Goal: Task Accomplishment & Management: Manage account settings

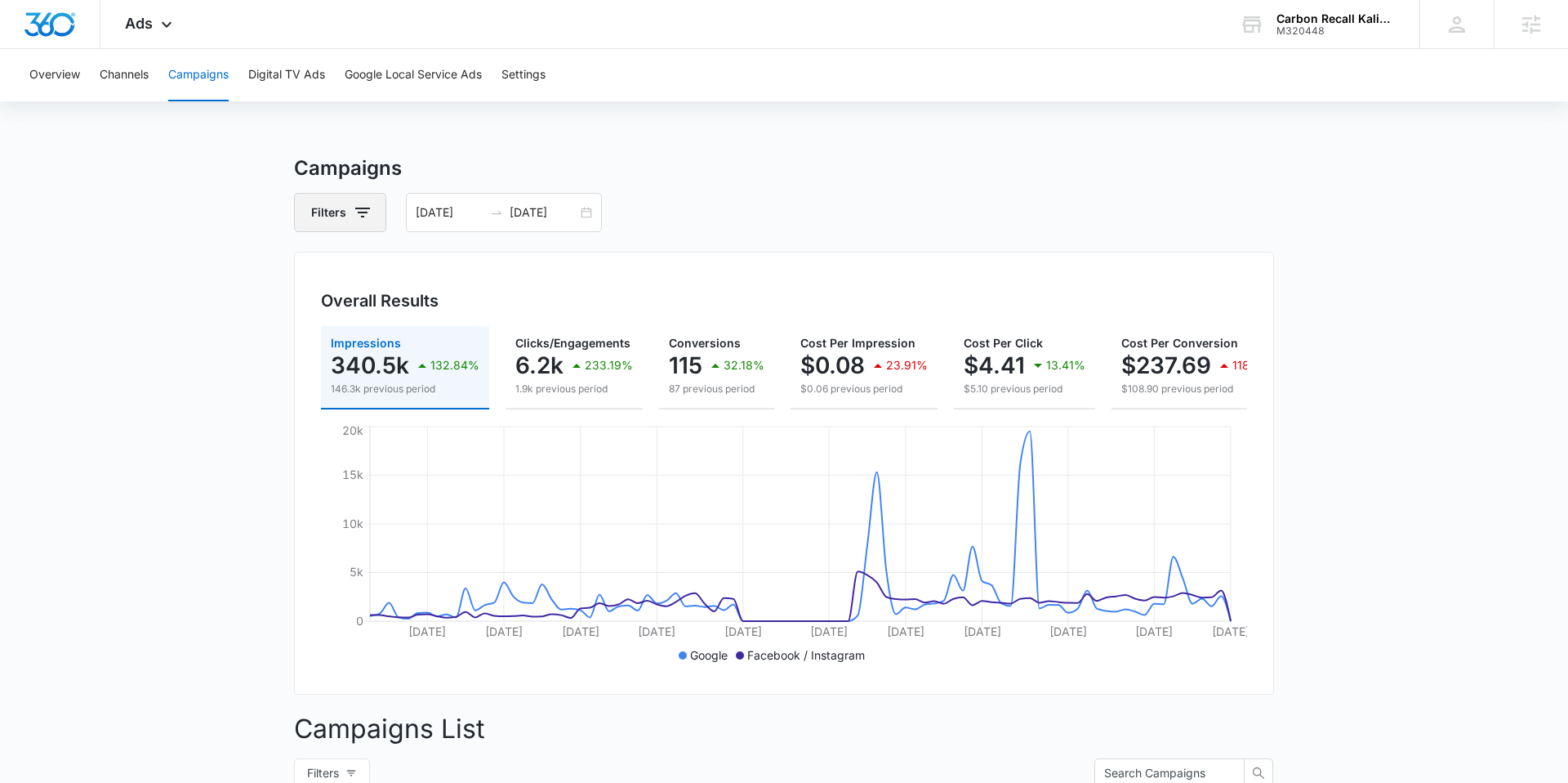
click at [357, 216] on icon "button" at bounding box center [362, 212] width 20 height 20
click at [317, 264] on p "Channel" at bounding box center [336, 273] width 44 height 17
click at [329, 272] on p "Channel" at bounding box center [336, 273] width 44 height 17
click at [444, 269] on div "Channel" at bounding box center [408, 273] width 188 height 27
drag, startPoint x: 472, startPoint y: 271, endPoint x: 497, endPoint y: 270, distance: 25.0
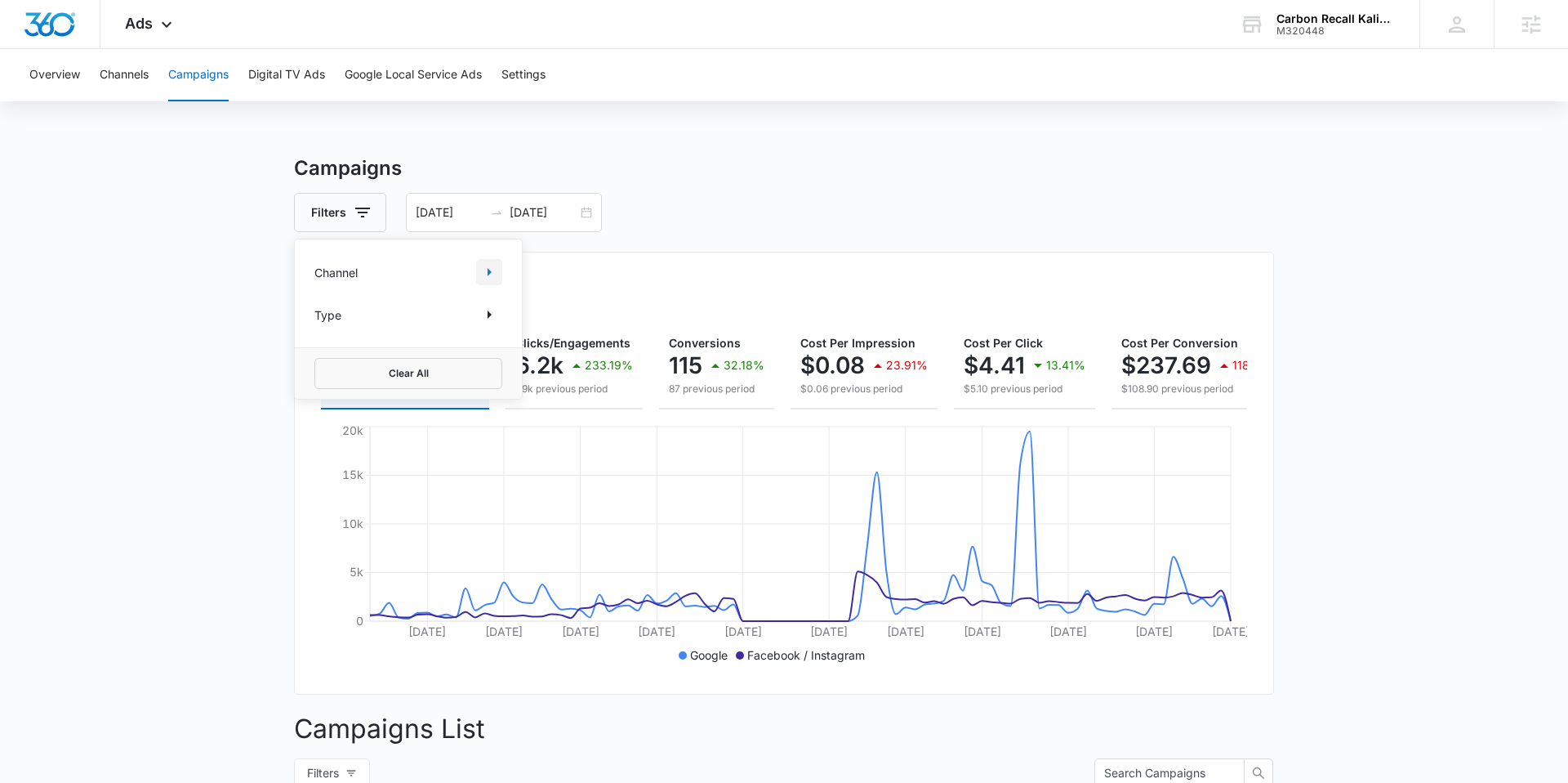
click at [472, 271] on div "Channel" at bounding box center [408, 273] width 188 height 27
click at [494, 270] on icon "Show Channel filters" at bounding box center [489, 272] width 20 height 20
click at [319, 329] on icon at bounding box center [324, 327] width 15 height 15
click at [315, 327] on input "Google" at bounding box center [314, 326] width 1 height 1
checkbox input "true"
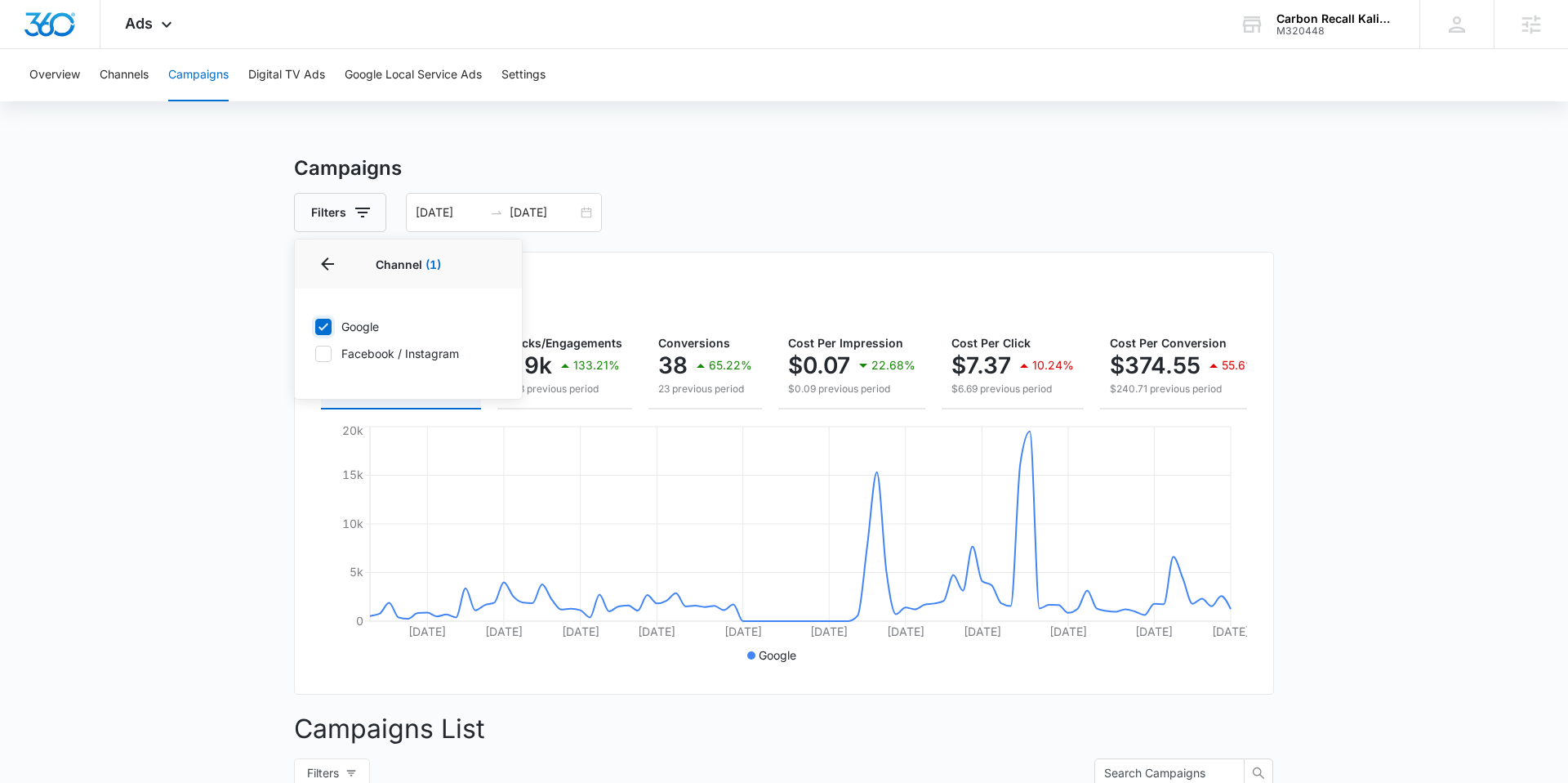
scroll to position [1, 0]
click at [323, 355] on icon at bounding box center [324, 353] width 15 height 15
click at [315, 353] on input "Facebook / Instagram" at bounding box center [314, 352] width 1 height 1
checkbox input "true"
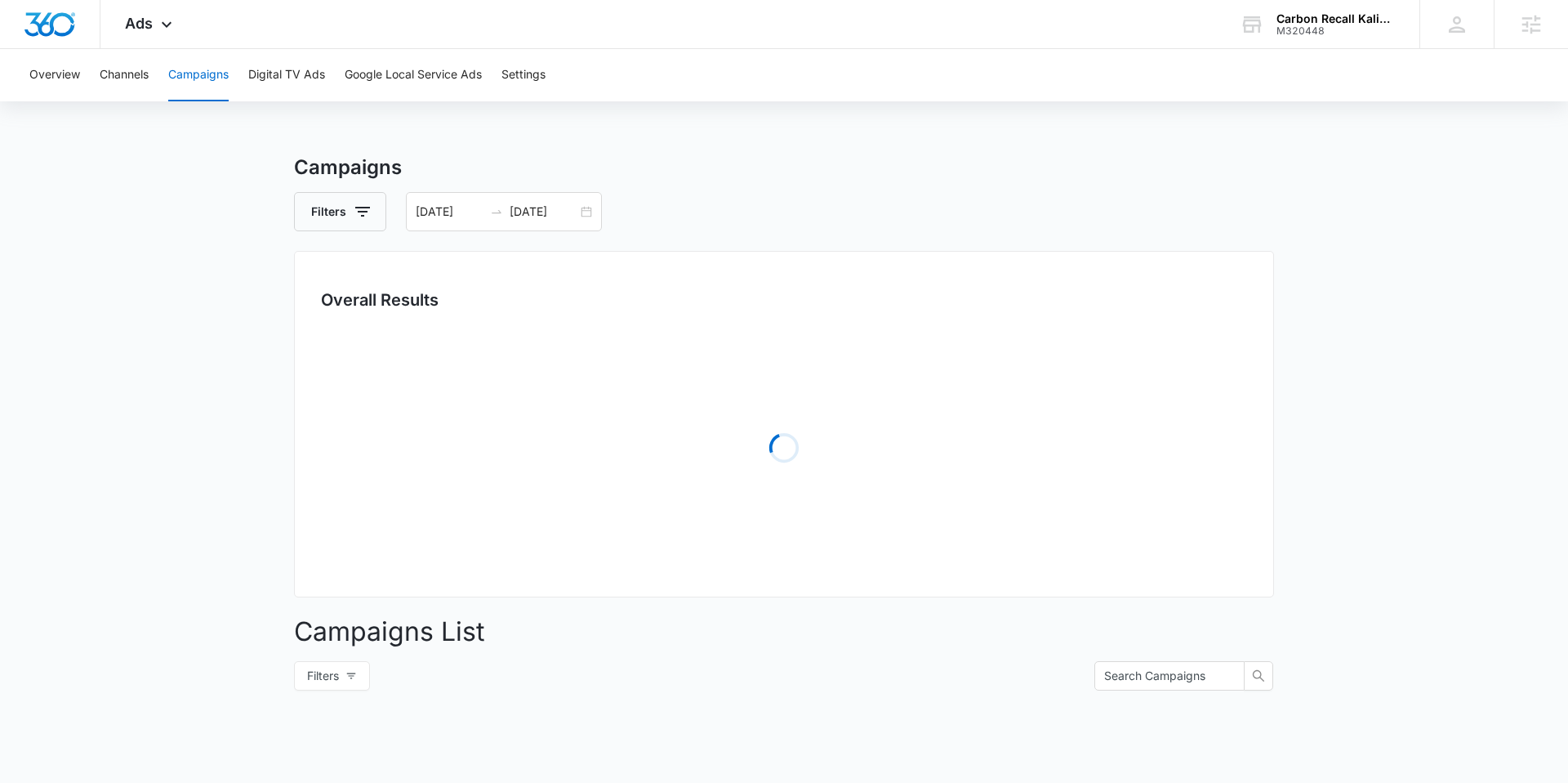
click at [270, 351] on main "Campaigns Filters 07/08/2025 10/06/2025 Overall Results Loading Campaigns List …" at bounding box center [784, 578] width 1568 height 851
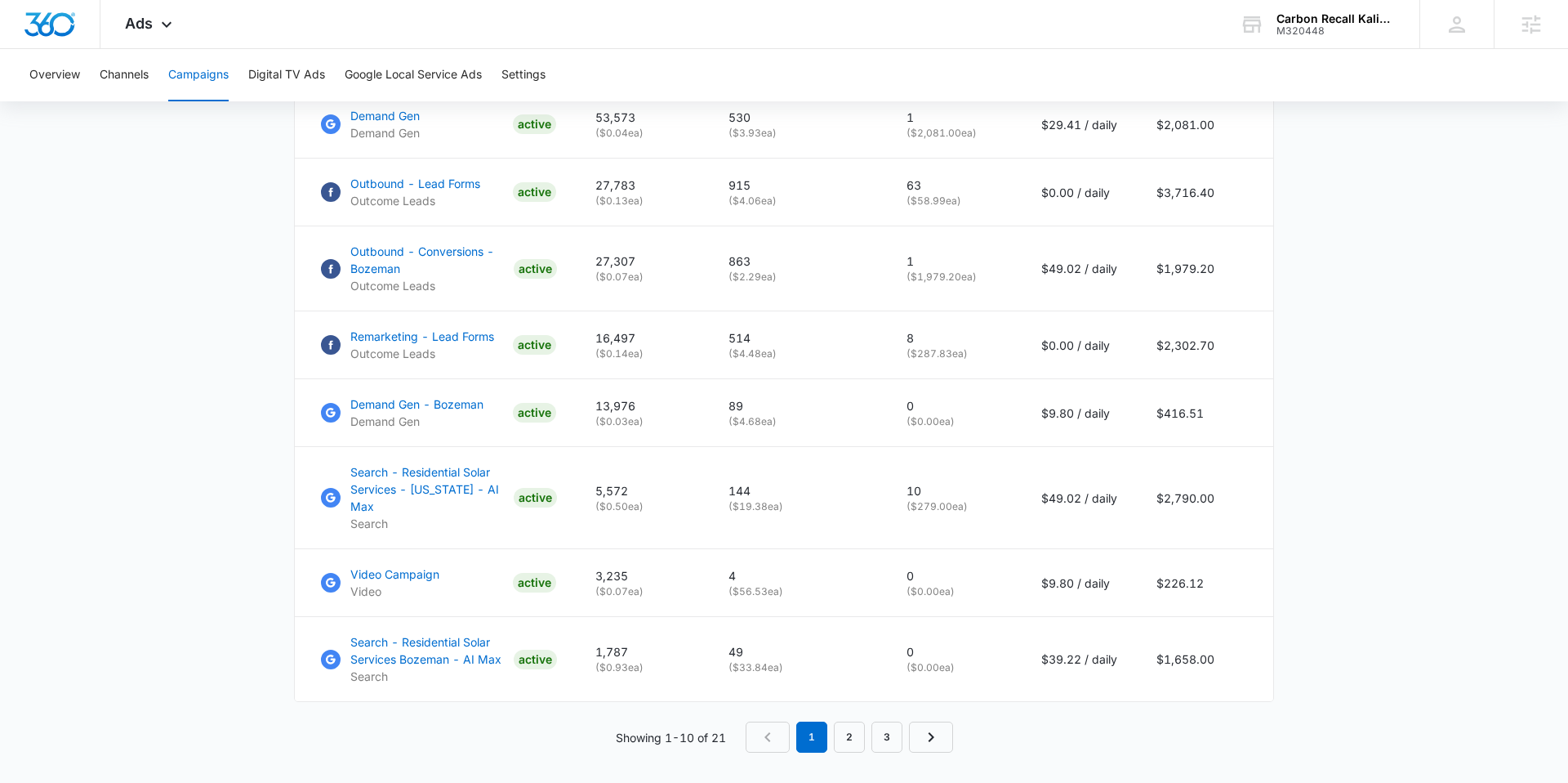
scroll to position [990, 0]
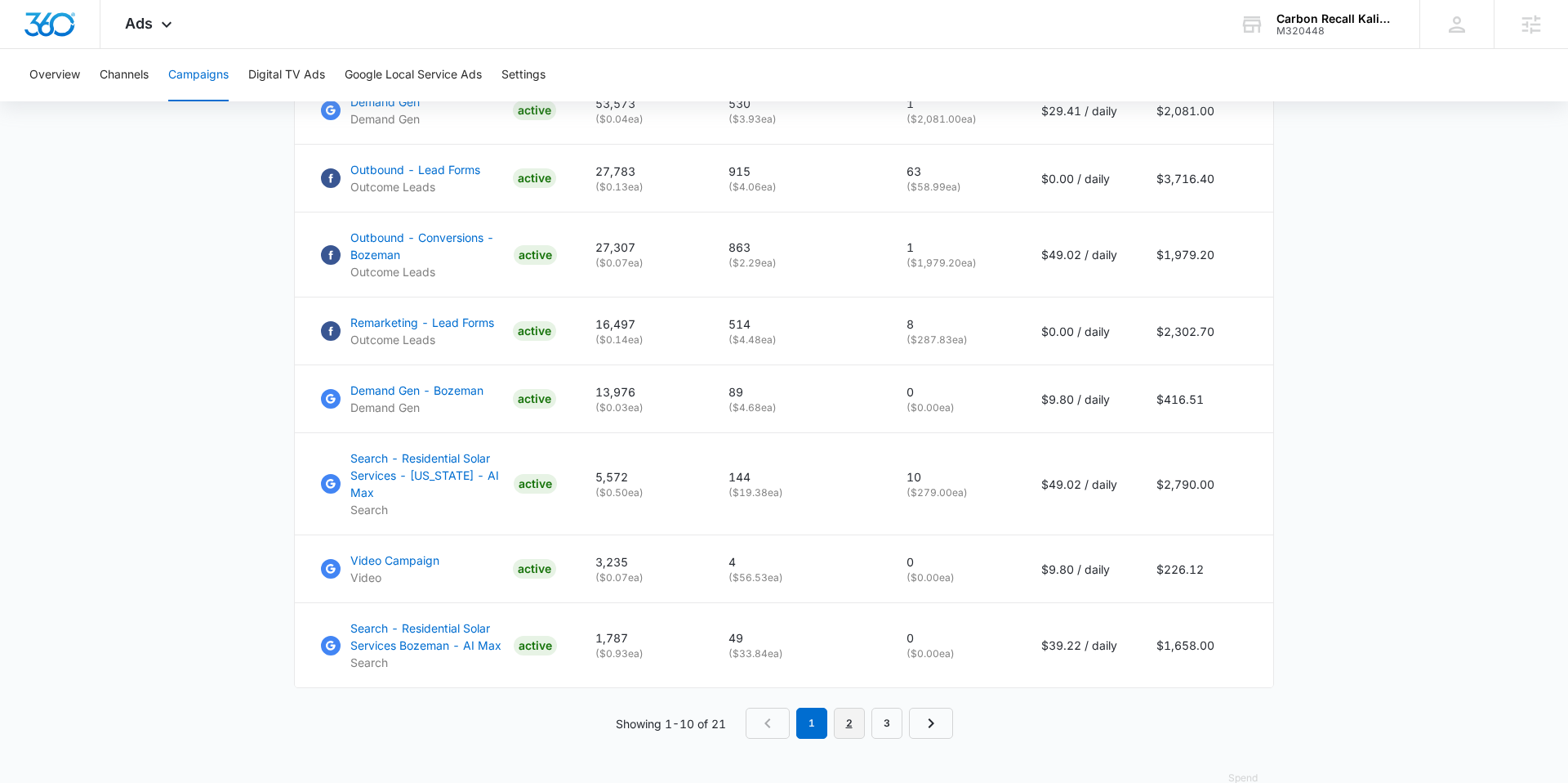
click at [590, 594] on link "2" at bounding box center [849, 722] width 31 height 31
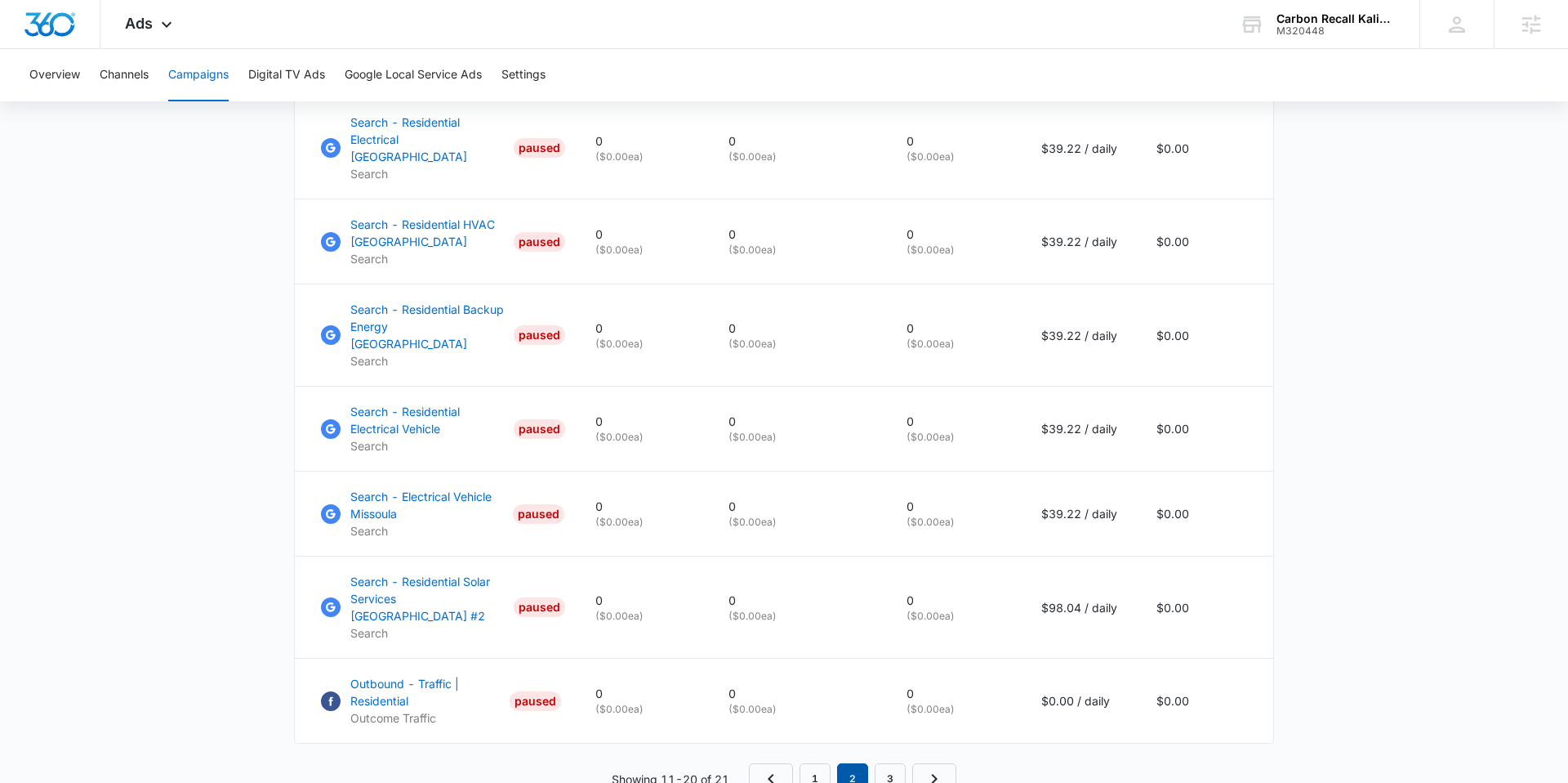
scroll to position [1077, 0]
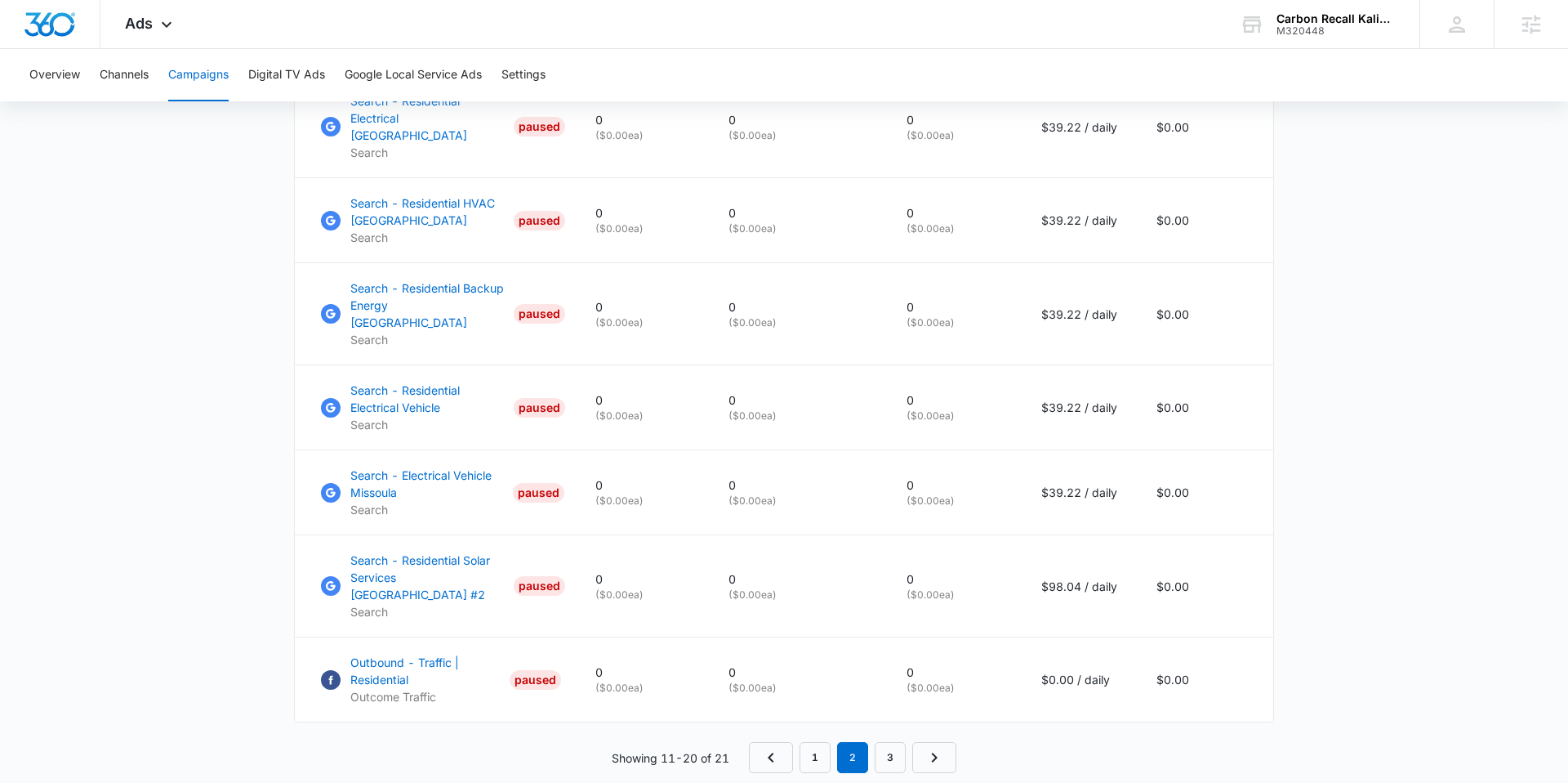
click at [590, 594] on nav "1 2 3" at bounding box center [852, 757] width 207 height 31
click at [590, 594] on link "1" at bounding box center [815, 757] width 31 height 31
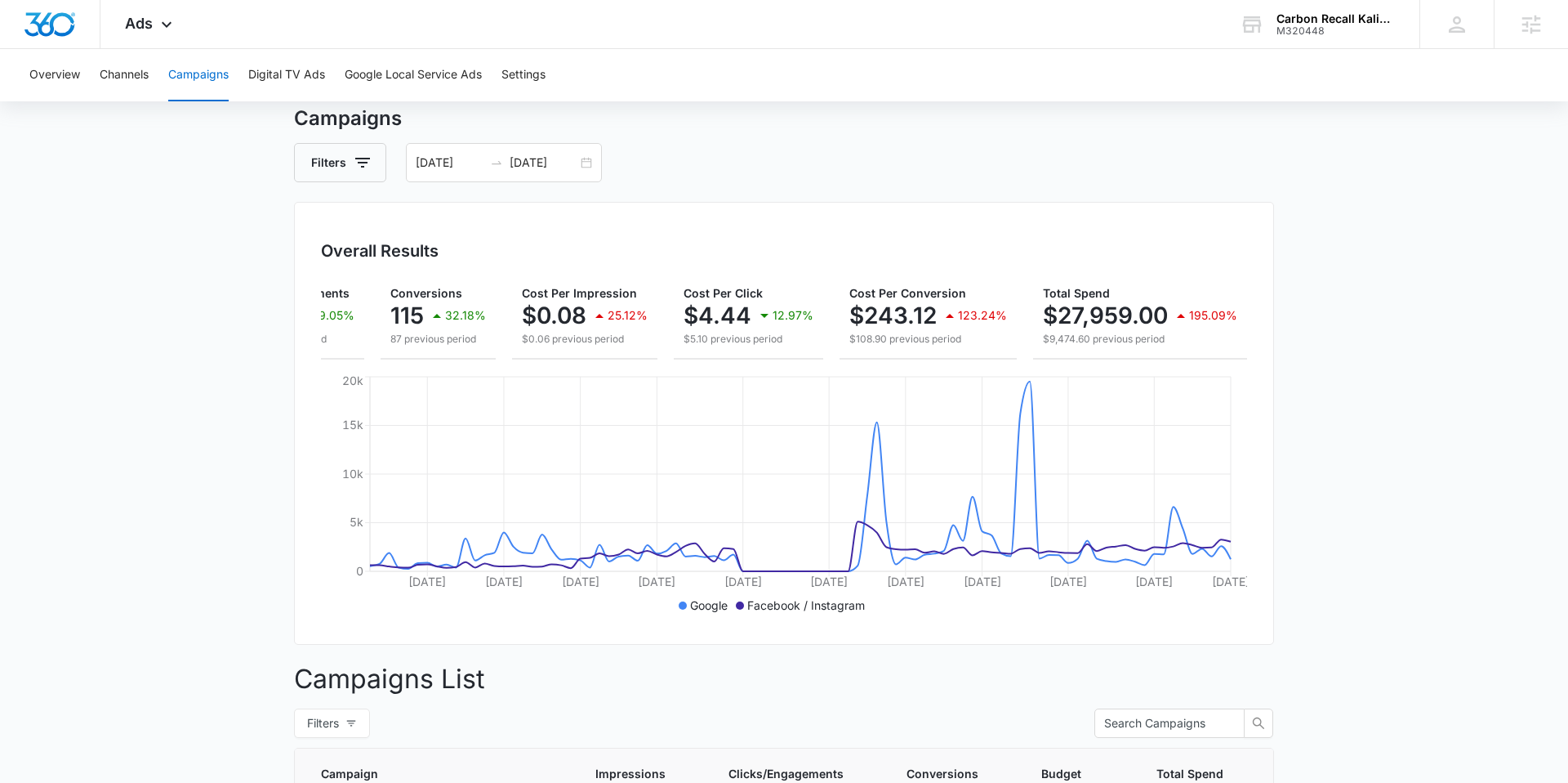
scroll to position [0, 0]
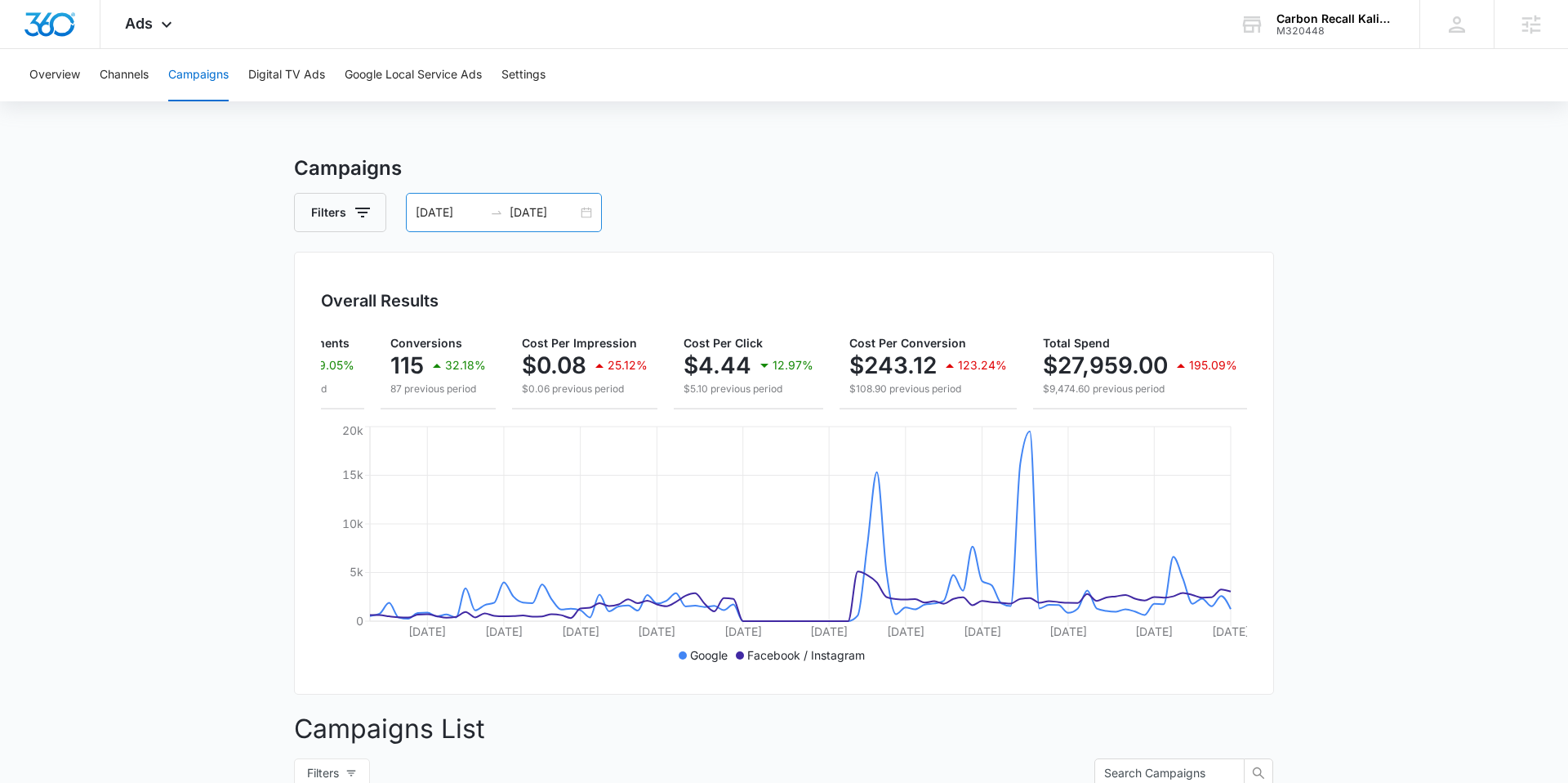
click at [447, 220] on input "07/08/2025" at bounding box center [449, 212] width 68 height 18
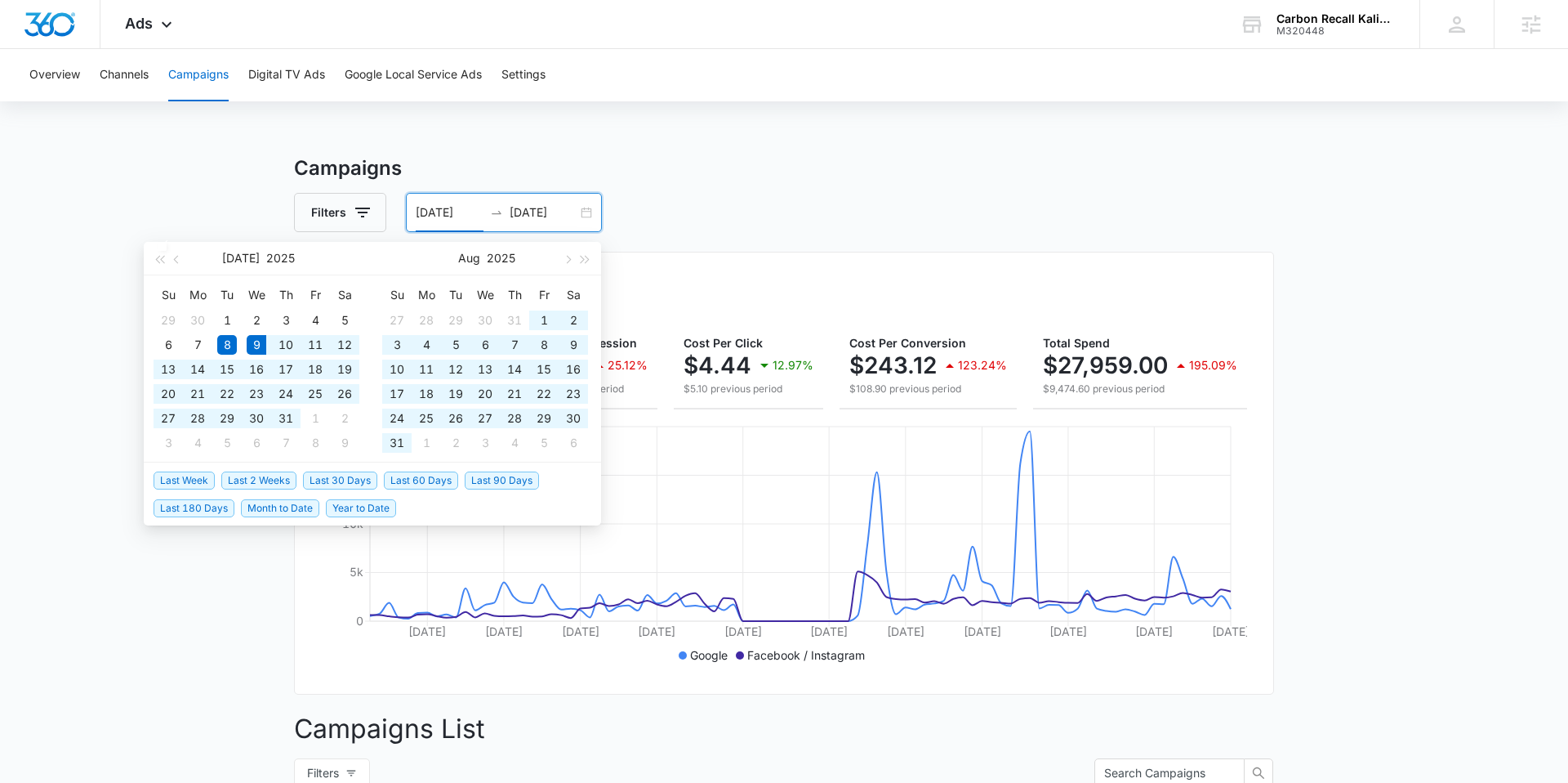
click at [499, 477] on span "Last 90 Days" at bounding box center [502, 480] width 75 height 18
type input "07/09/2025"
type input "10/07/2025"
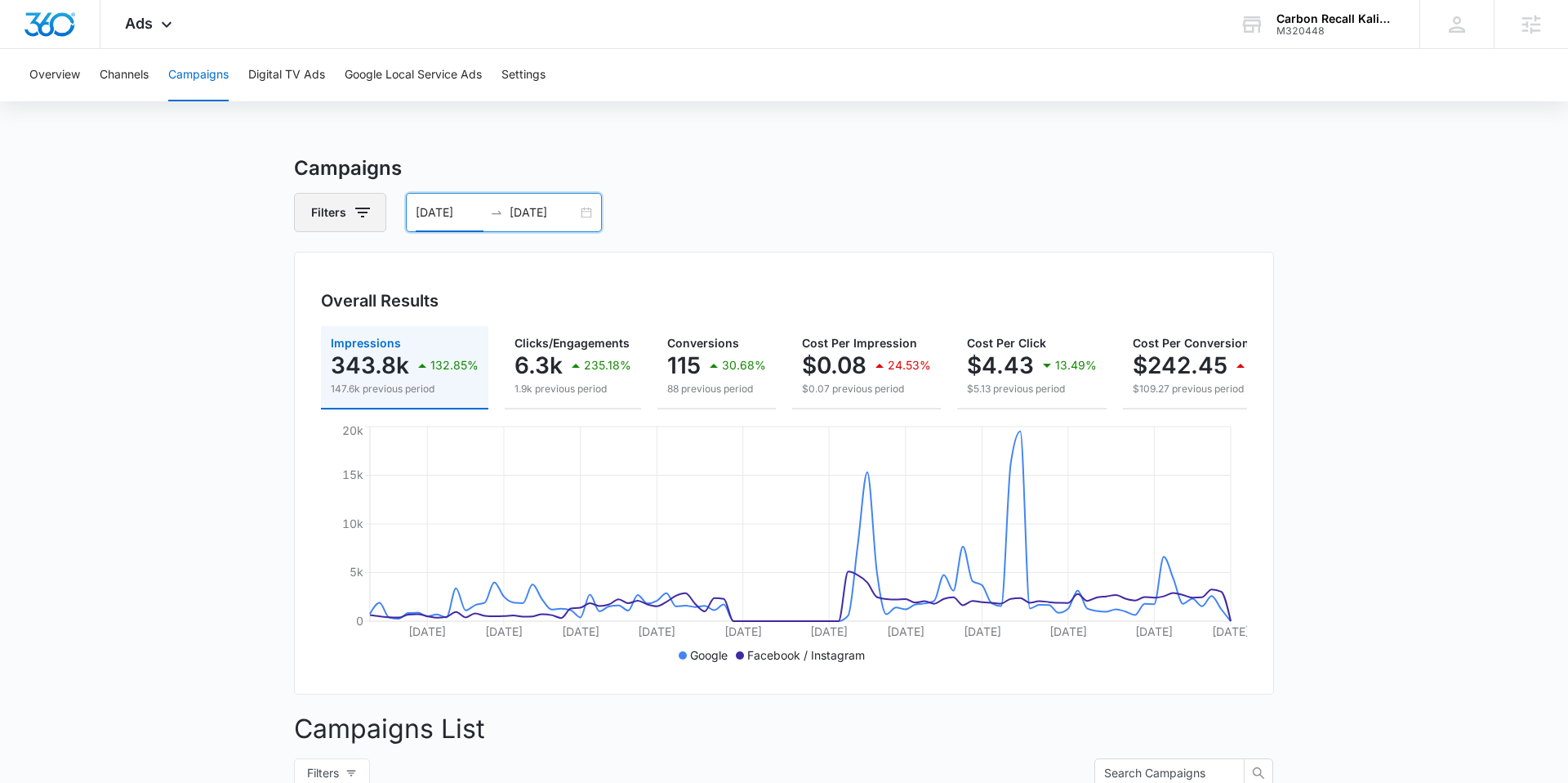
click at [337, 216] on button "Filters" at bounding box center [341, 212] width 93 height 39
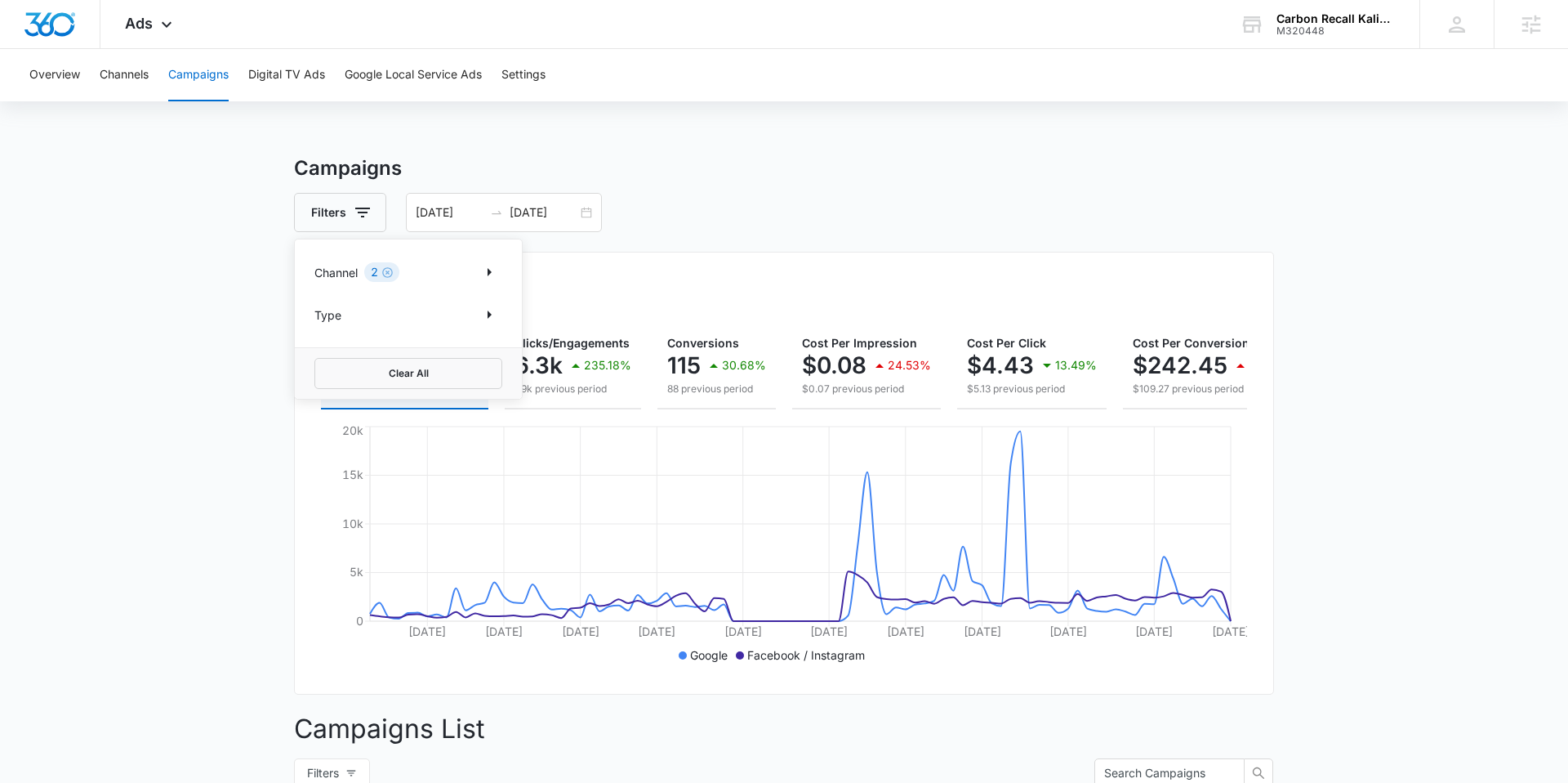
click at [344, 277] on p "Channel" at bounding box center [336, 273] width 44 height 17
click at [460, 272] on div "Channel 2" at bounding box center [408, 273] width 188 height 27
click at [491, 272] on icon "Show Channel filters" at bounding box center [489, 272] width 4 height 9
click at [326, 350] on icon at bounding box center [324, 353] width 9 height 8
click at [315, 353] on input "Facebook / Instagram" at bounding box center [314, 353] width 1 height 1
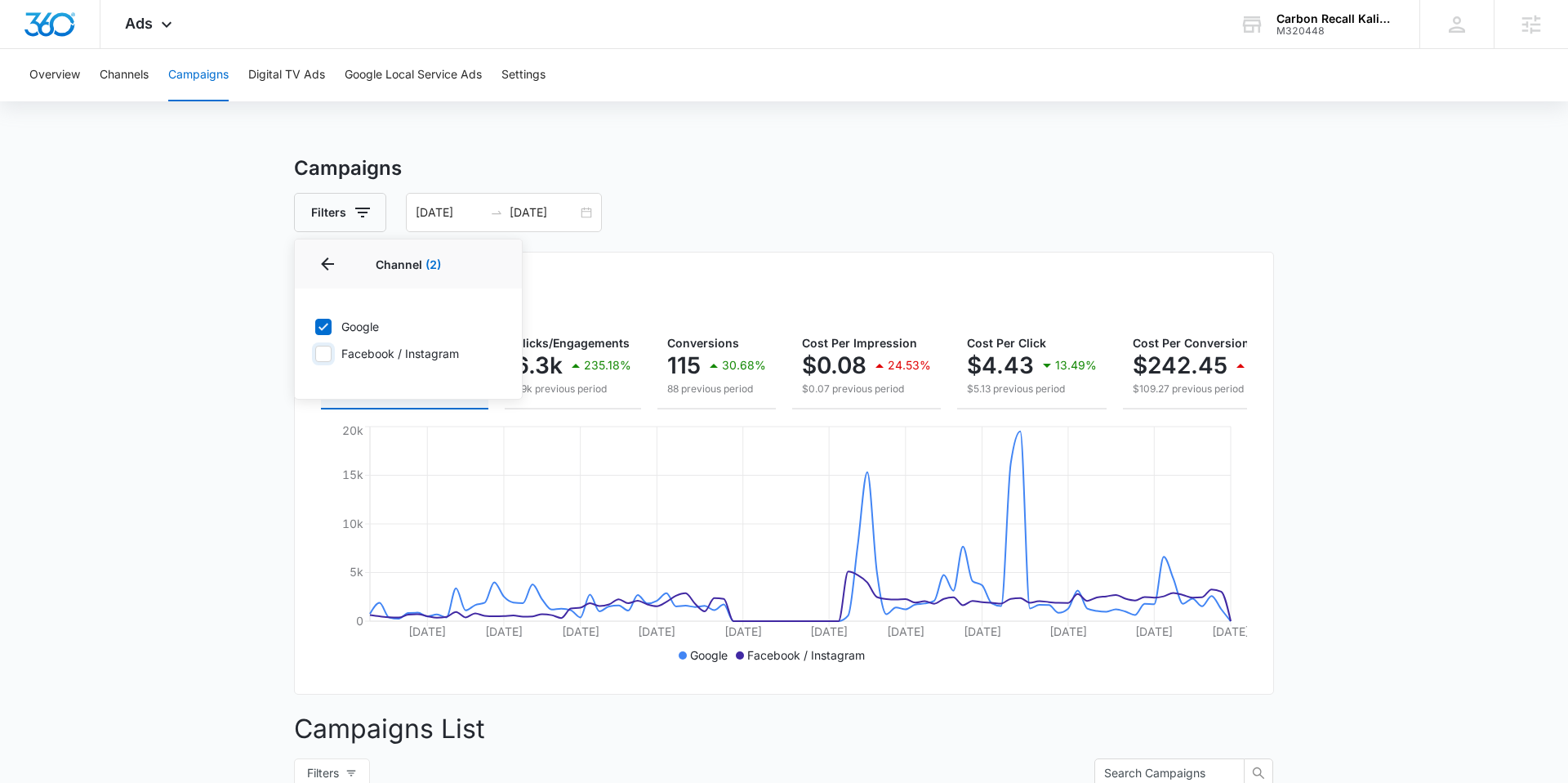
checkbox input "false"
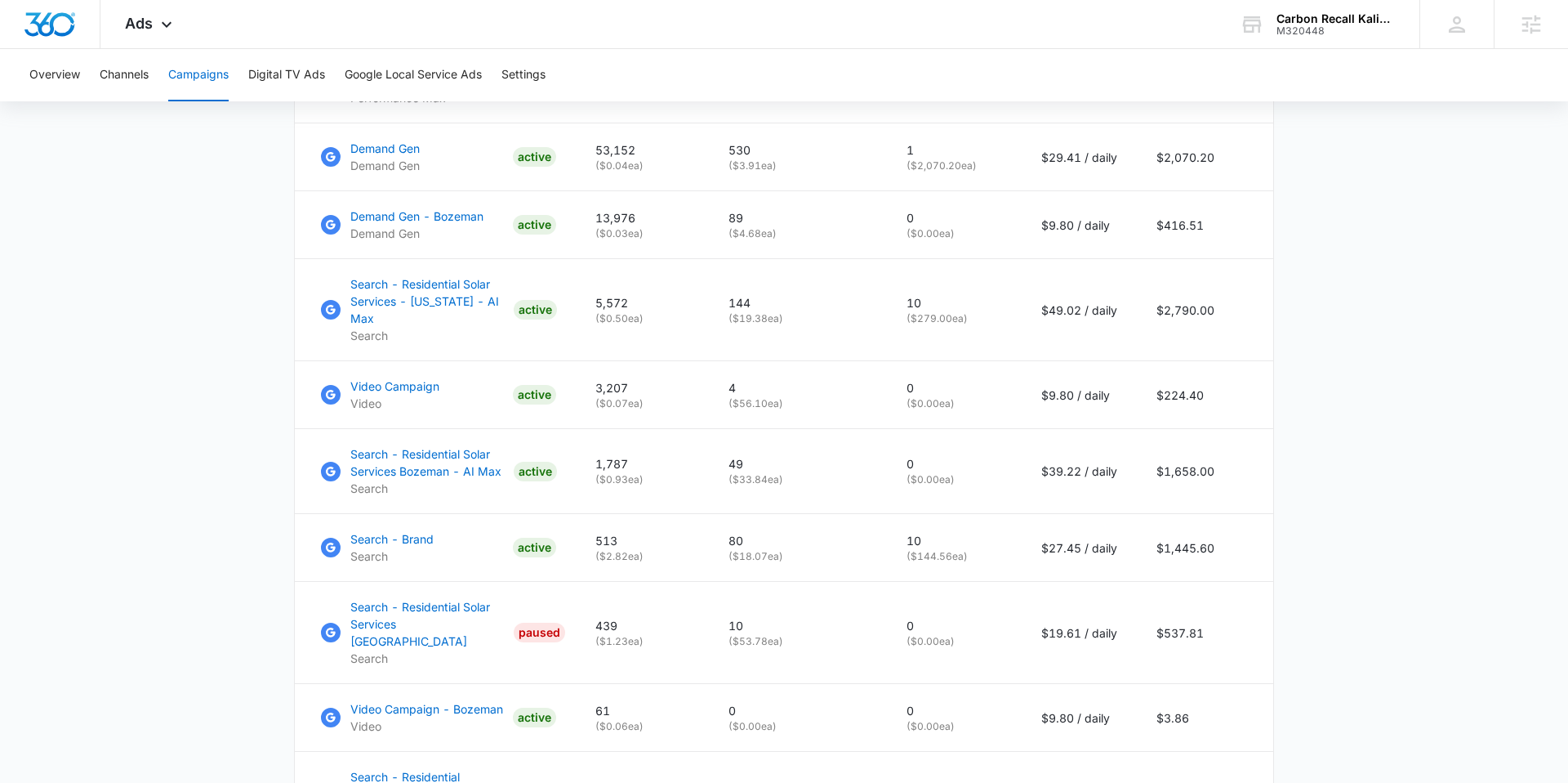
scroll to position [1007, 0]
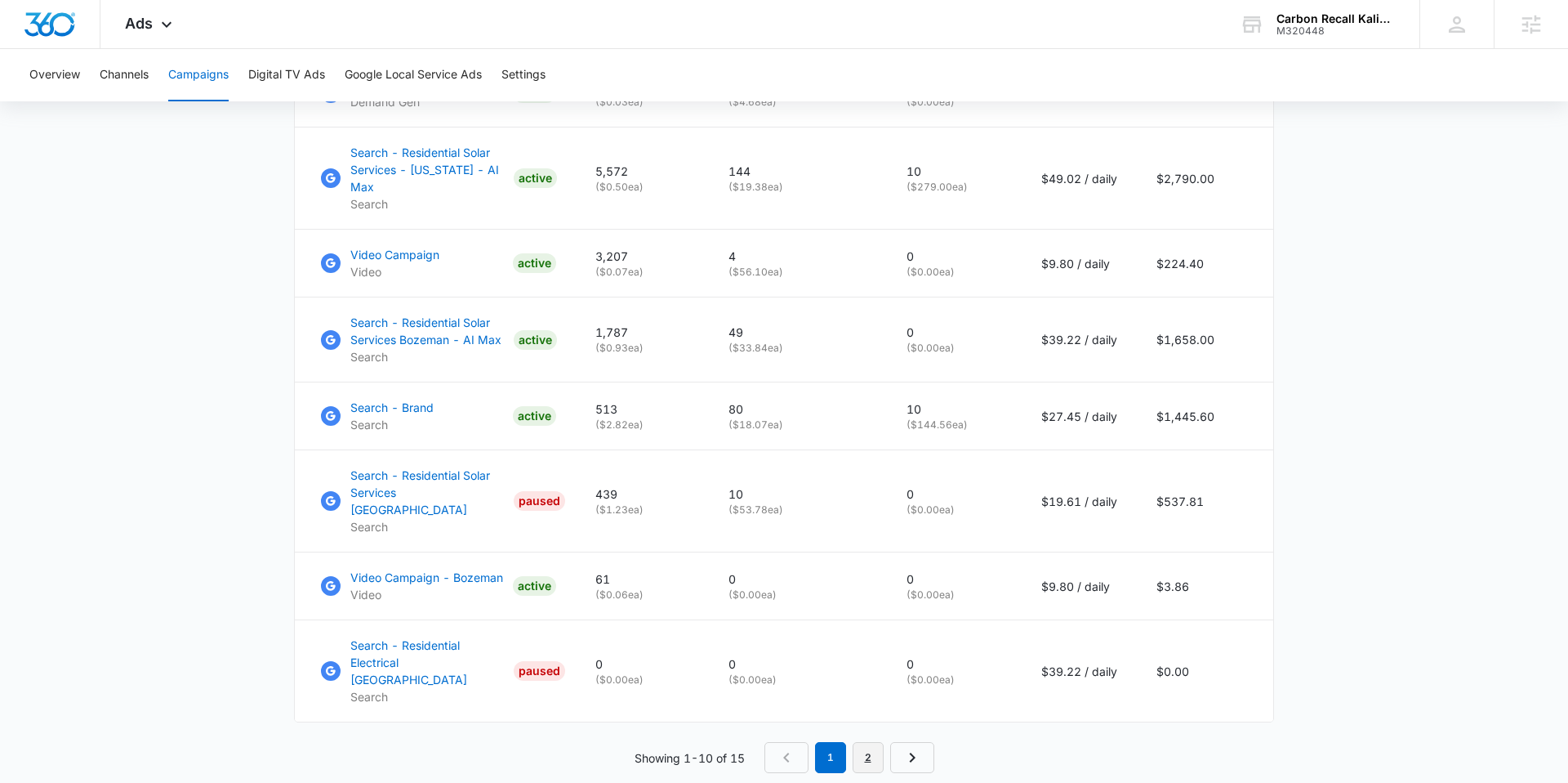
click at [590, 594] on link "2" at bounding box center [868, 757] width 31 height 31
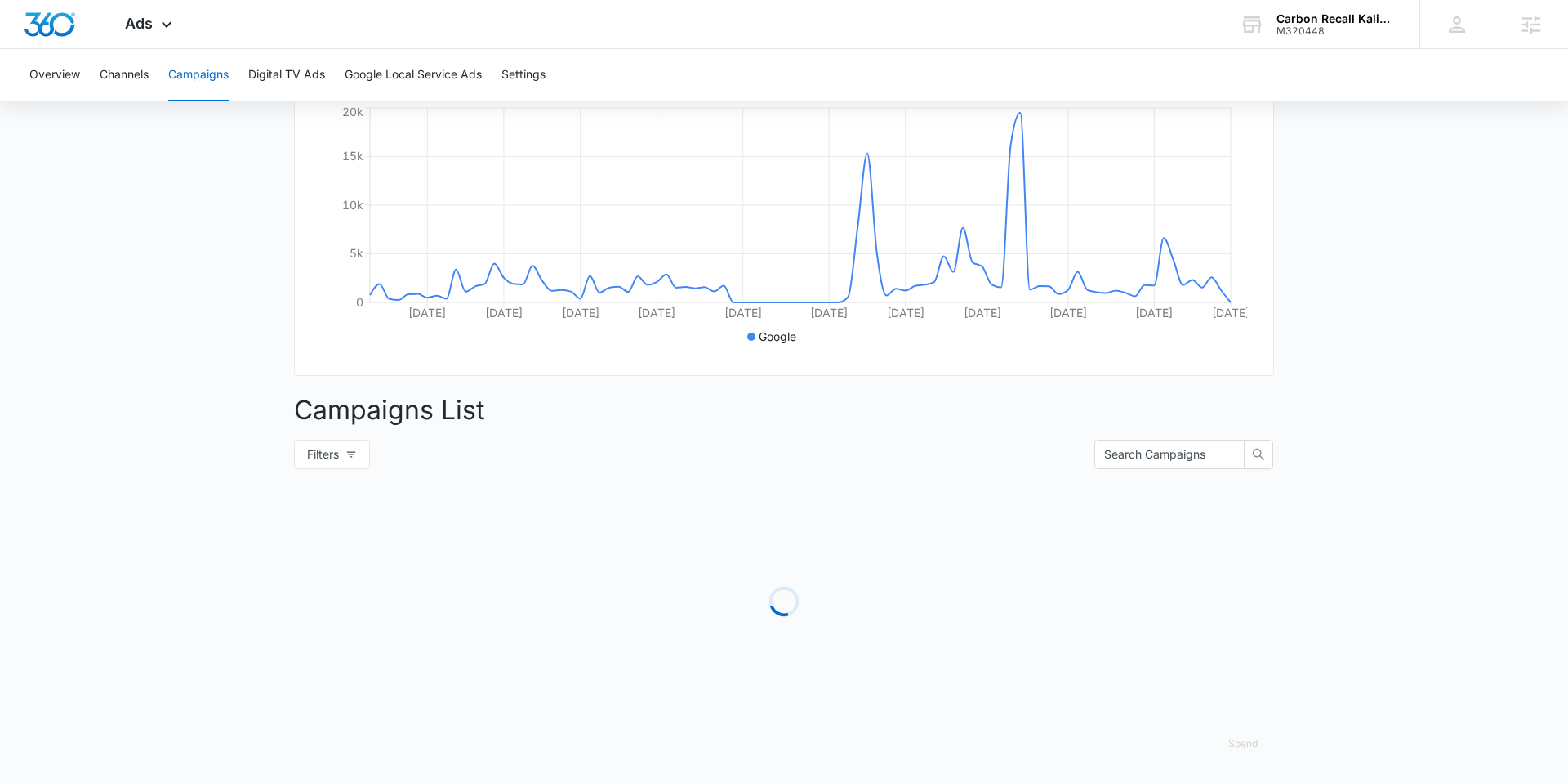
scroll to position [685, 0]
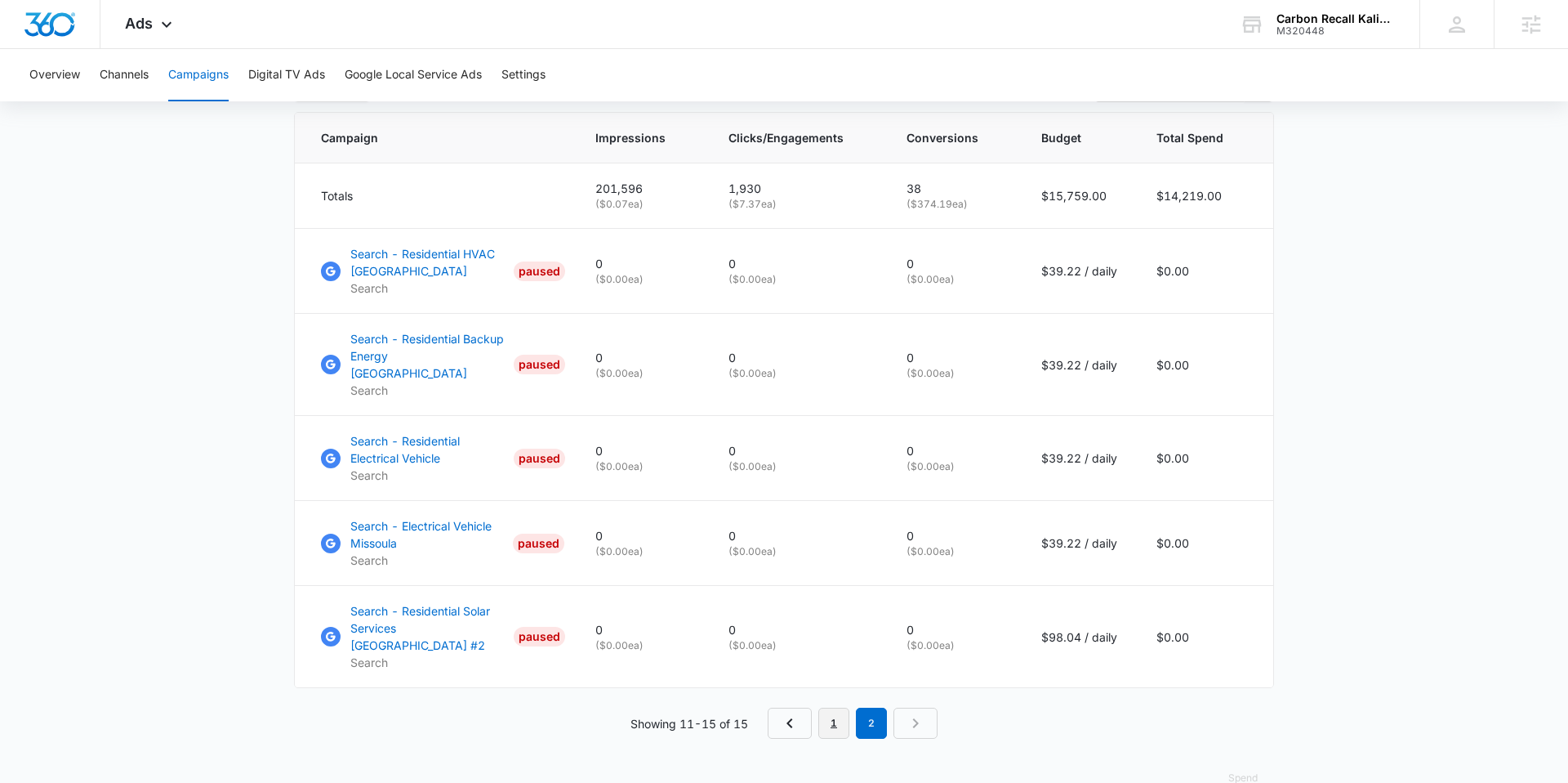
click at [590, 594] on link "1" at bounding box center [834, 722] width 31 height 31
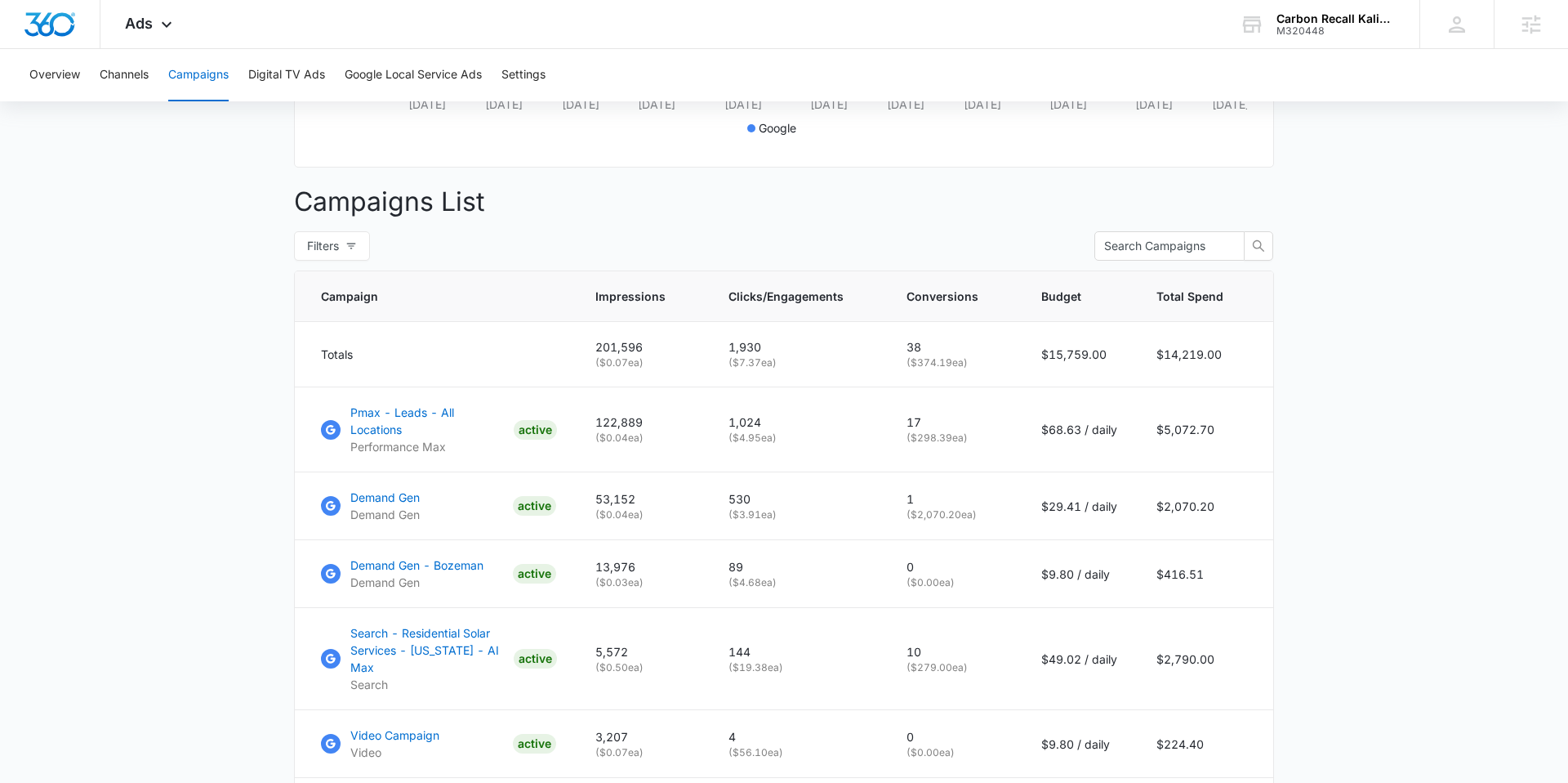
scroll to position [476, 0]
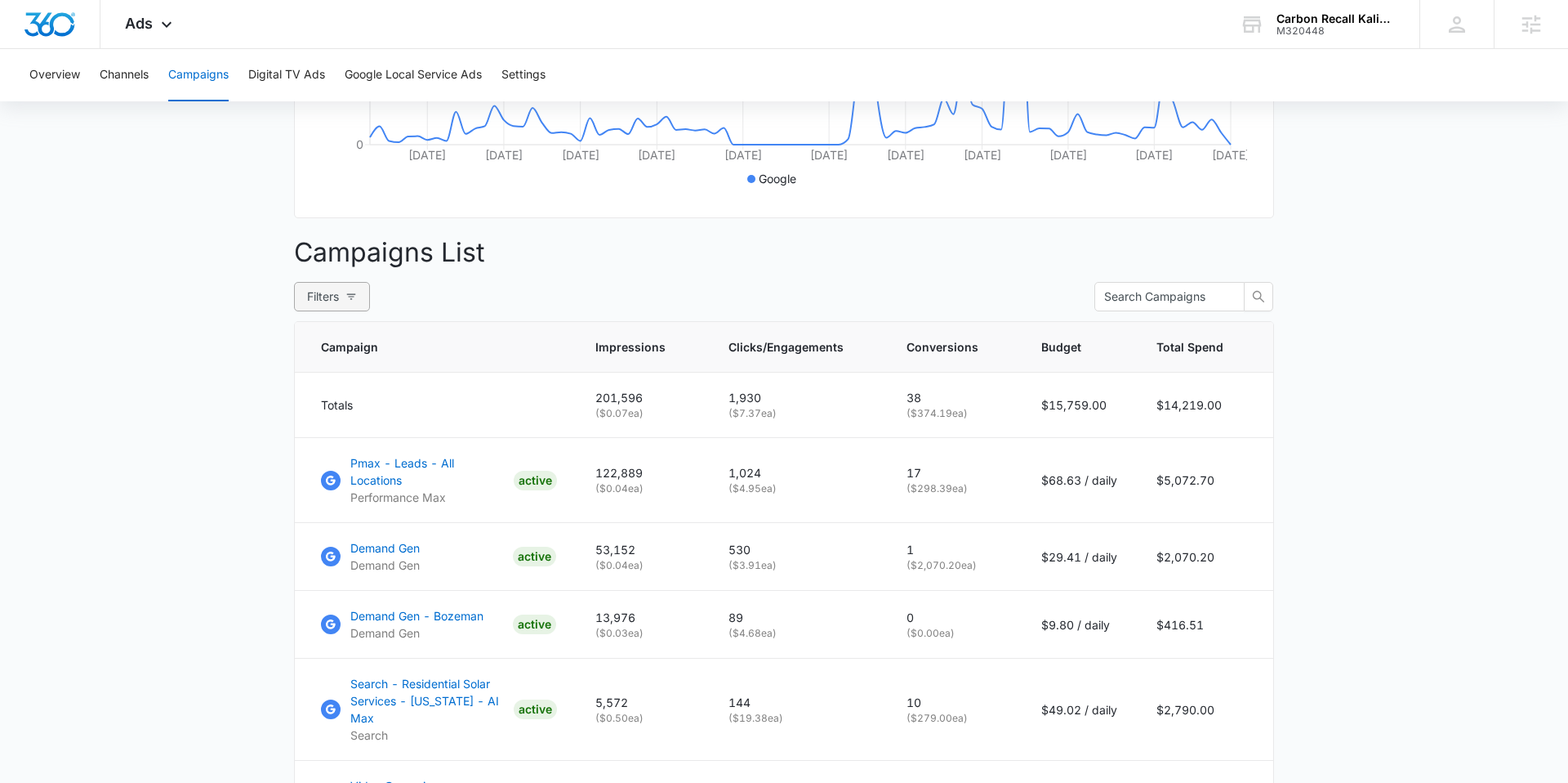
click at [352, 305] on button "Filters" at bounding box center [332, 296] width 76 height 29
click at [156, 384] on input "Active" at bounding box center [163, 384] width 13 height 13
radio input "true"
click at [218, 560] on main "Campaigns Filters 07/09/2025 10/07/2025 Overall Results Impressions 201.6k 227.…" at bounding box center [784, 420] width 1568 height 1487
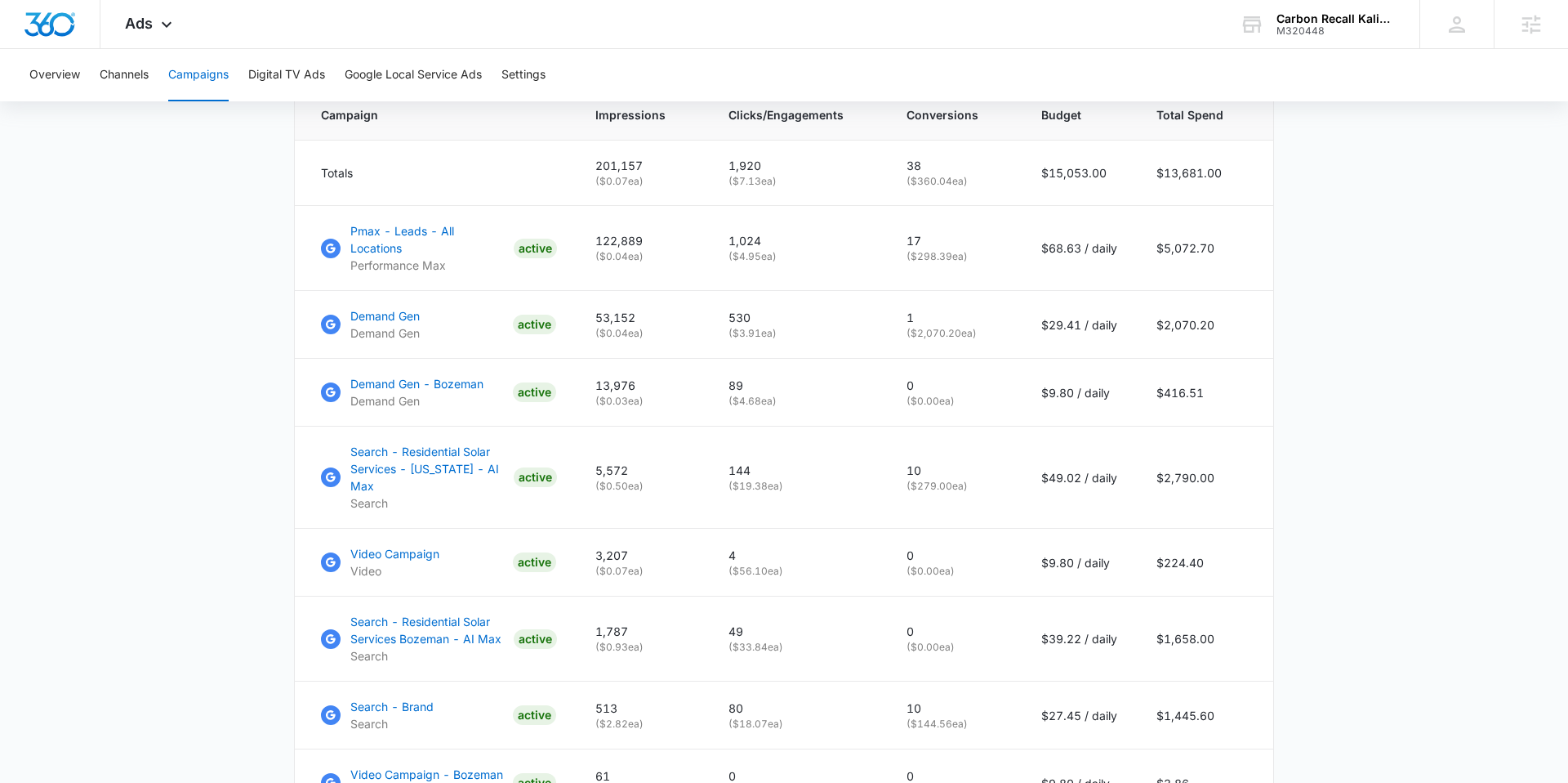
scroll to position [0, 0]
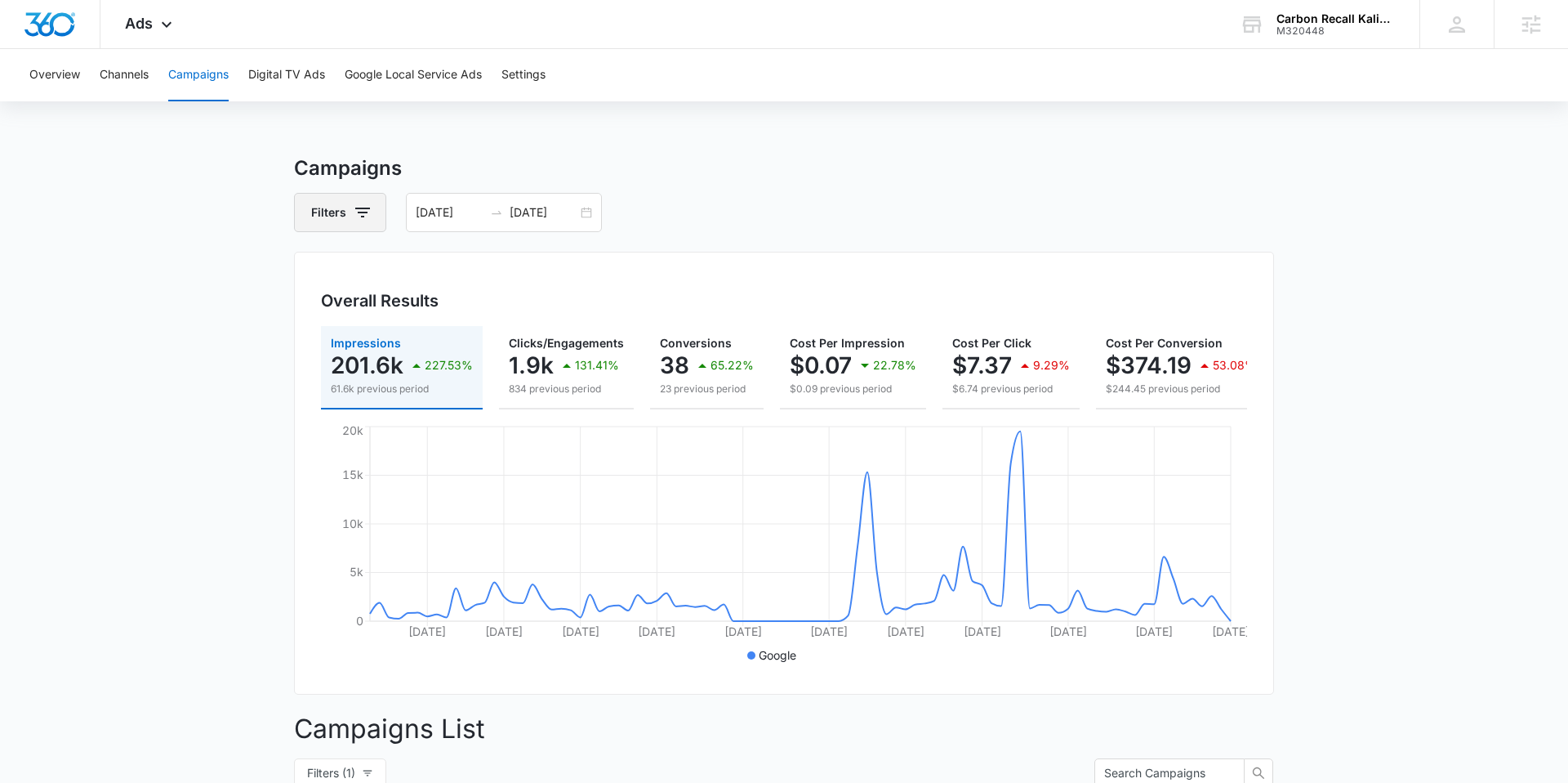
click at [349, 223] on button "Filters" at bounding box center [341, 212] width 93 height 39
click at [344, 269] on p "Channel" at bounding box center [336, 273] width 44 height 17
click at [492, 273] on icon "Show Channel filters" at bounding box center [489, 272] width 20 height 20
click at [326, 356] on icon at bounding box center [324, 354] width 15 height 15
click at [315, 354] on input "Facebook / Instagram" at bounding box center [314, 353] width 1 height 1
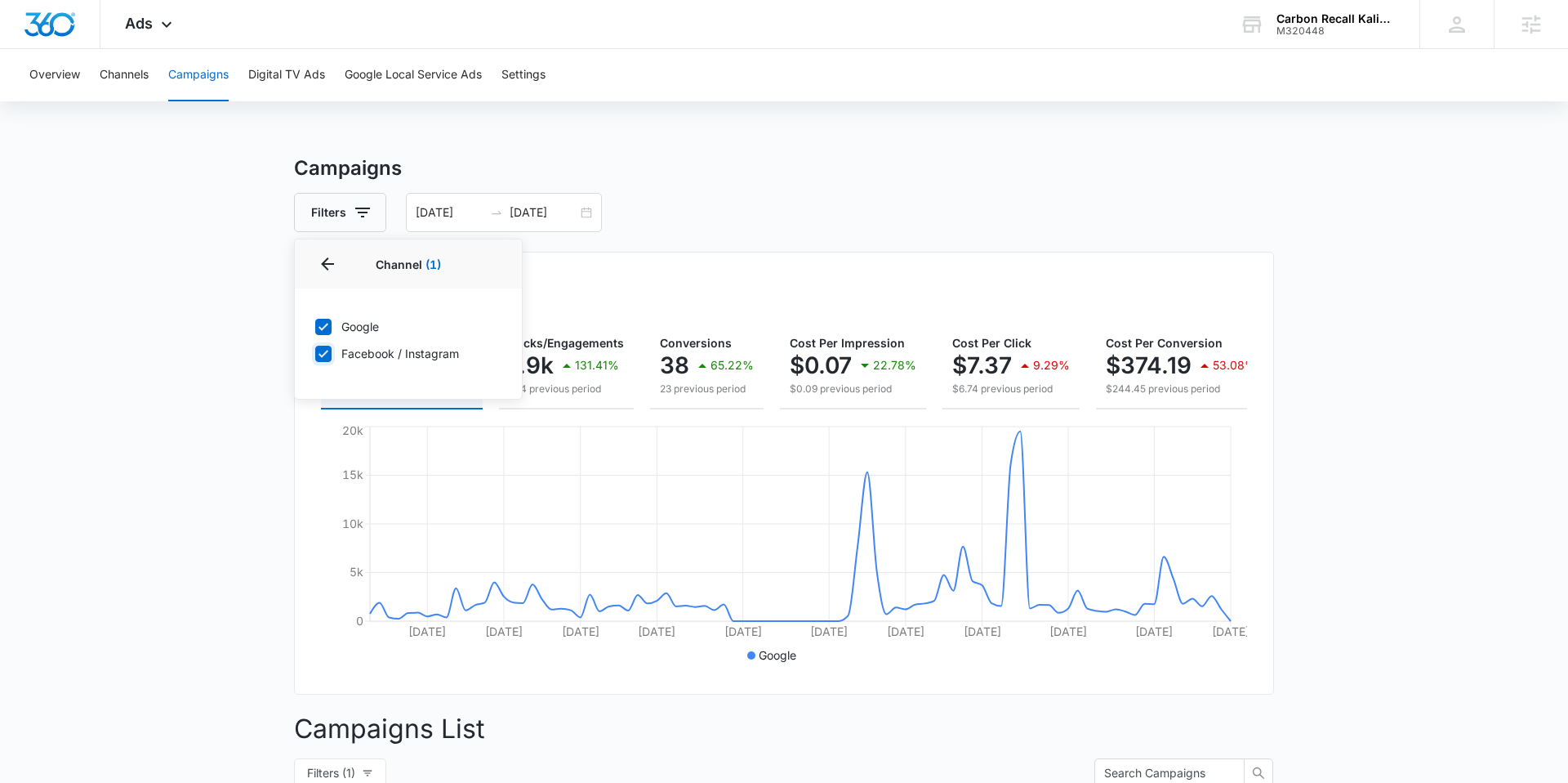
checkbox input "true"
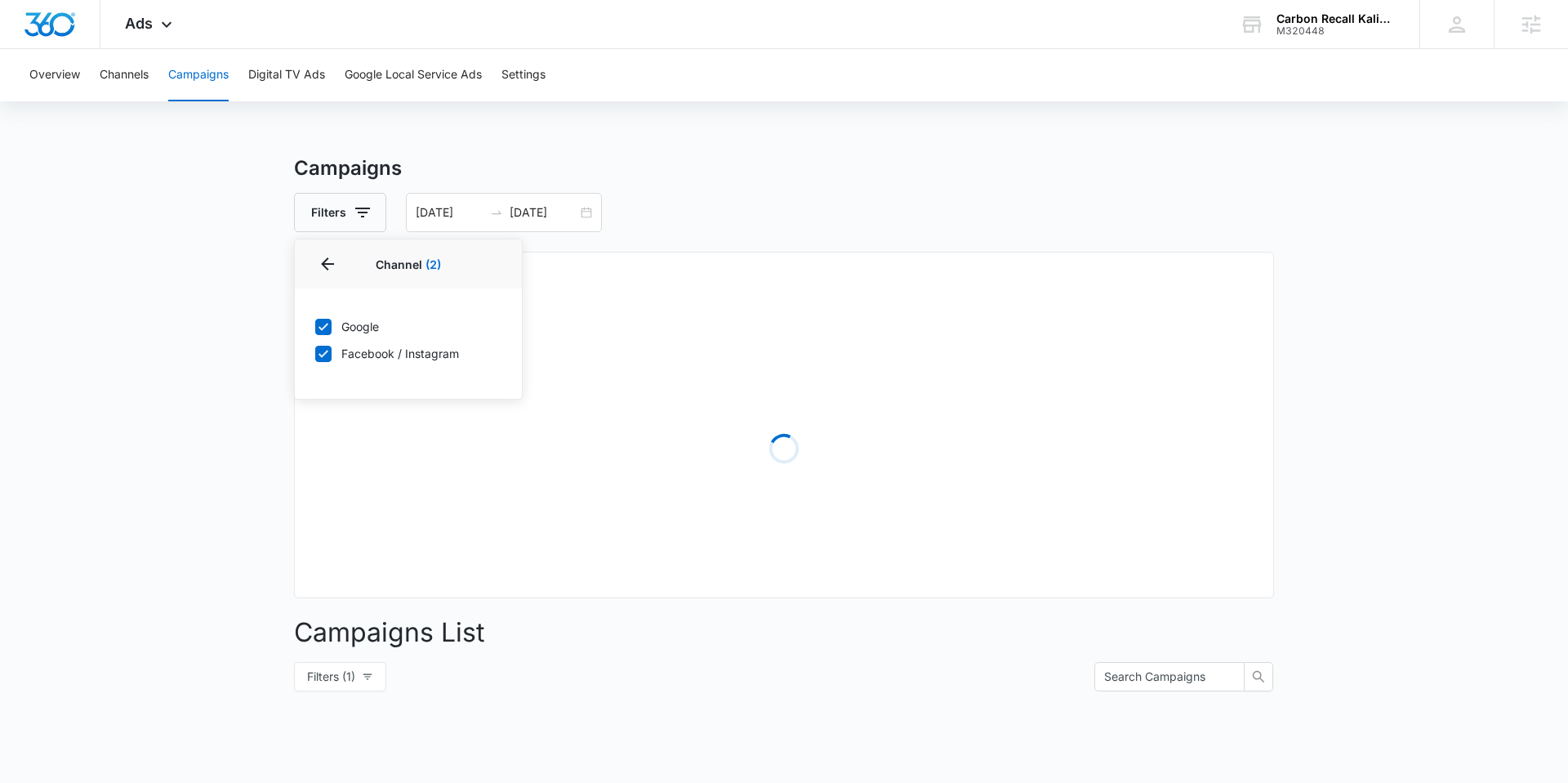
click at [325, 327] on icon at bounding box center [324, 327] width 9 height 8
click at [315, 327] on input "Google" at bounding box center [314, 326] width 1 height 1
checkbox input "false"
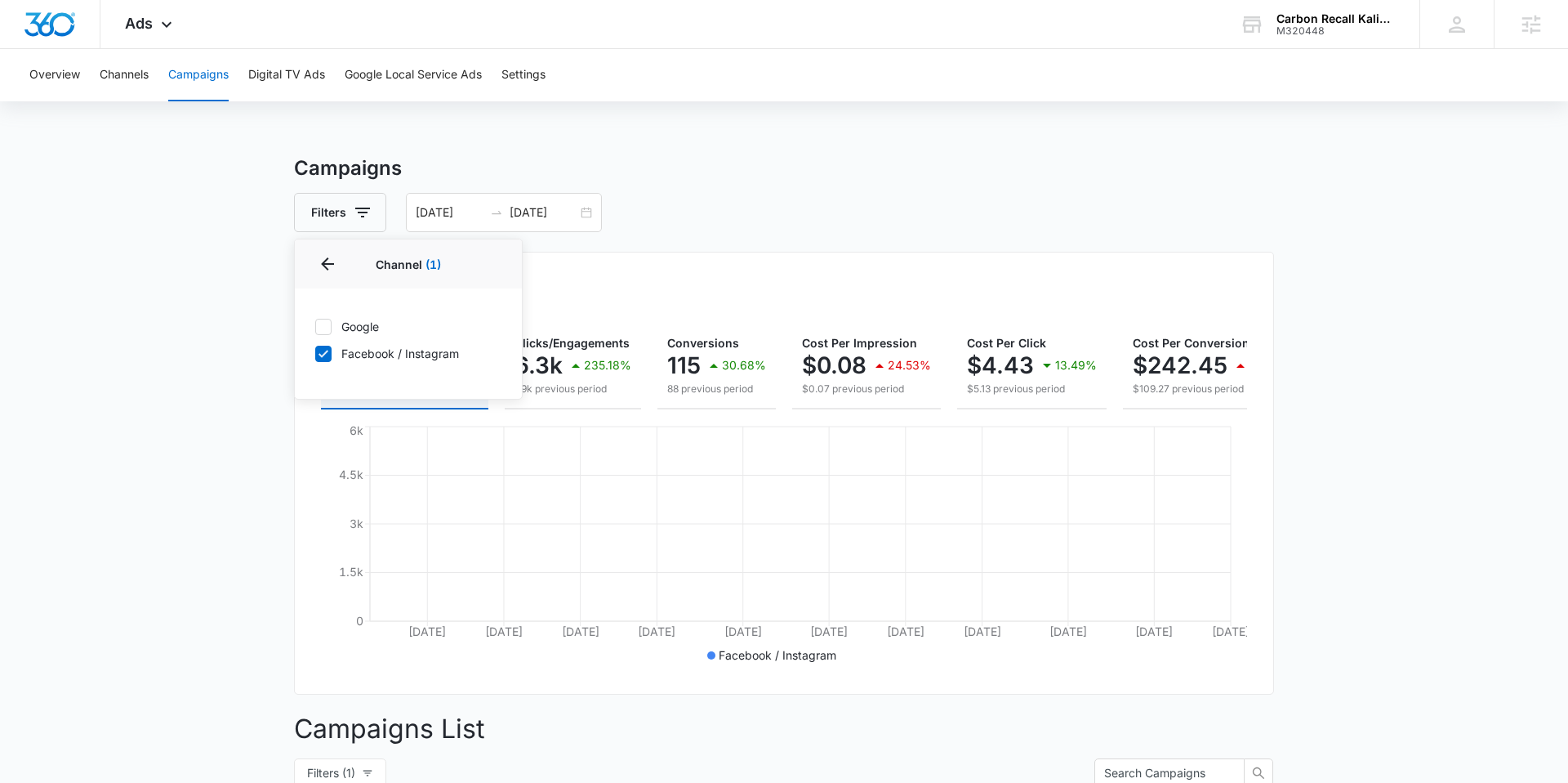
click at [244, 335] on main "Campaigns Filters Channel 1 Channel (1) Google Facebook / Instagram Type Clear …" at bounding box center [784, 736] width 1568 height 1165
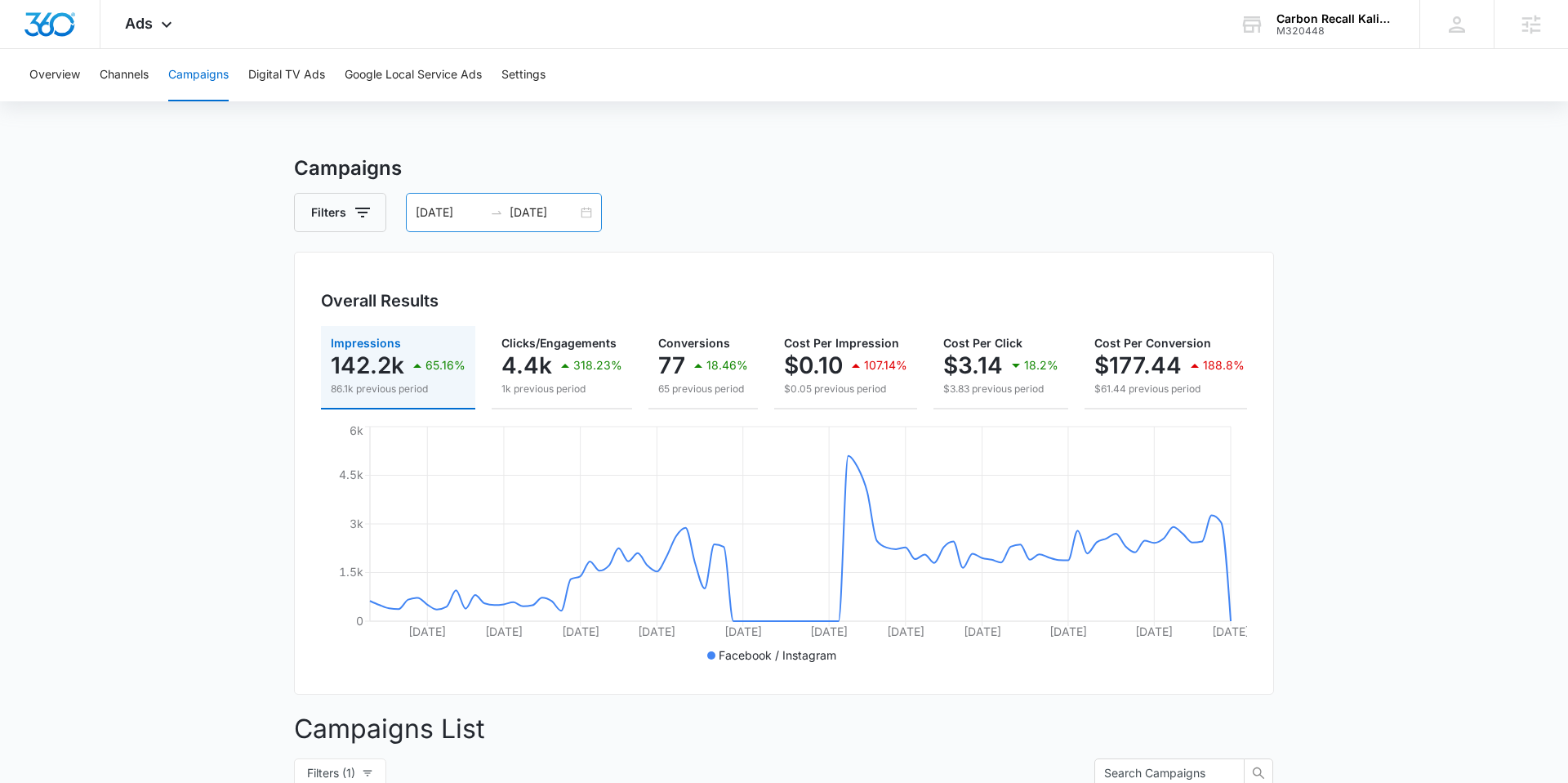
click at [449, 205] on input "07/09/2025" at bounding box center [449, 212] width 68 height 18
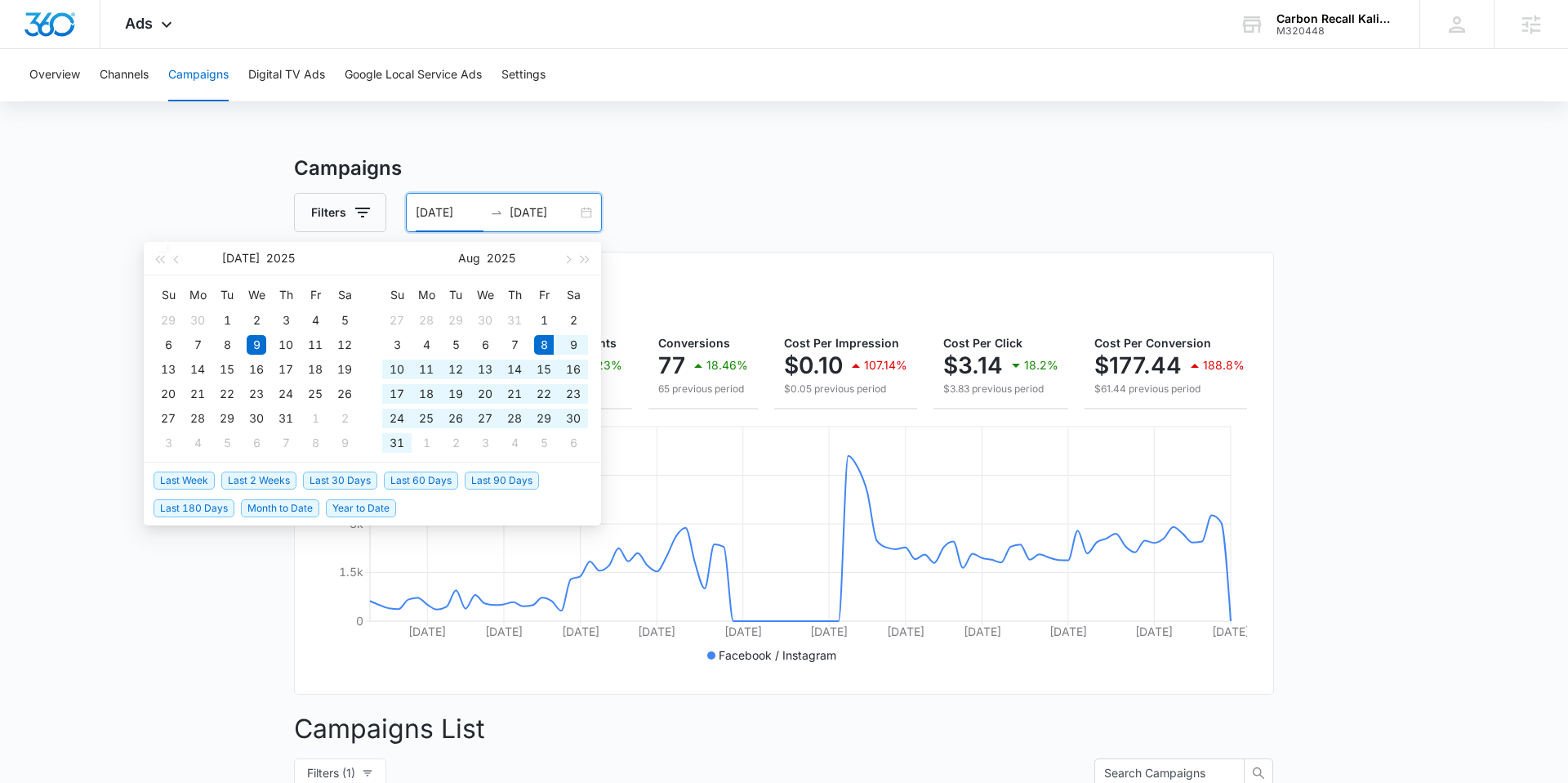
click at [417, 474] on span "Last 60 Days" at bounding box center [421, 480] width 75 height 18
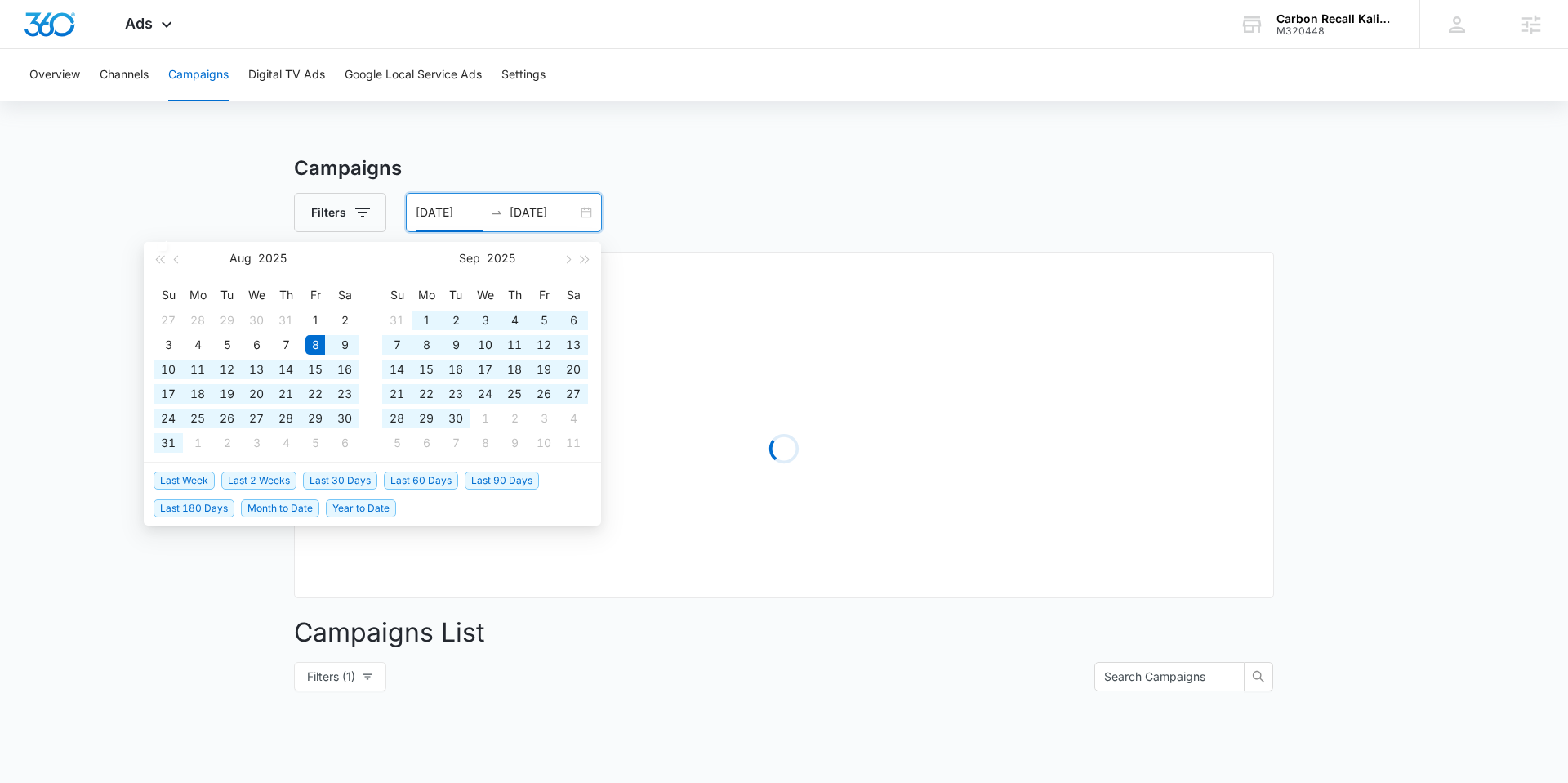
type input "08/08/2025"
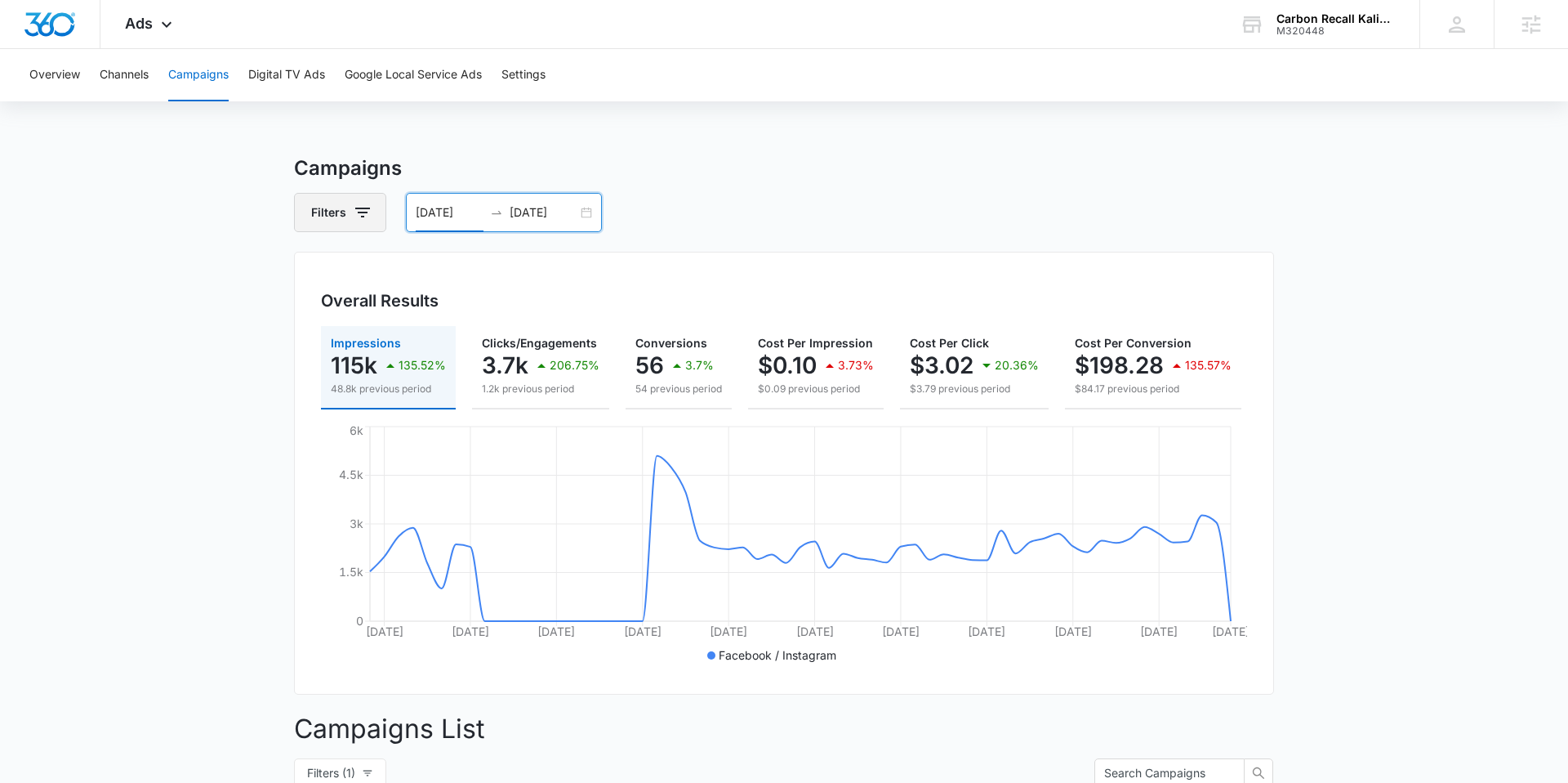
click at [353, 203] on icon "button" at bounding box center [362, 212] width 20 height 20
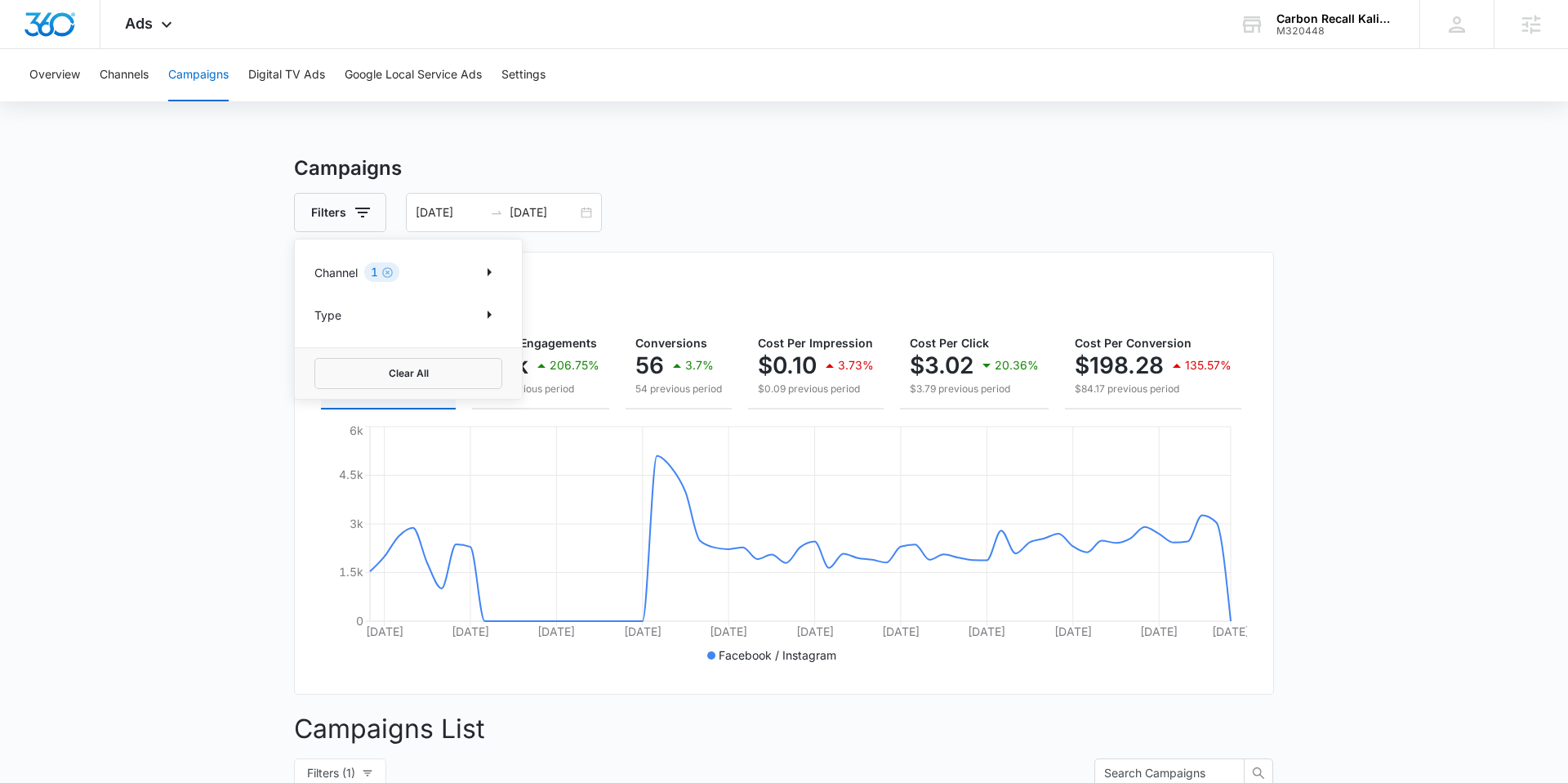
click at [328, 272] on p "Channel" at bounding box center [336, 273] width 44 height 17
click at [456, 266] on div "Channel 1" at bounding box center [408, 273] width 188 height 27
click at [474, 268] on div "Channel 1" at bounding box center [408, 273] width 188 height 27
click at [480, 271] on icon "Show Channel filters" at bounding box center [489, 272] width 20 height 20
click at [321, 329] on icon at bounding box center [324, 327] width 9 height 8
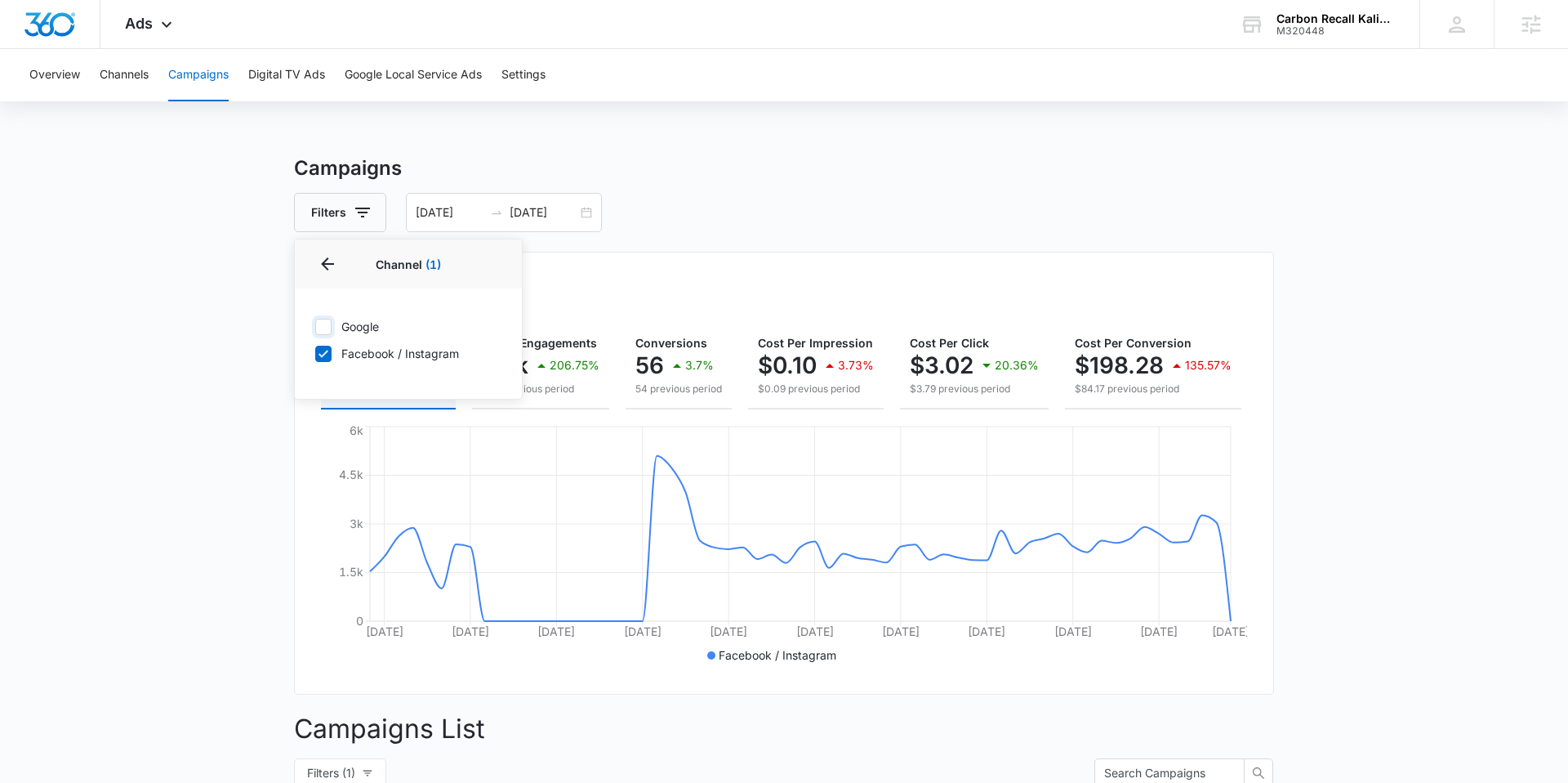
click at [315, 327] on input "Google" at bounding box center [314, 326] width 1 height 1
checkbox input "true"
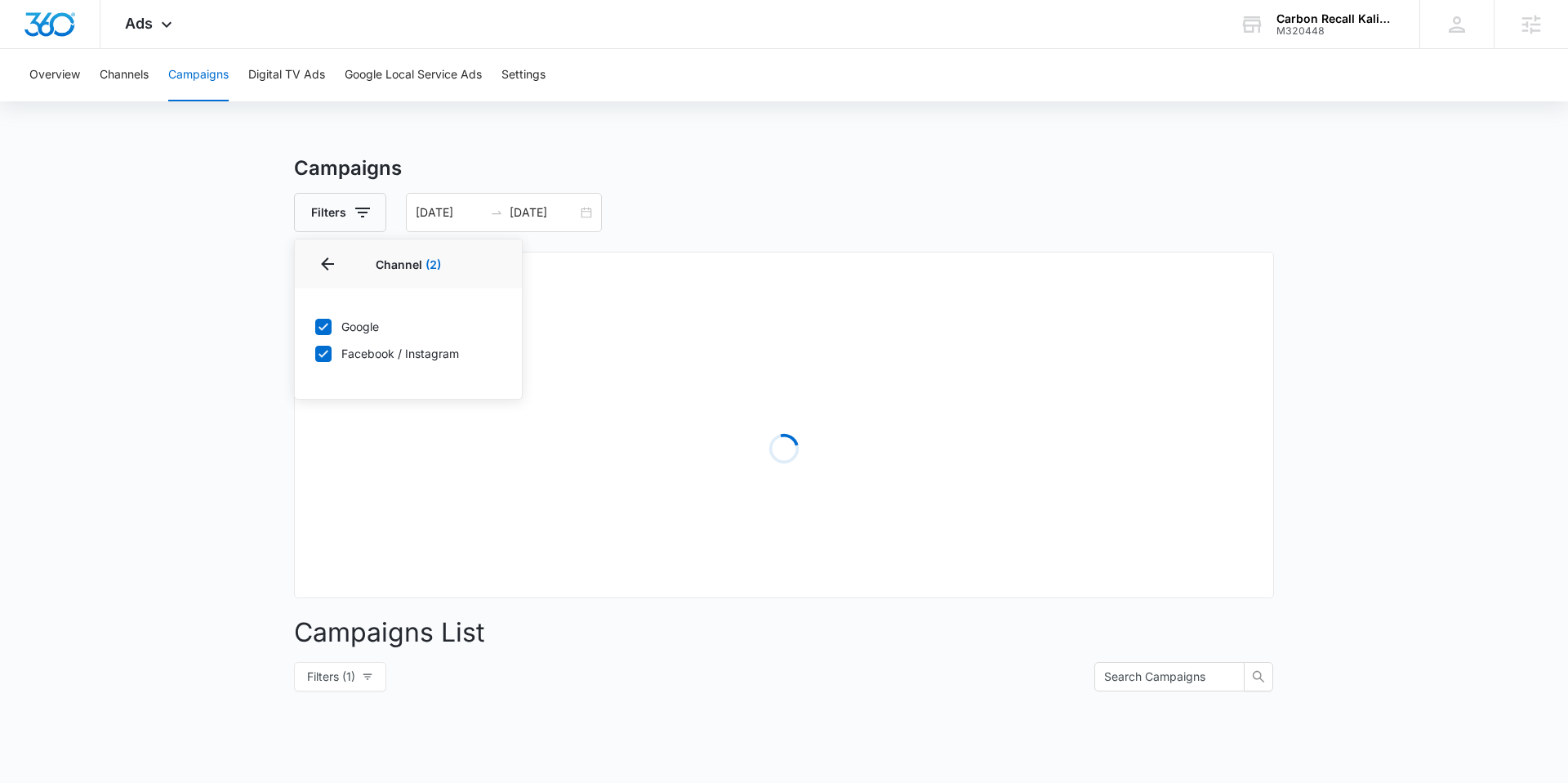
click at [325, 350] on icon at bounding box center [324, 354] width 15 height 15
click at [315, 353] on input "Facebook / Instagram" at bounding box center [314, 353] width 1 height 1
checkbox input "false"
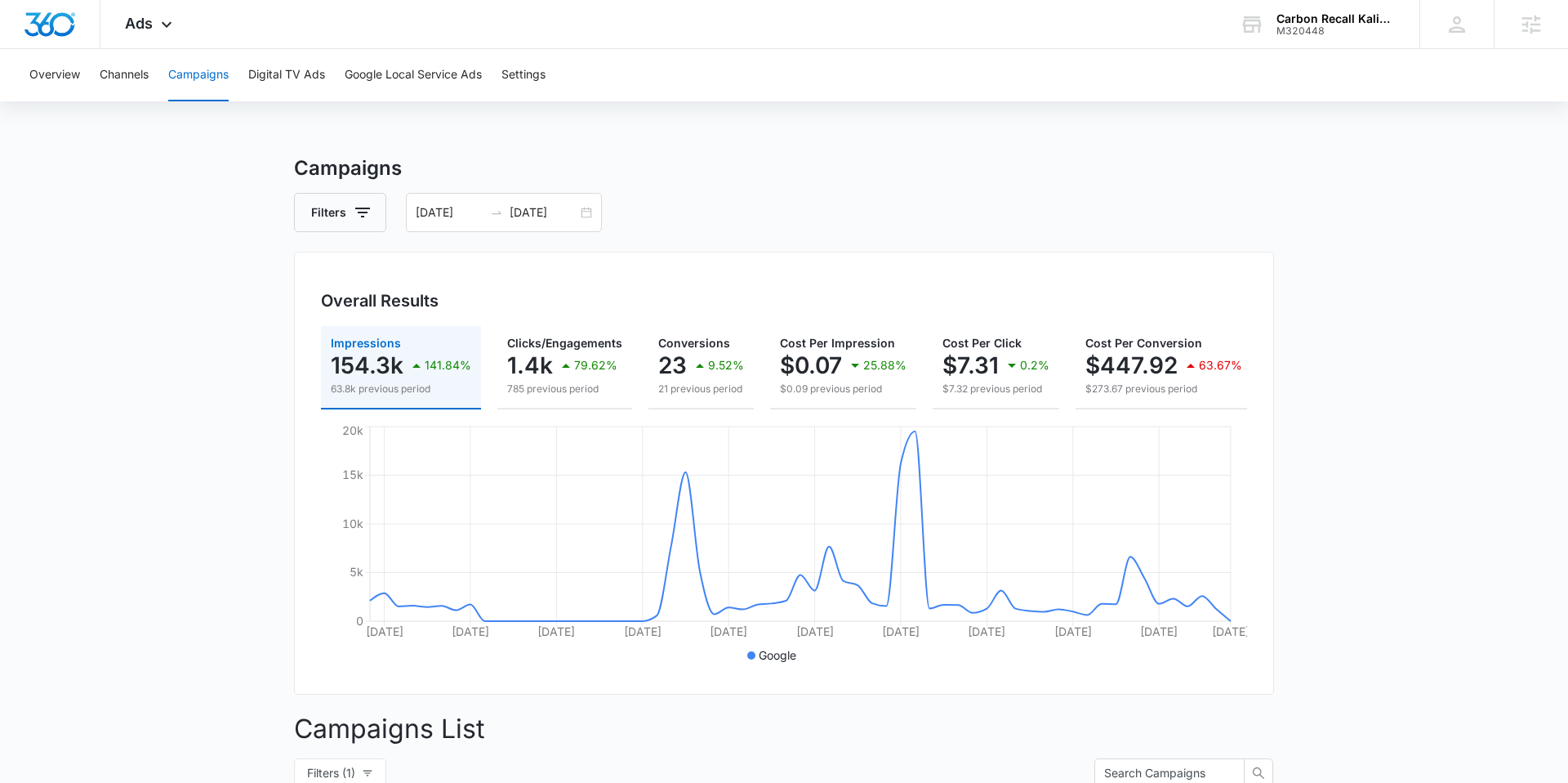
click at [355, 211] on icon "button" at bounding box center [362, 212] width 20 height 20
click at [343, 266] on p "Channel" at bounding box center [336, 273] width 44 height 17
click at [470, 273] on div "Channel 1" at bounding box center [408, 273] width 188 height 27
click at [488, 271] on icon "Show Channel filters" at bounding box center [489, 272] width 4 height 9
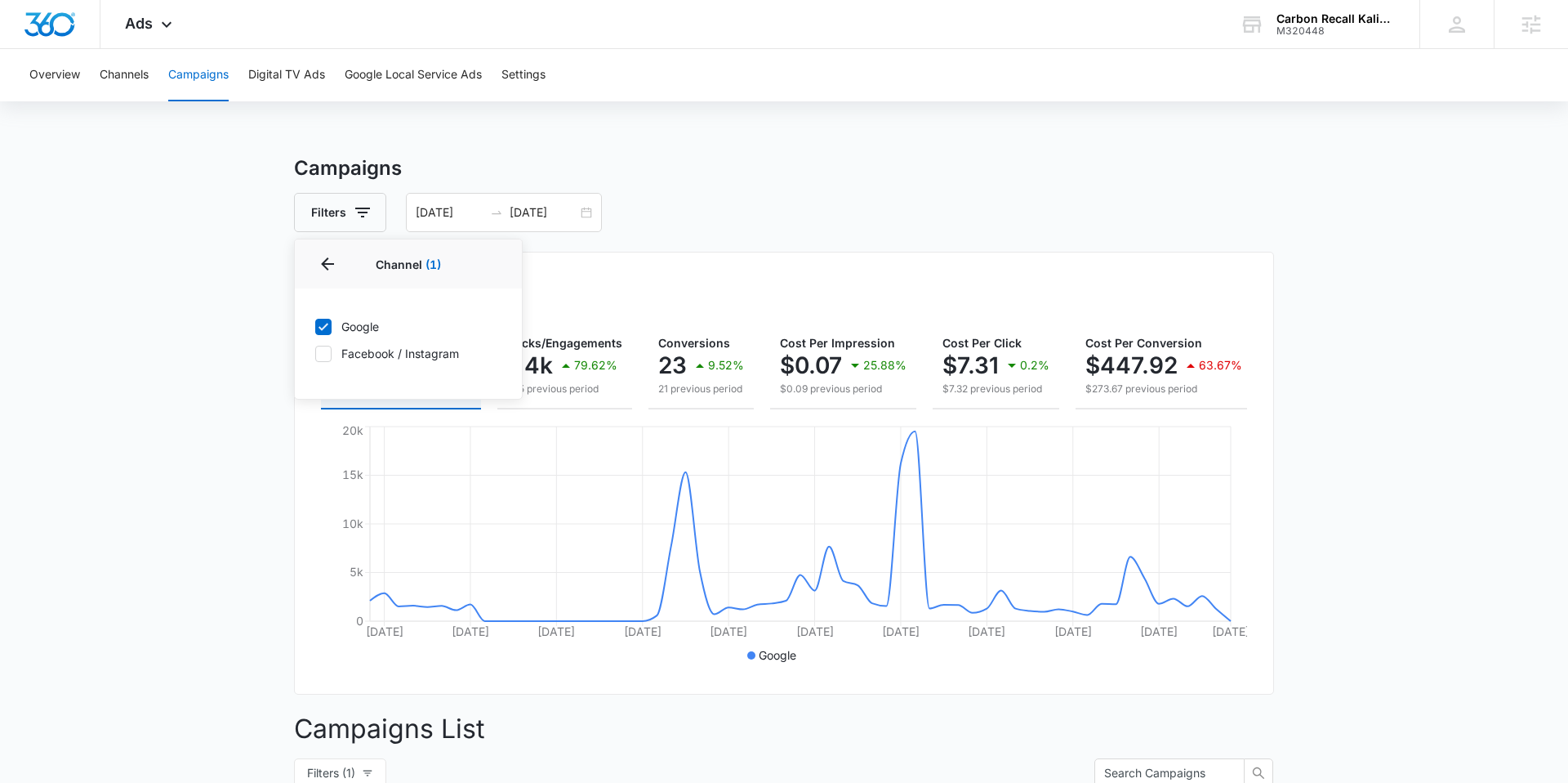
click at [329, 355] on icon at bounding box center [324, 354] width 15 height 15
click at [315, 354] on input "Facebook / Instagram" at bounding box center [314, 353] width 1 height 1
checkbox input "true"
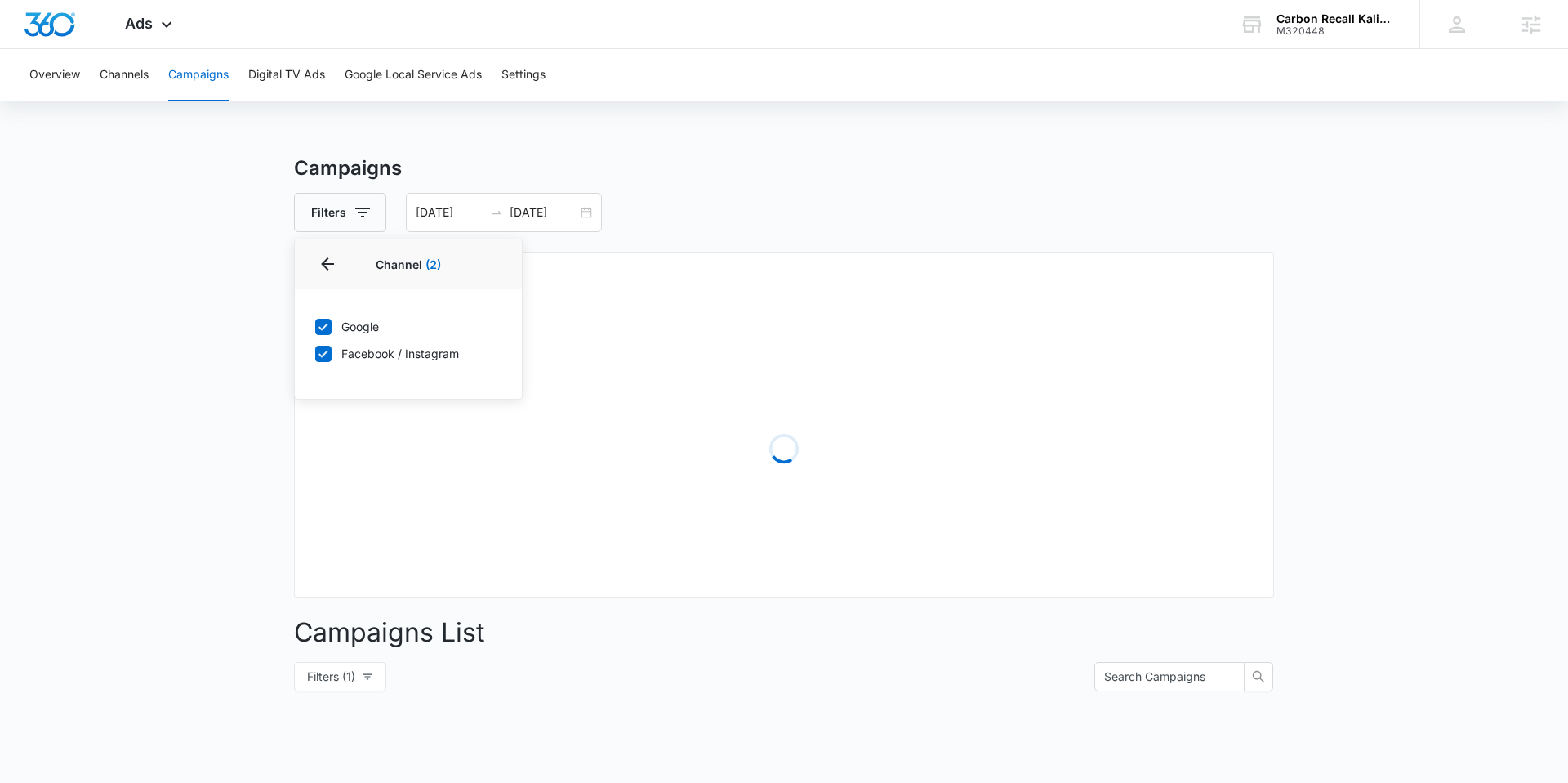
click at [200, 330] on main "Campaigns Filters Channel 2 Channel (2) Google Facebook / Instagram Type Clear …" at bounding box center [784, 578] width 1568 height 851
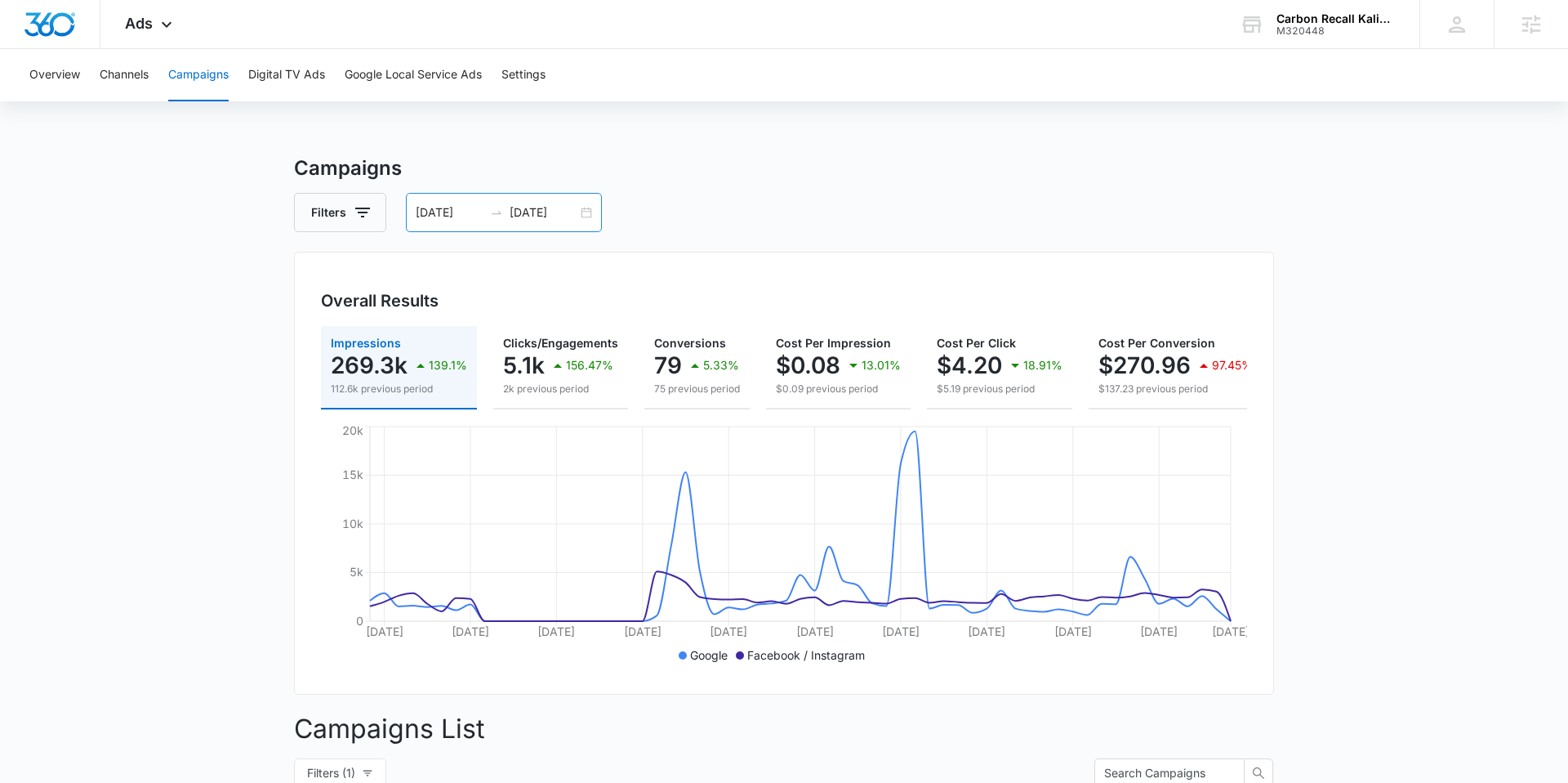
click at [441, 211] on input "08/08/2025" at bounding box center [449, 212] width 68 height 18
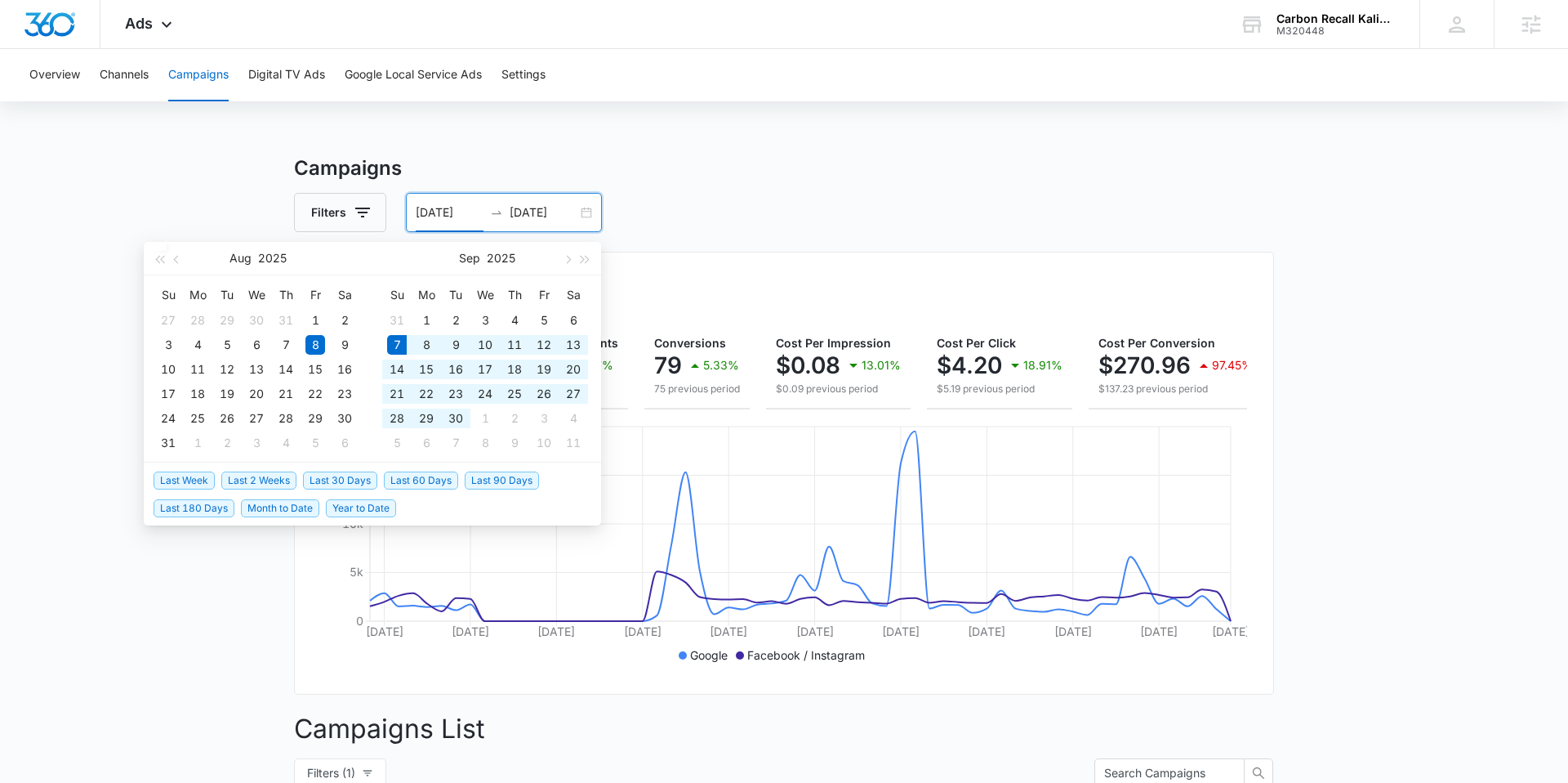
click at [347, 482] on span "Last 30 Days" at bounding box center [340, 480] width 75 height 18
type input "09/07/2025"
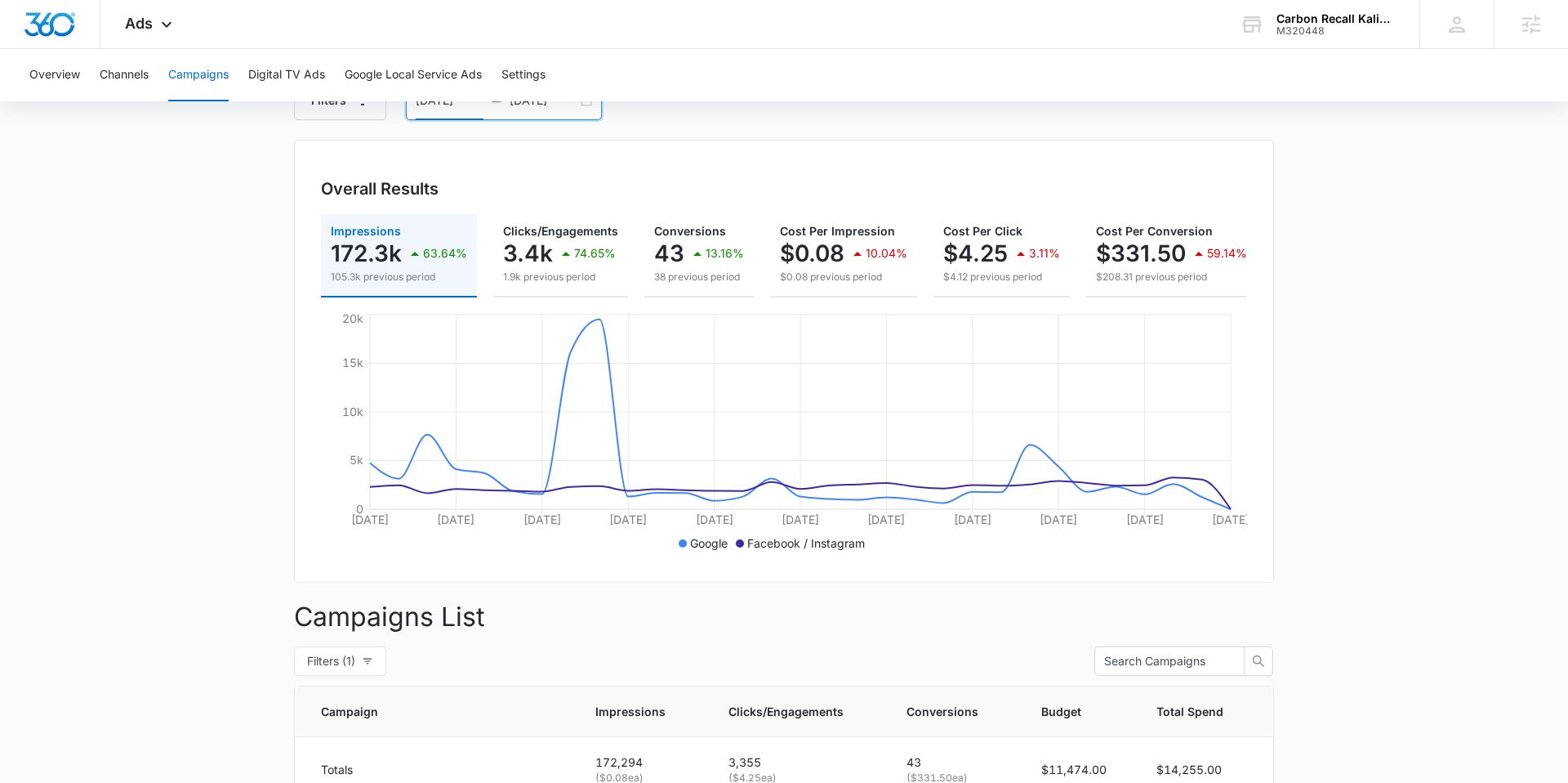
scroll to position [27, 0]
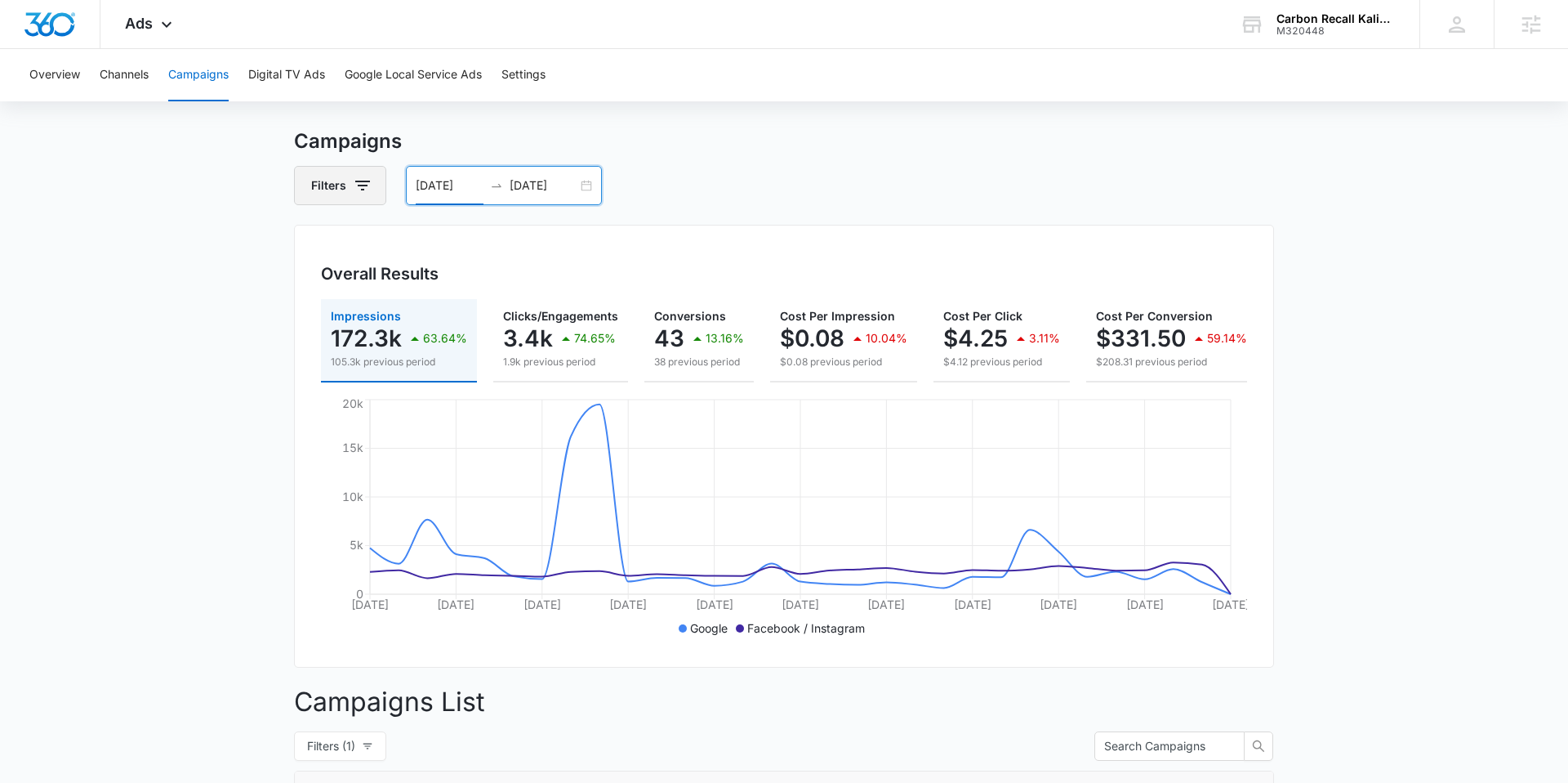
click at [365, 191] on icon "button" at bounding box center [362, 186] width 20 height 20
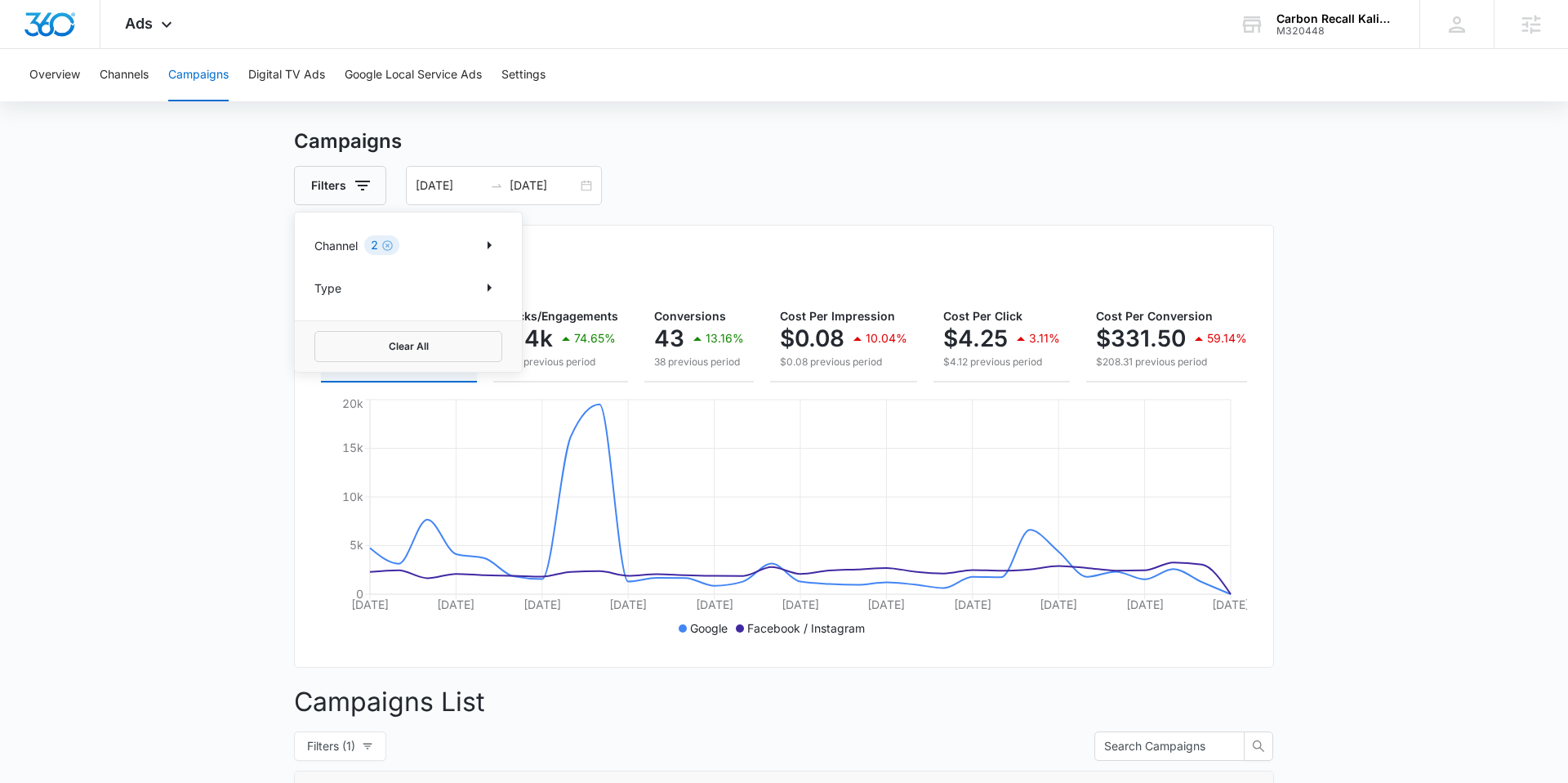
click at [335, 240] on p "Channel" at bounding box center [336, 245] width 44 height 17
click at [490, 243] on icon "Show Channel filters" at bounding box center [489, 245] width 20 height 20
click at [326, 329] on icon at bounding box center [324, 327] width 15 height 15
click at [315, 327] on input "Facebook / Instagram" at bounding box center [314, 326] width 1 height 1
checkbox input "false"
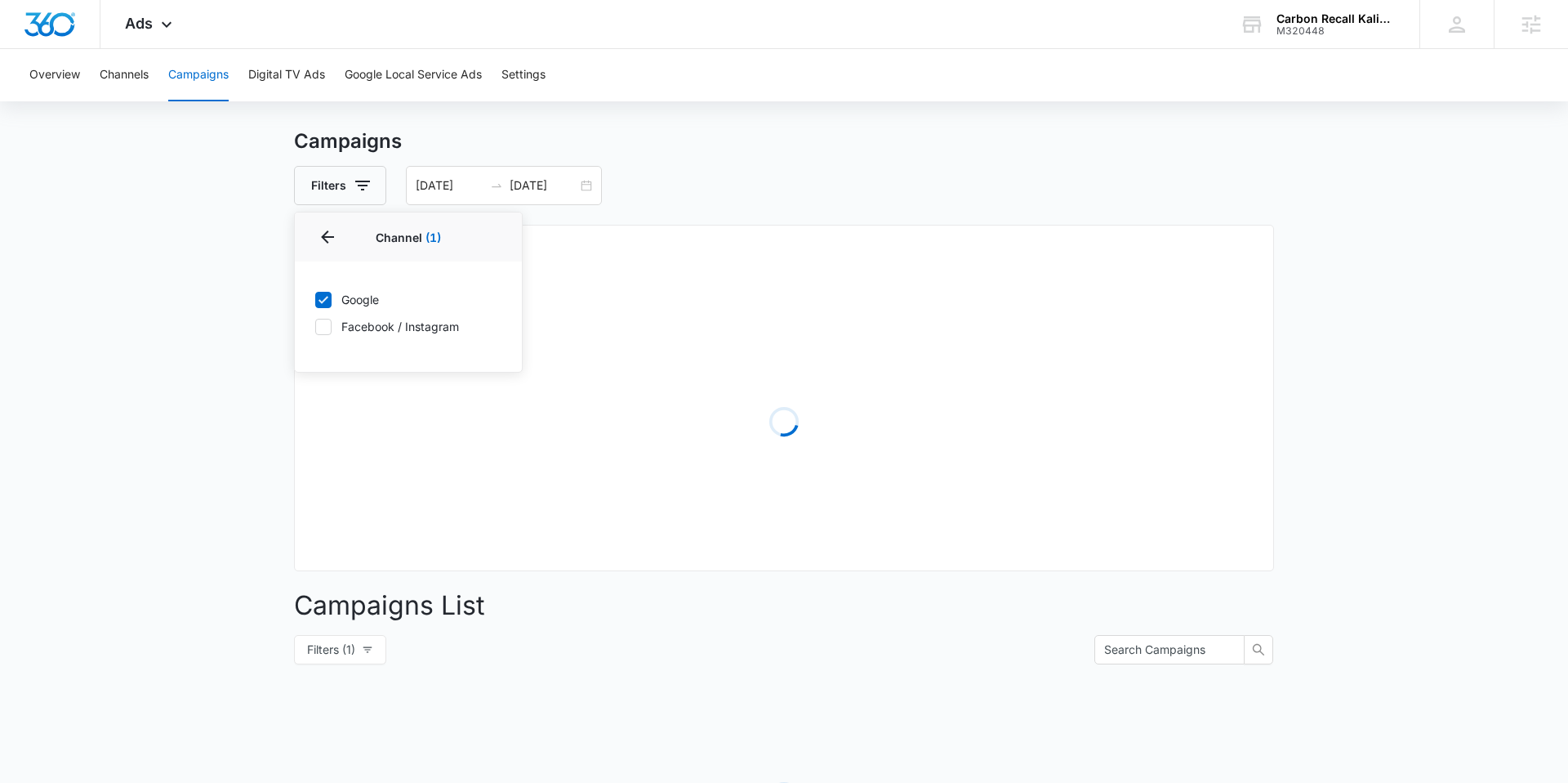
click at [261, 325] on main "Campaigns Filters Channel 1 Channel (1) Google Facebook / Instagram Type Clear …" at bounding box center [784, 552] width 1568 height 851
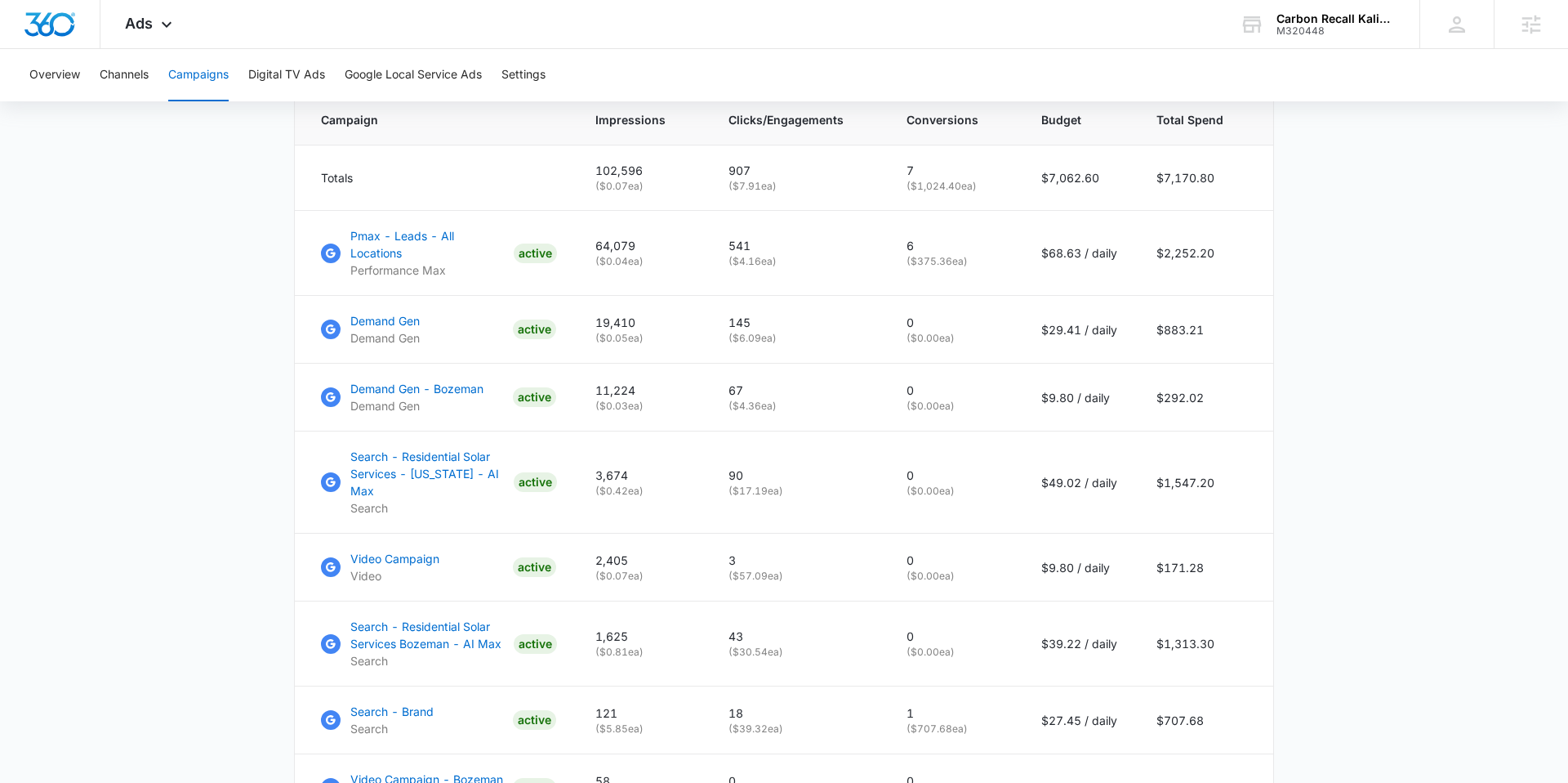
scroll to position [0, 0]
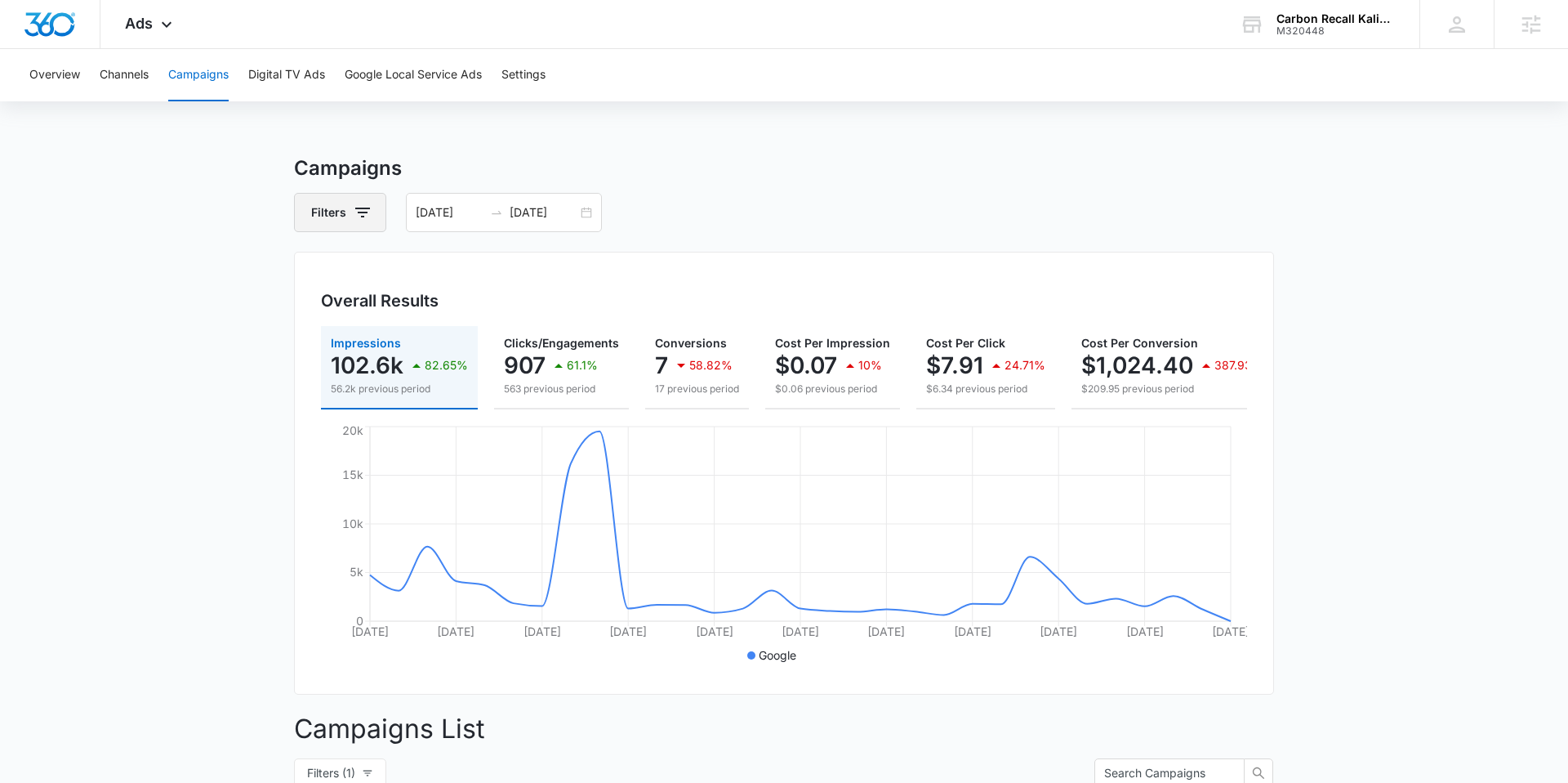
click at [358, 205] on icon "button" at bounding box center [362, 212] width 20 height 20
drag, startPoint x: 335, startPoint y: 268, endPoint x: 487, endPoint y: 265, distance: 152.0
click at [335, 268] on p "Channel" at bounding box center [336, 273] width 44 height 17
click at [489, 266] on icon "Show Channel filters" at bounding box center [489, 272] width 20 height 20
click at [331, 355] on label "Facebook / Instagram" at bounding box center [408, 353] width 188 height 17
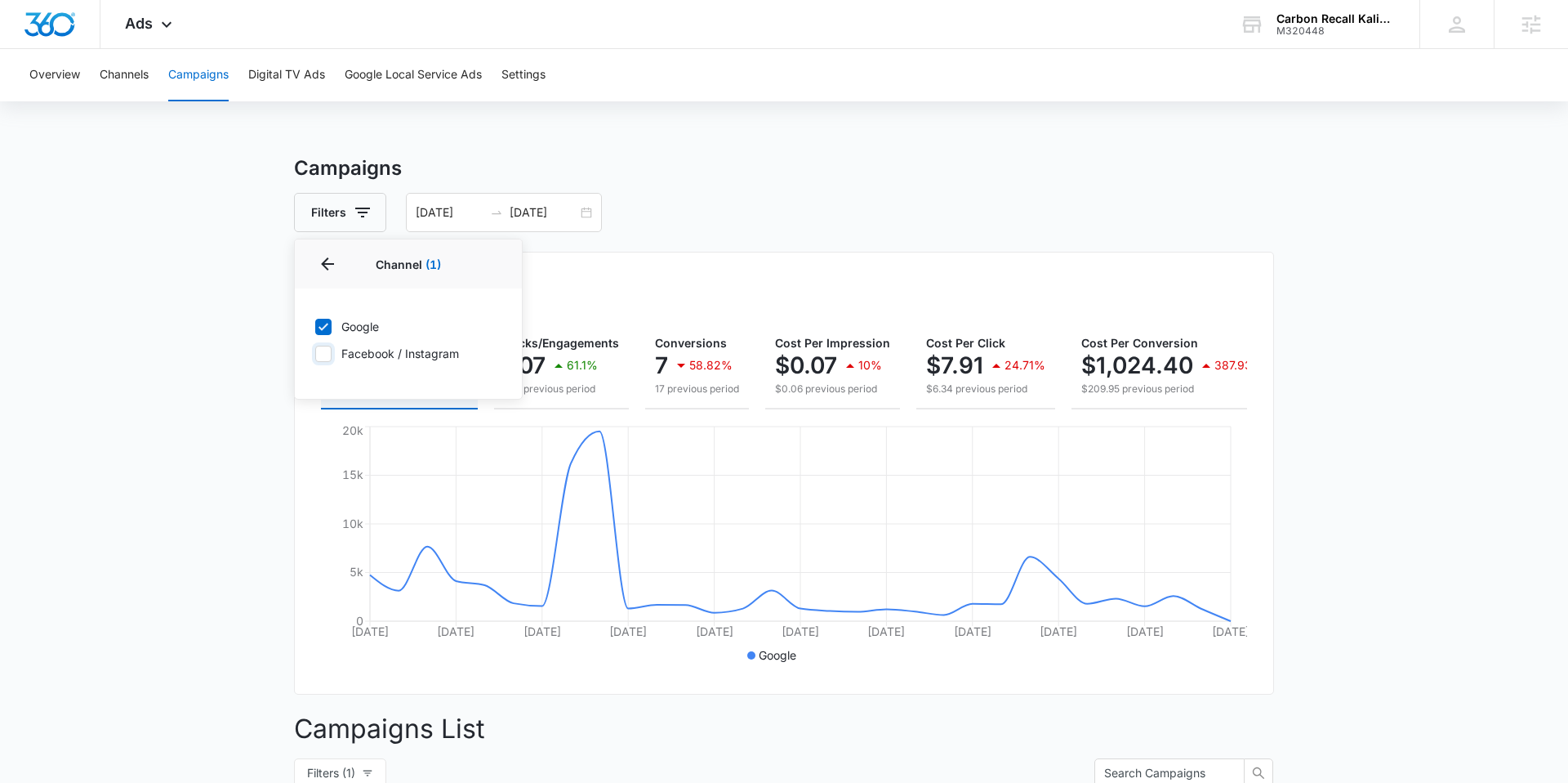
click at [315, 354] on input "Facebook / Instagram" at bounding box center [314, 353] width 1 height 1
checkbox input "true"
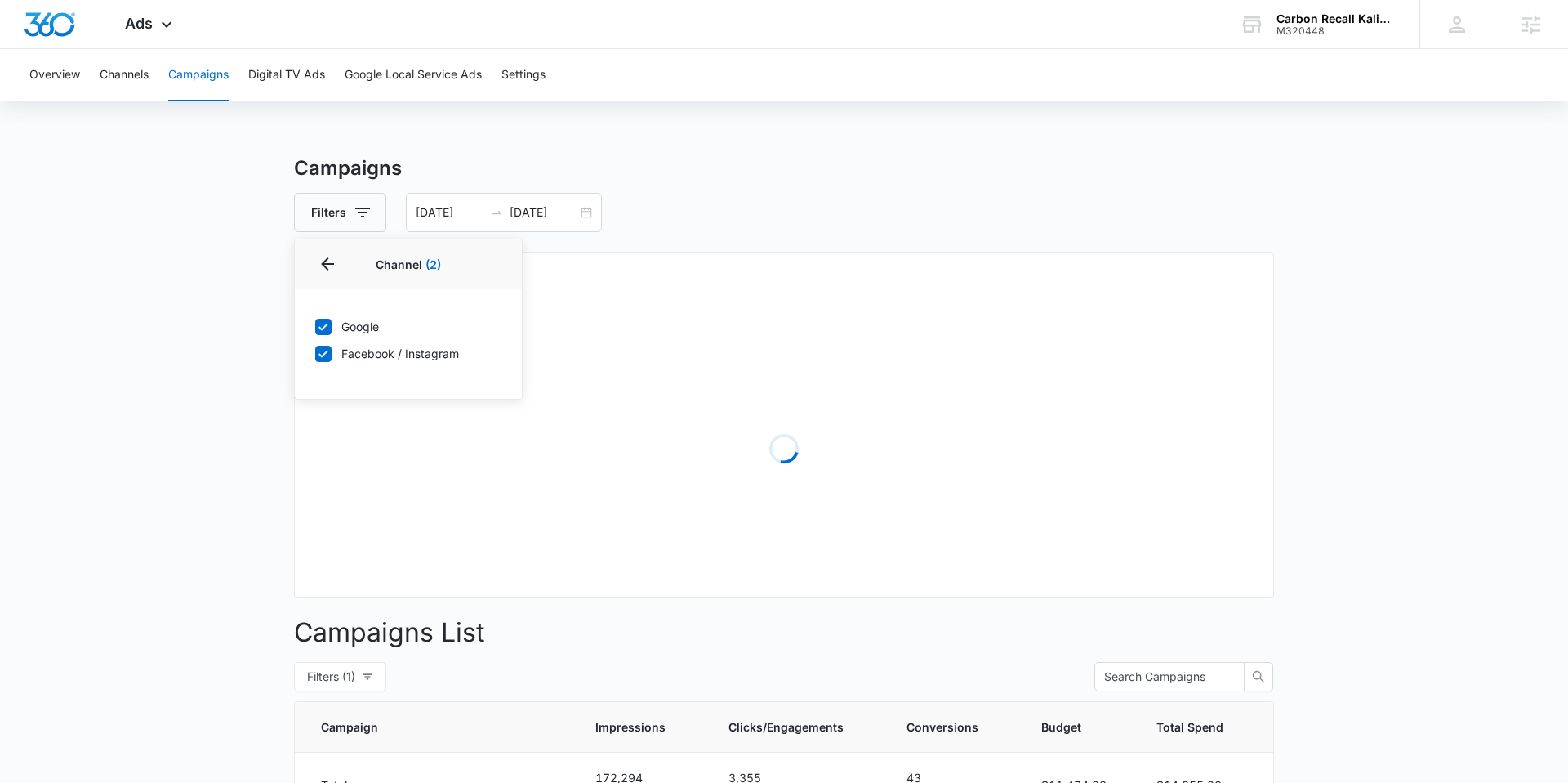
click at [324, 329] on icon at bounding box center [324, 327] width 15 height 15
click at [315, 327] on input "Google" at bounding box center [314, 326] width 1 height 1
checkbox input "false"
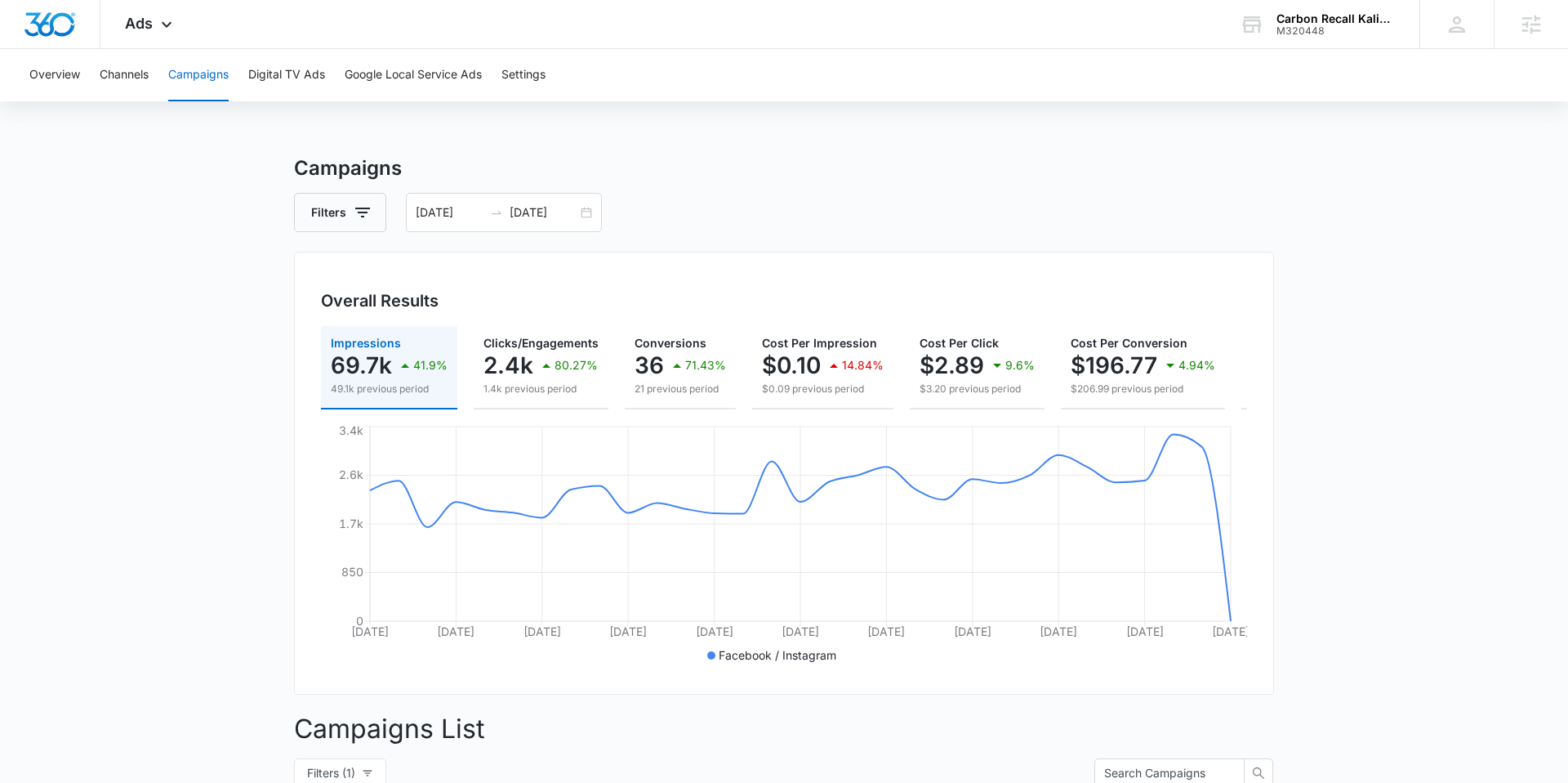
click at [259, 365] on main "Campaigns Filters 09/07/2025 10/07/2025 Overall Results Impressions 69.7k 41.9%…" at bounding box center [784, 736] width 1568 height 1165
click at [149, 33] on div "Ads Apps Reputation Forms CRM Email Social Payments POS Content Ads Intelligenc…" at bounding box center [150, 24] width 100 height 48
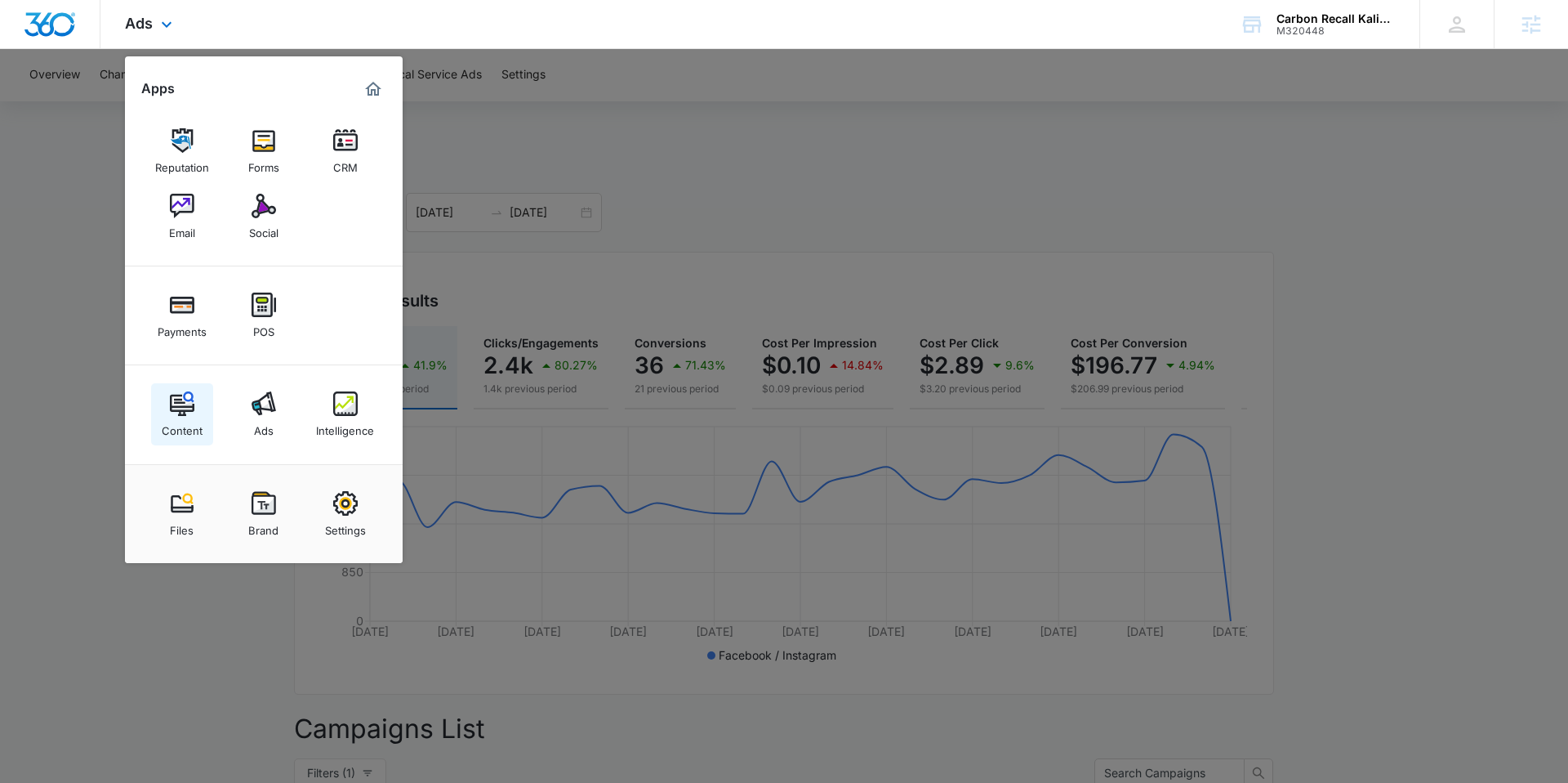
click at [175, 403] on img at bounding box center [183, 403] width 25 height 25
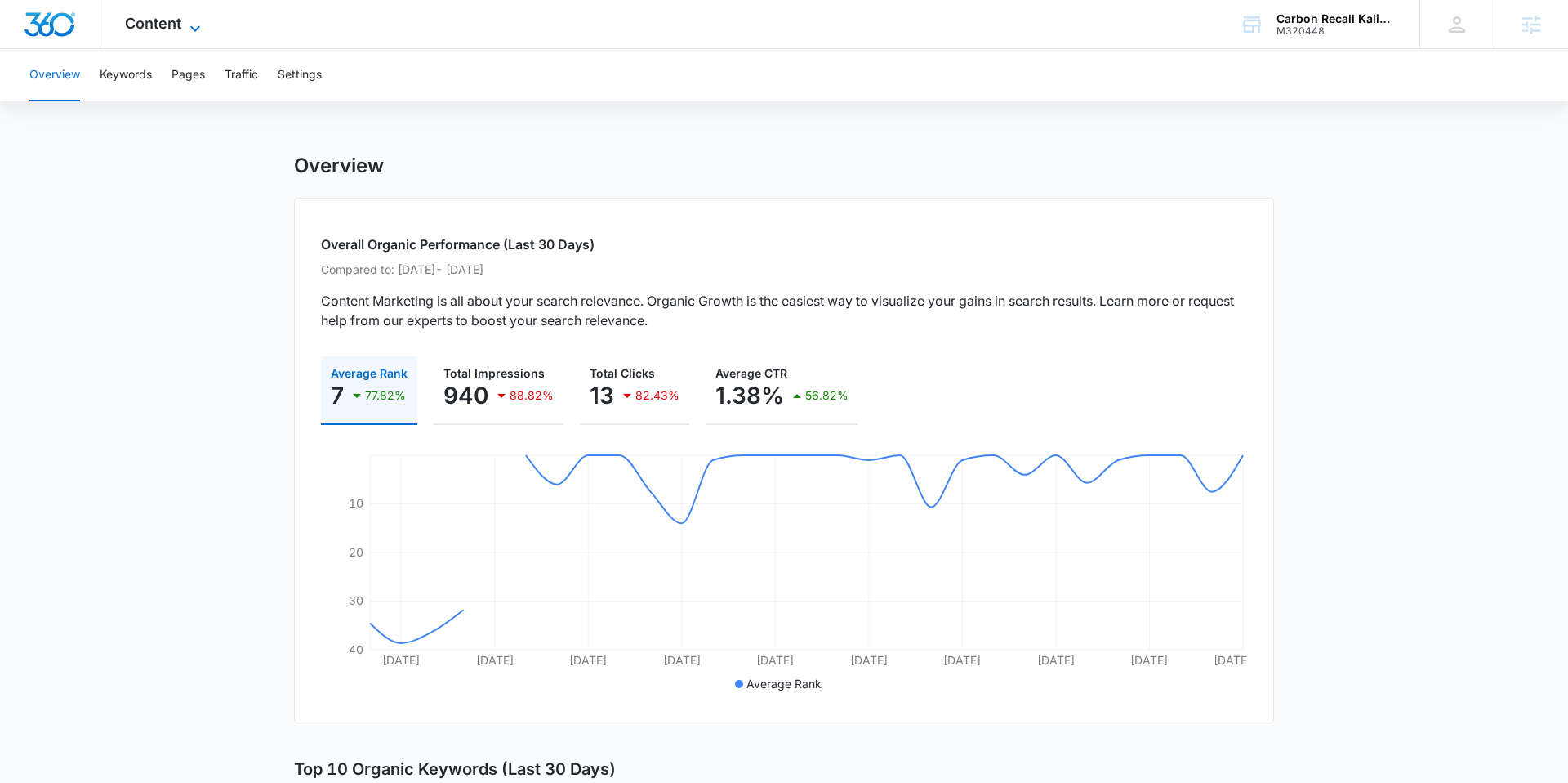
click at [164, 26] on span "Content" at bounding box center [153, 24] width 57 height 17
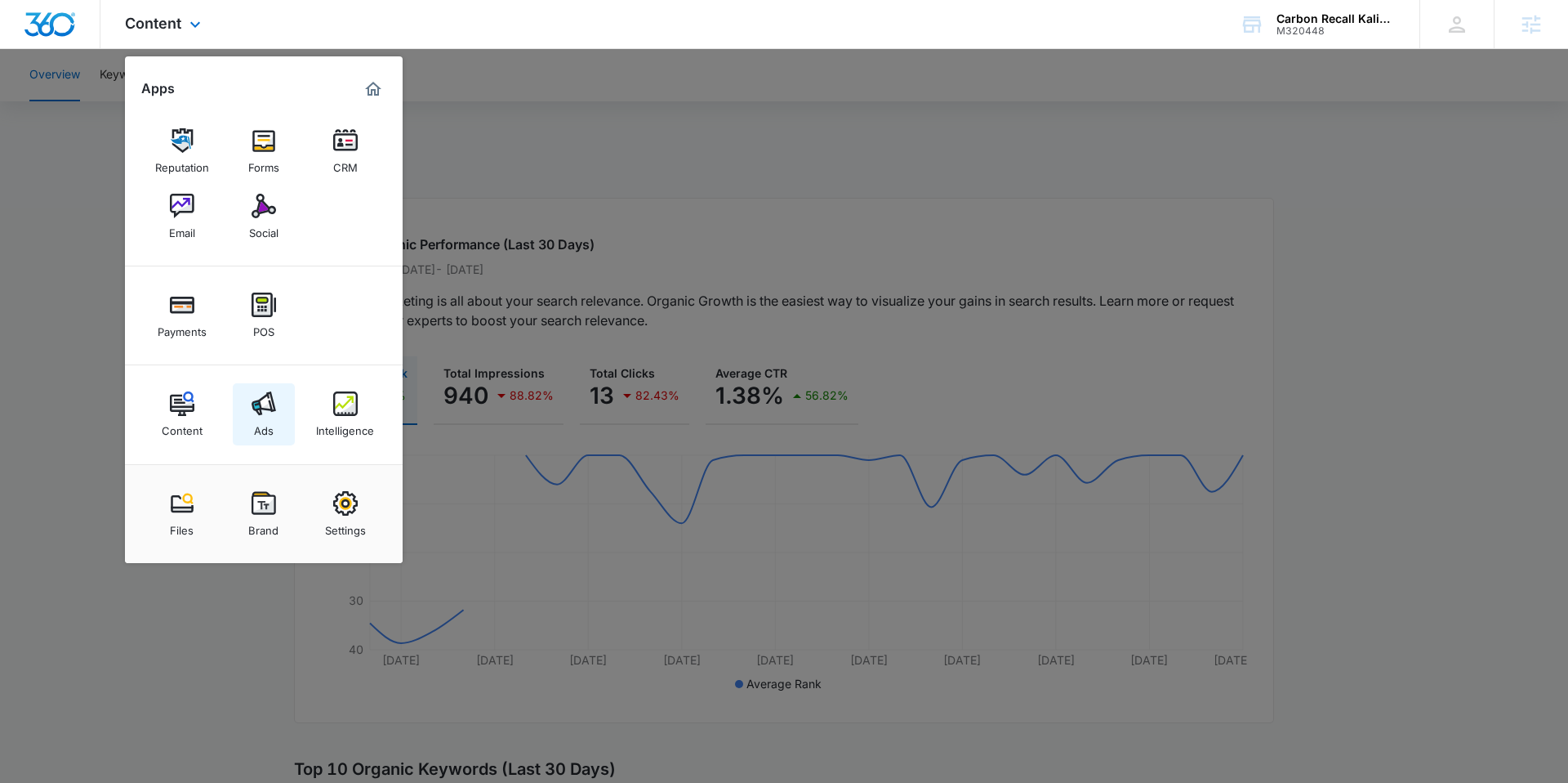
click at [262, 409] on img at bounding box center [264, 403] width 25 height 25
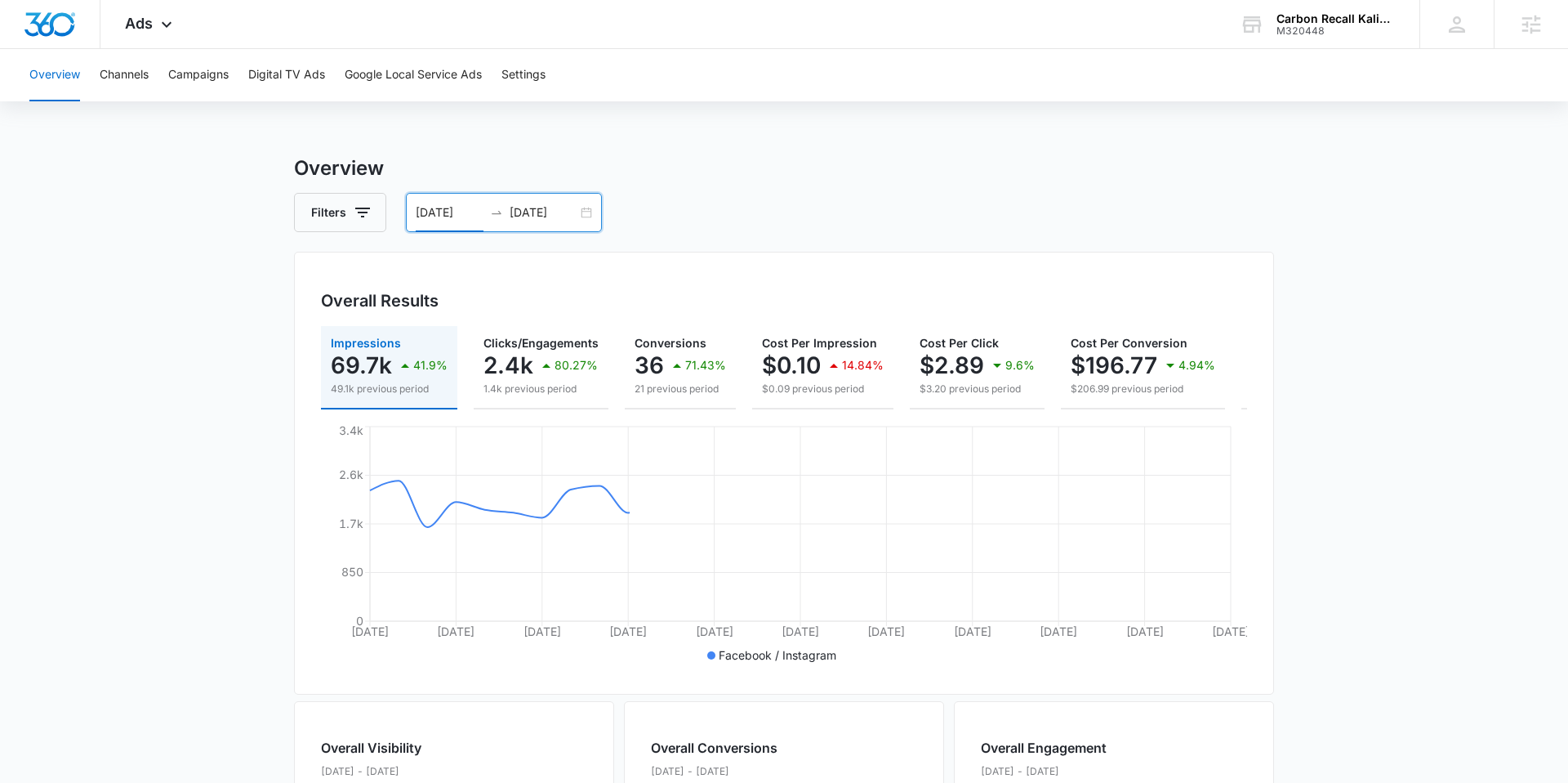
click at [433, 207] on input "09/07/2025" at bounding box center [449, 212] width 68 height 18
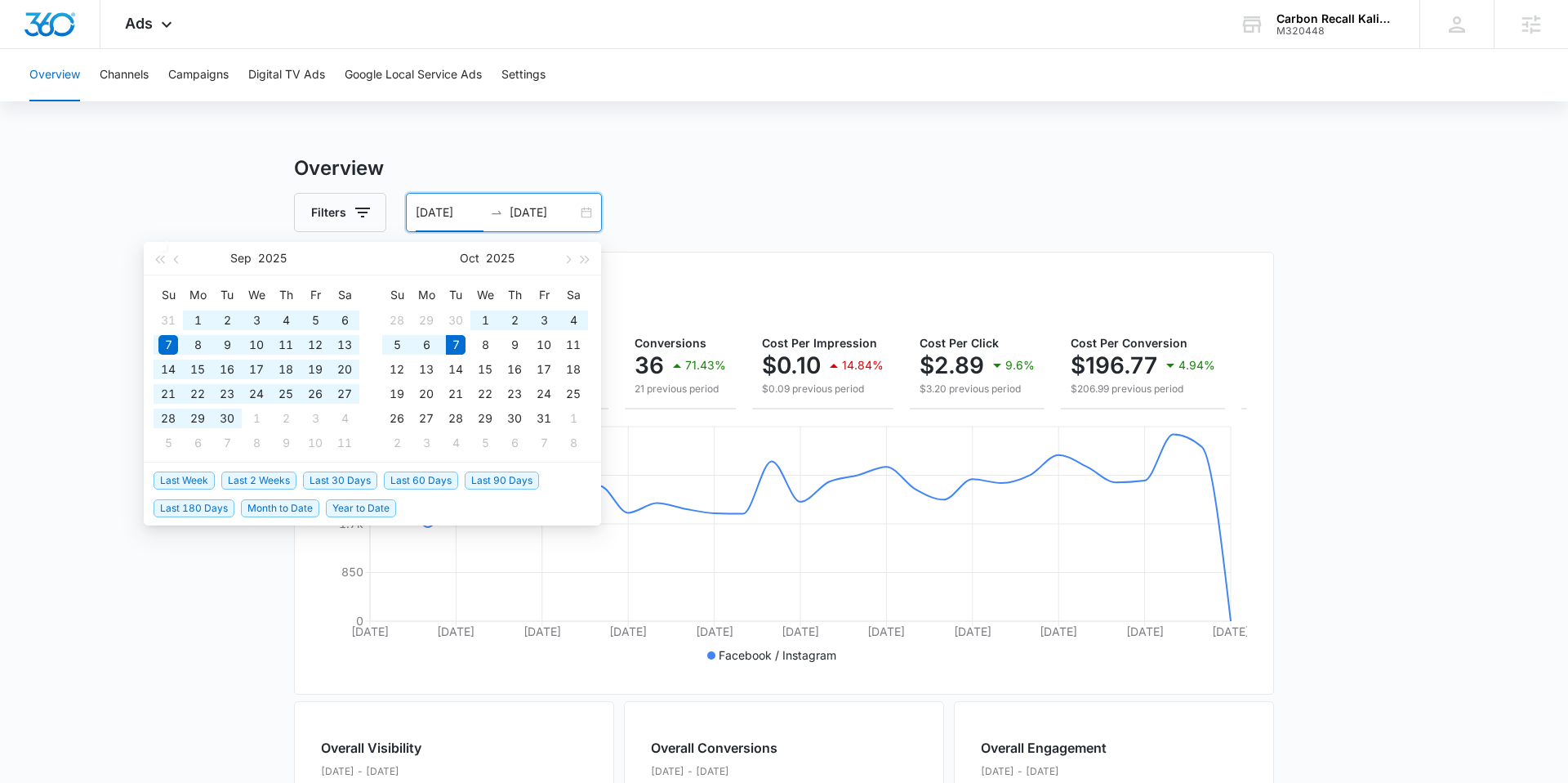
click at [491, 476] on span "Last 90 Days" at bounding box center [502, 480] width 75 height 18
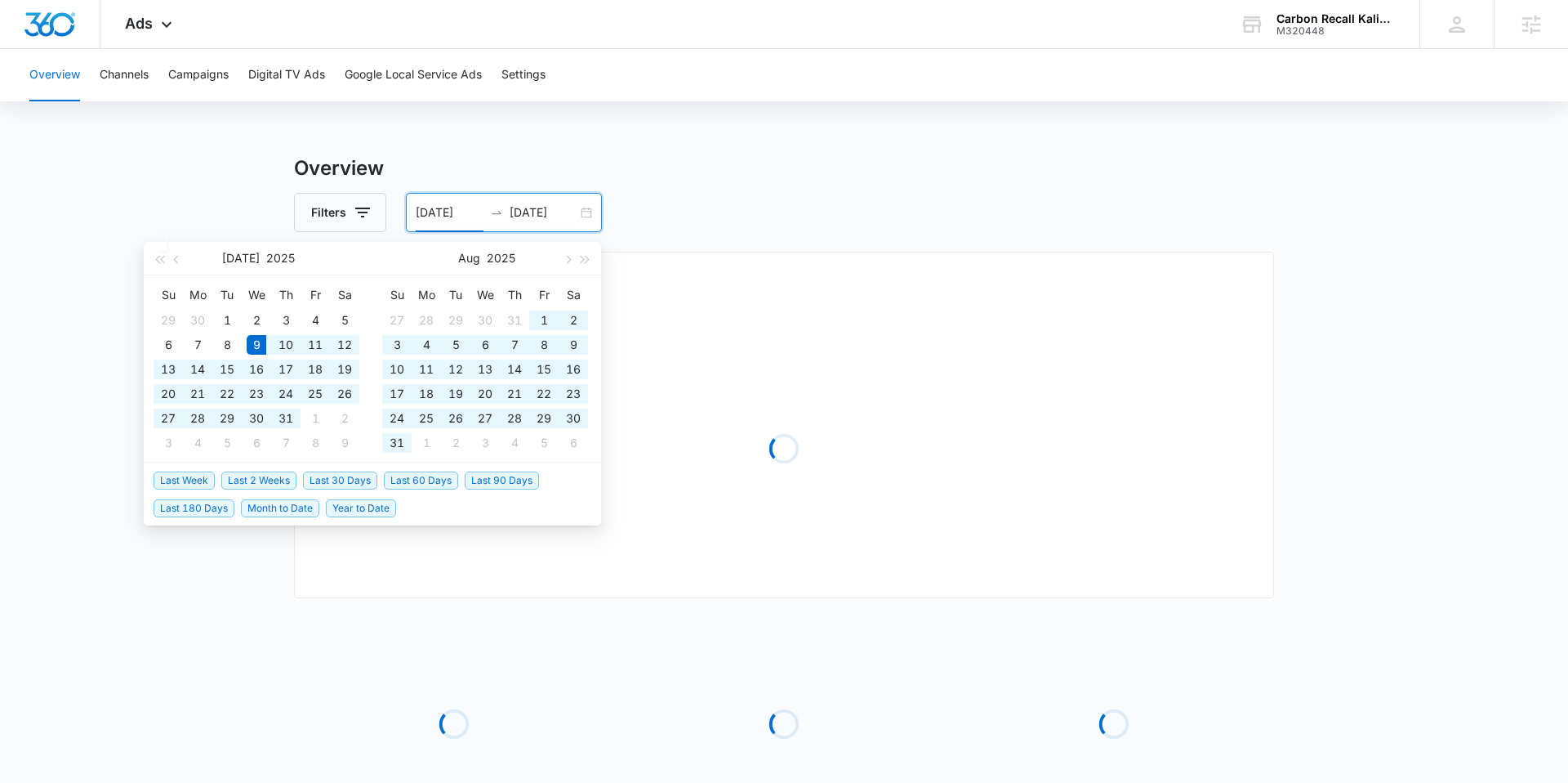
type input "07/09/2025"
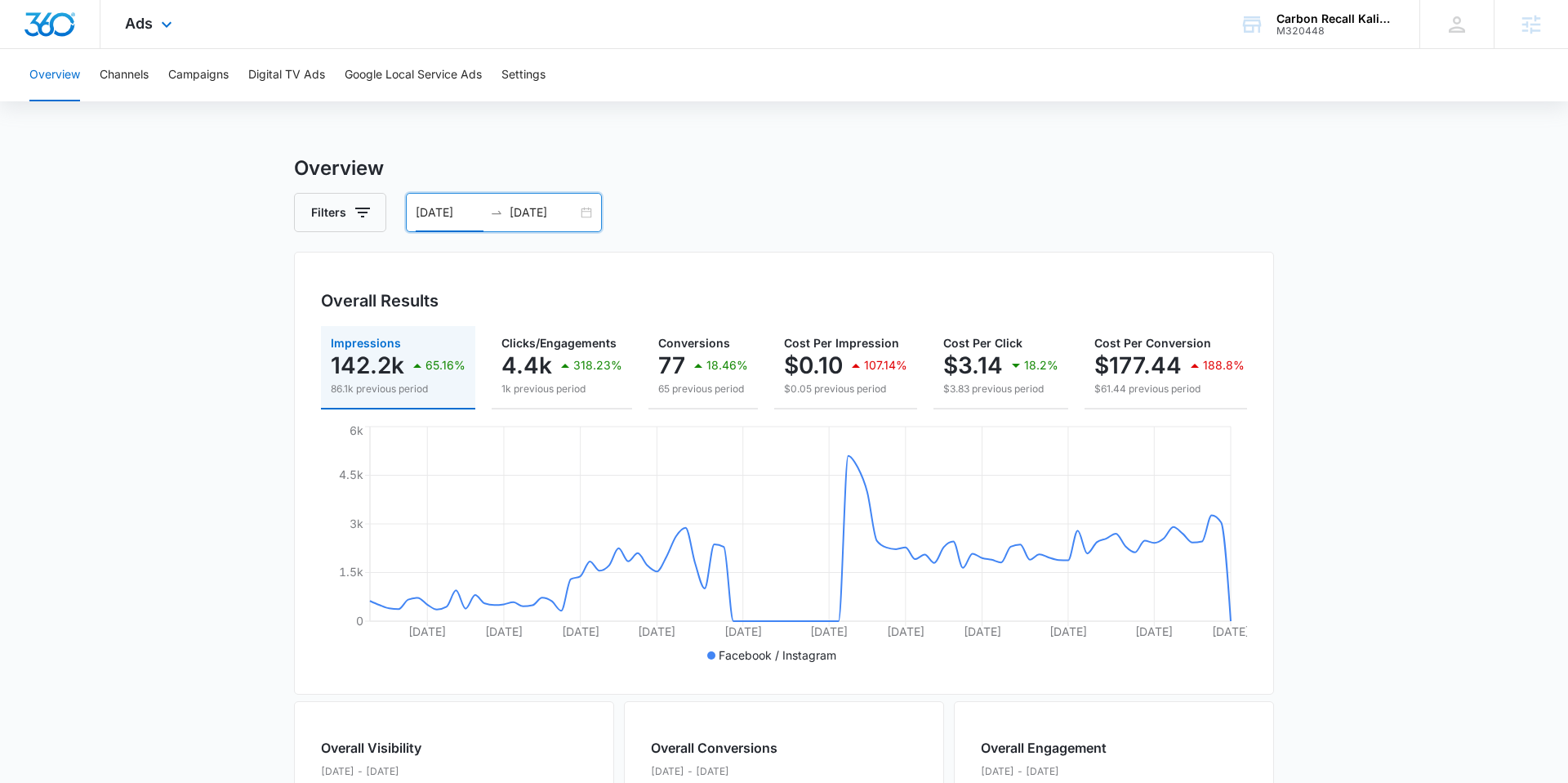
click at [170, 34] on div "Ads Apps Reputation Forms CRM Email Social Payments POS Content Ads Intelligenc…" at bounding box center [150, 24] width 100 height 48
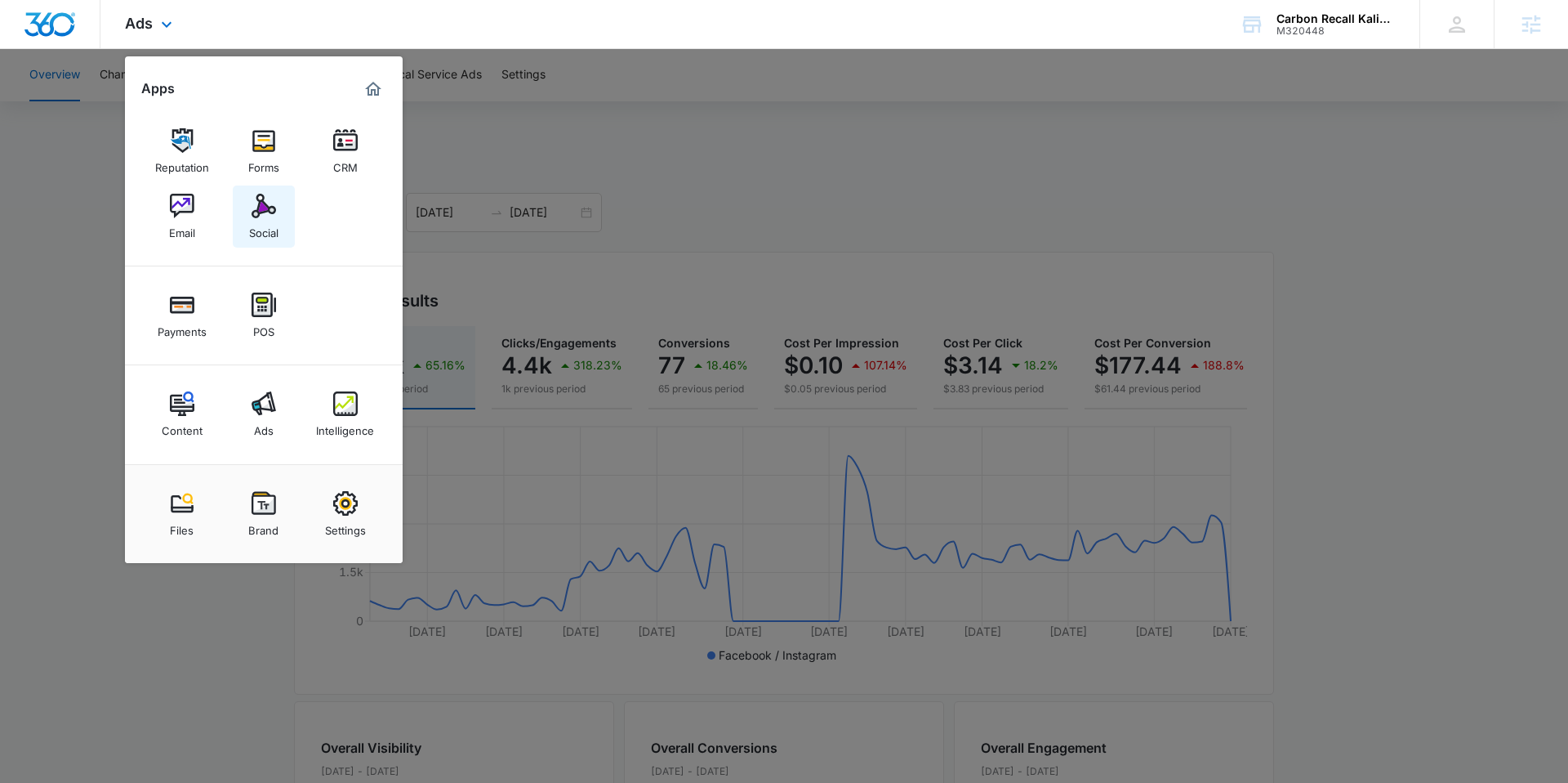
click at [270, 221] on div "Social" at bounding box center [263, 228] width 29 height 21
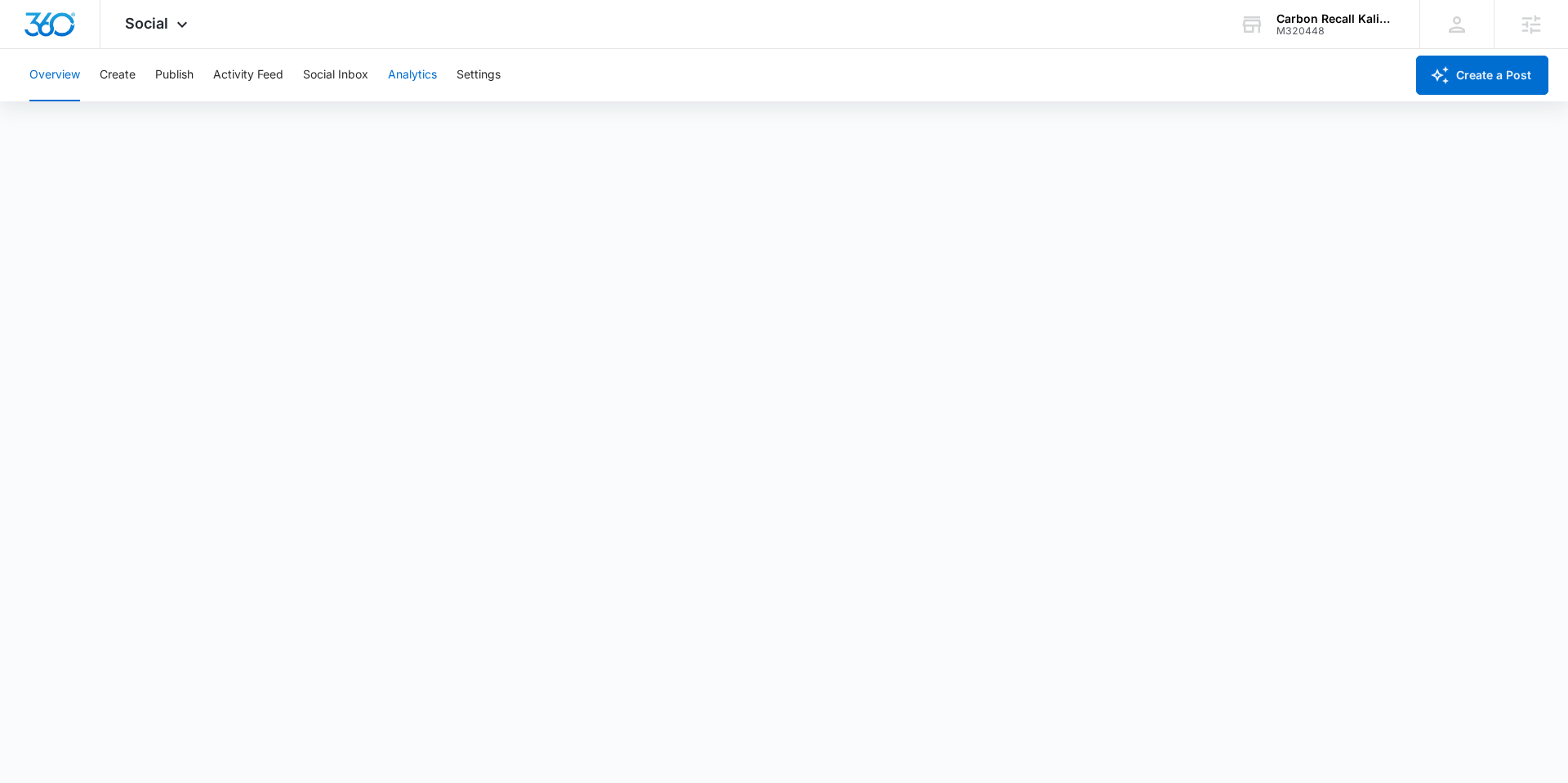
click at [412, 65] on button "Analytics" at bounding box center [413, 75] width 49 height 52
click at [540, 117] on button "Reports" at bounding box center [537, 125] width 42 height 45
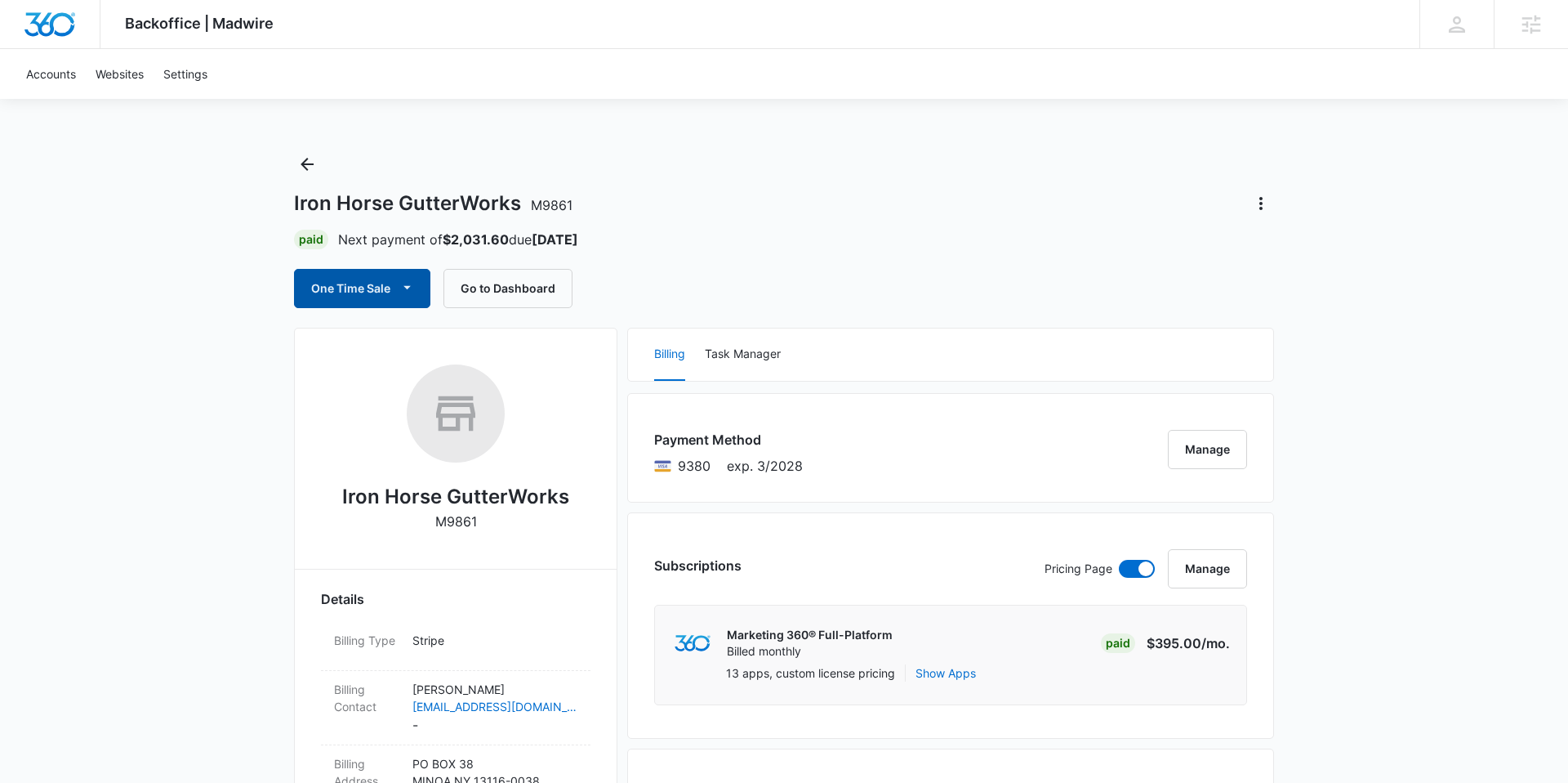
click at [408, 283] on icon "button" at bounding box center [407, 287] width 17 height 17
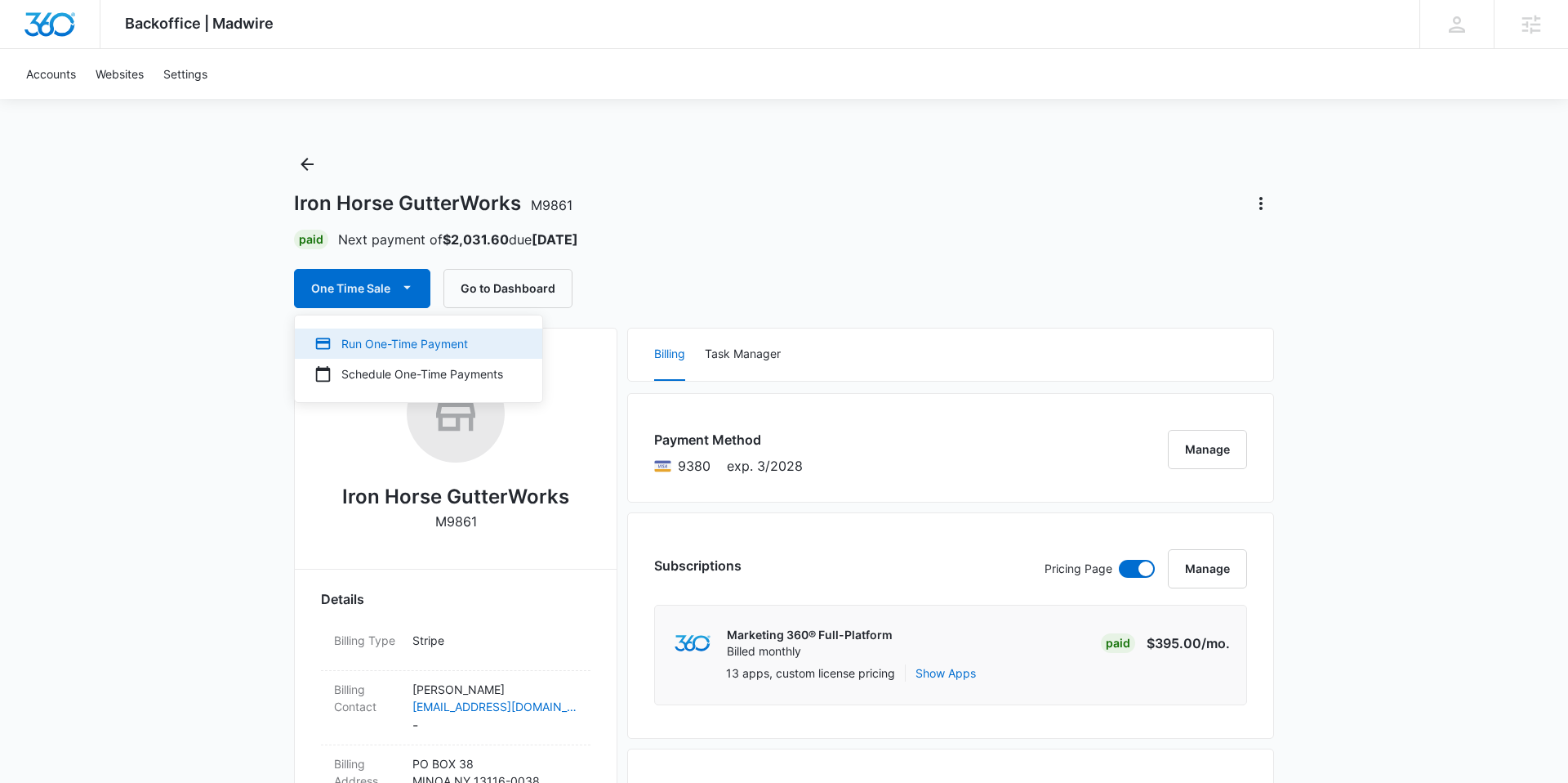
click at [367, 338] on div "Run One-Time Payment" at bounding box center [408, 344] width 188 height 17
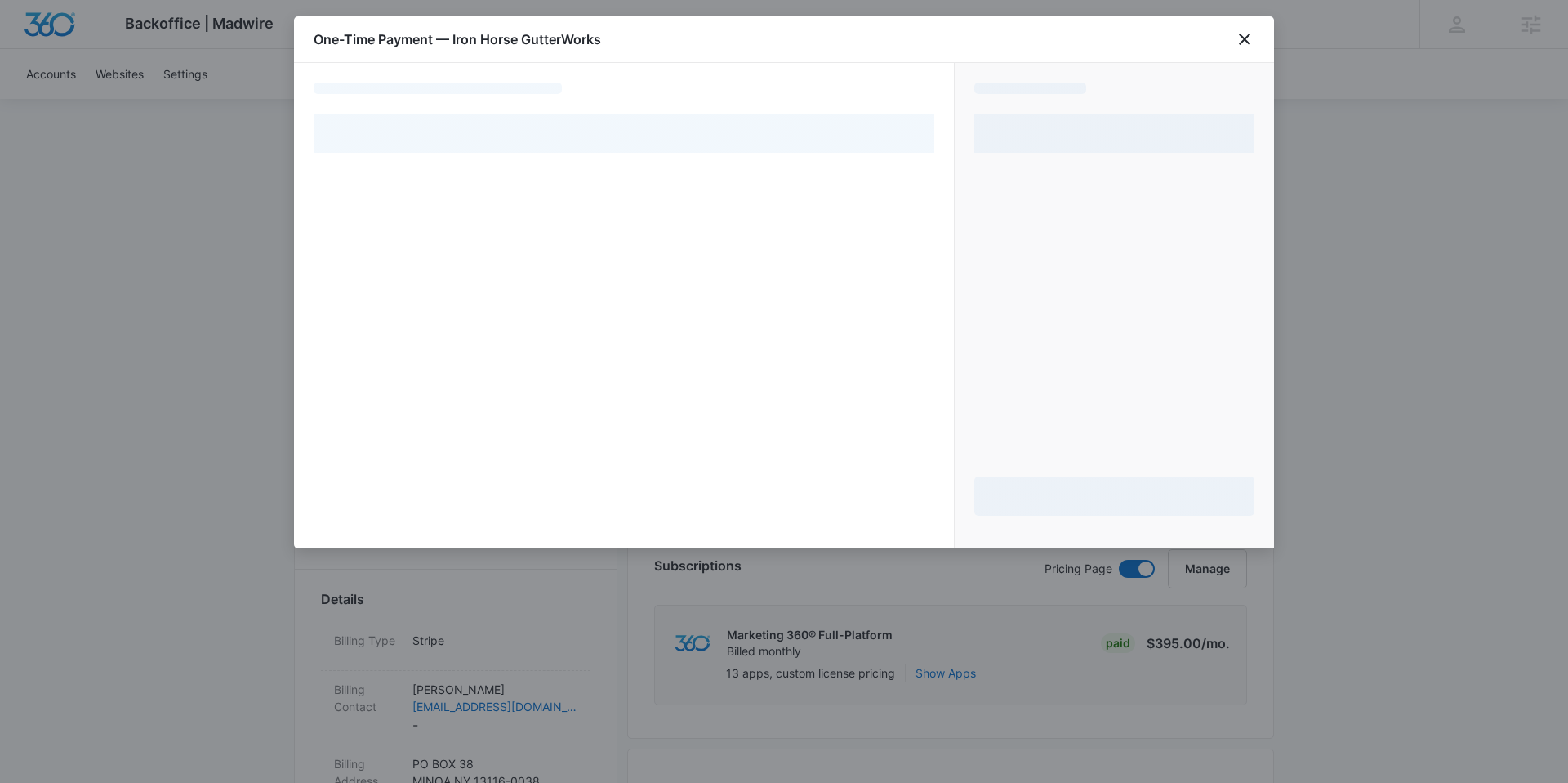
select select "pm_1MtEuYA4n8RTgNjUzIwYPcJ7"
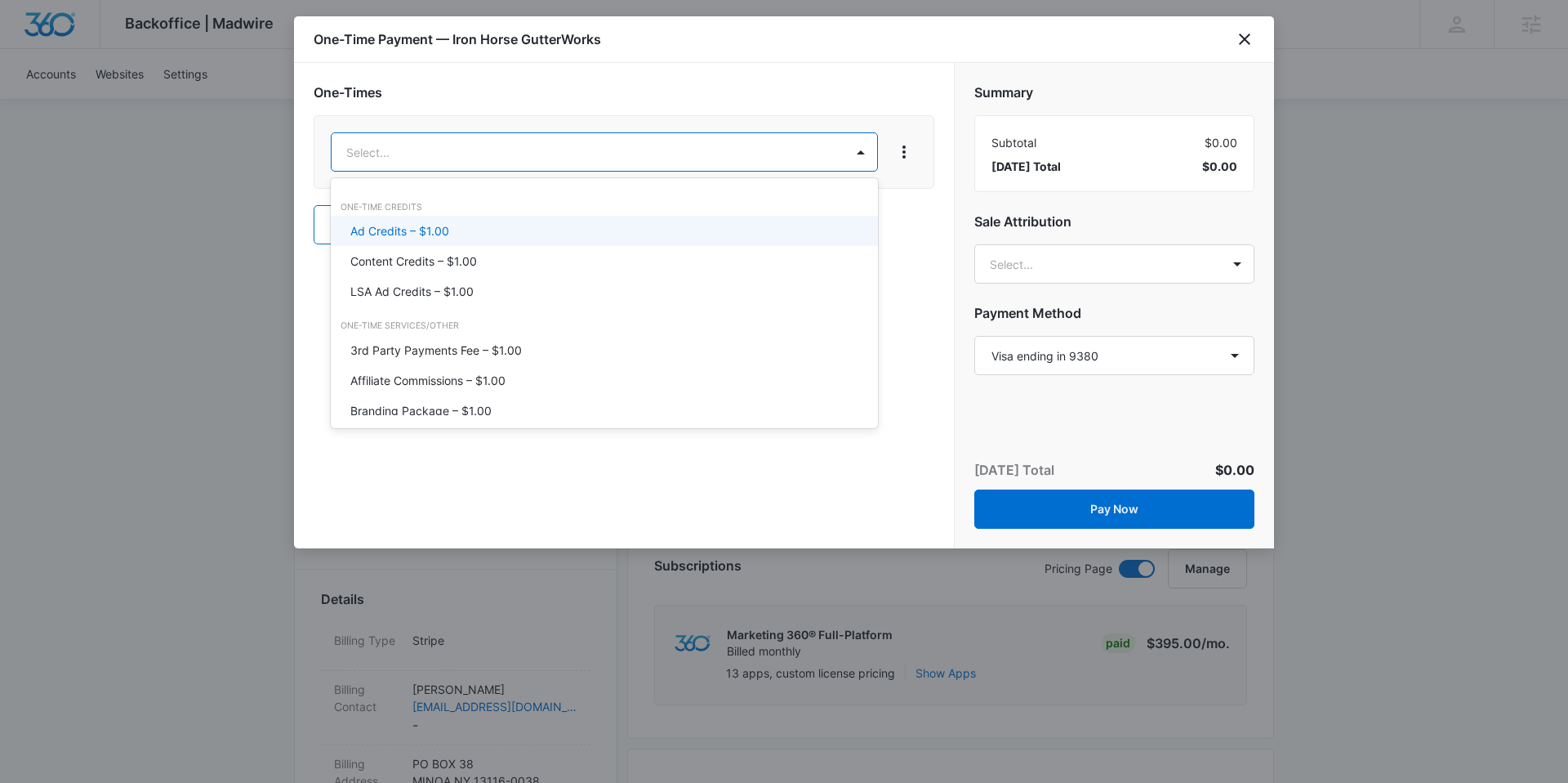
click at [401, 224] on p "Ad Credits – $1.00" at bounding box center [399, 231] width 98 height 17
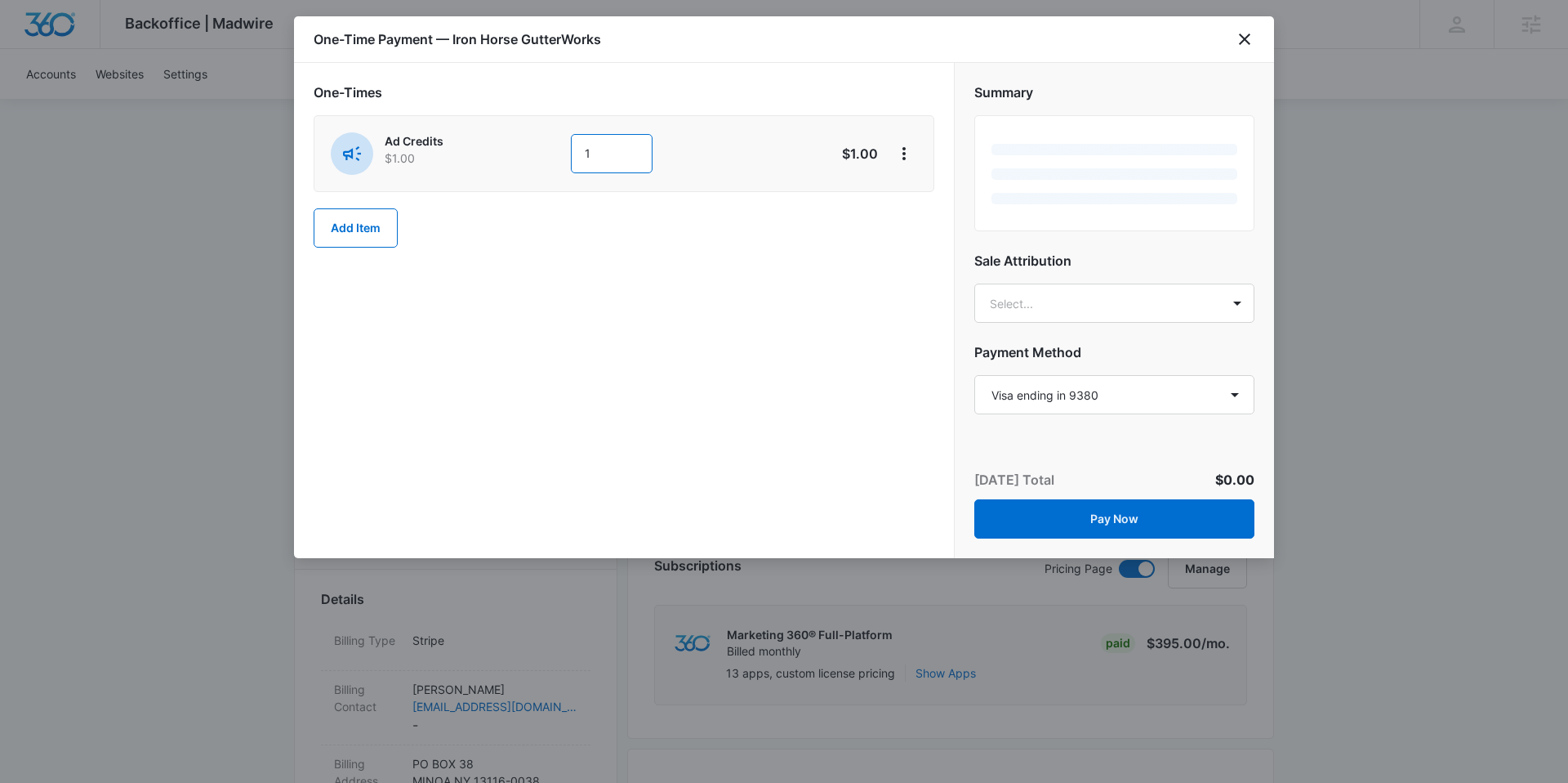
click at [599, 158] on input "1" at bounding box center [611, 153] width 81 height 39
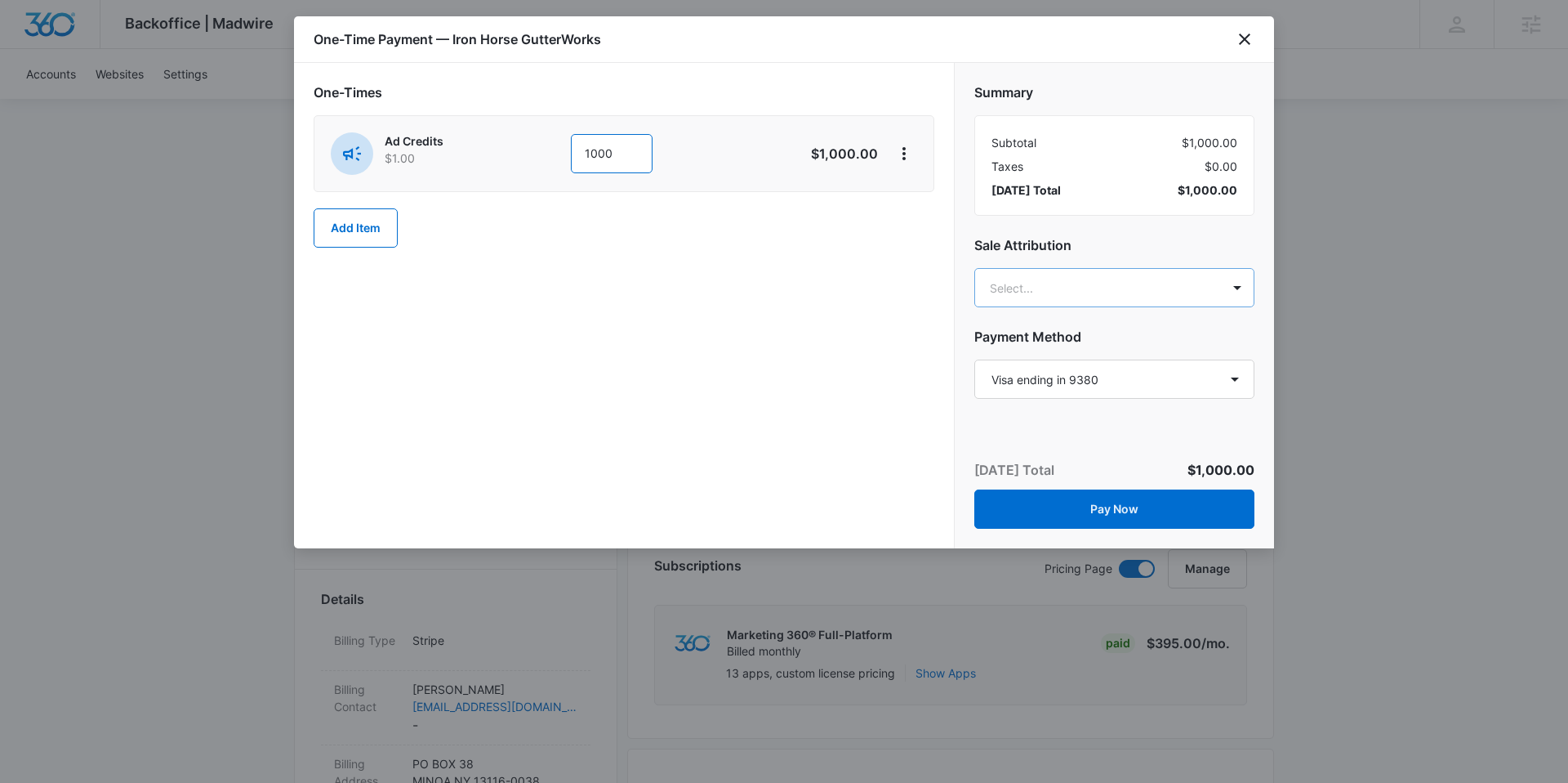
type input "1000"
type input "krissy"
click at [1127, 360] on p "[EMAIL_ADDRESS][DOMAIN_NAME]" at bounding box center [1112, 363] width 238 height 17
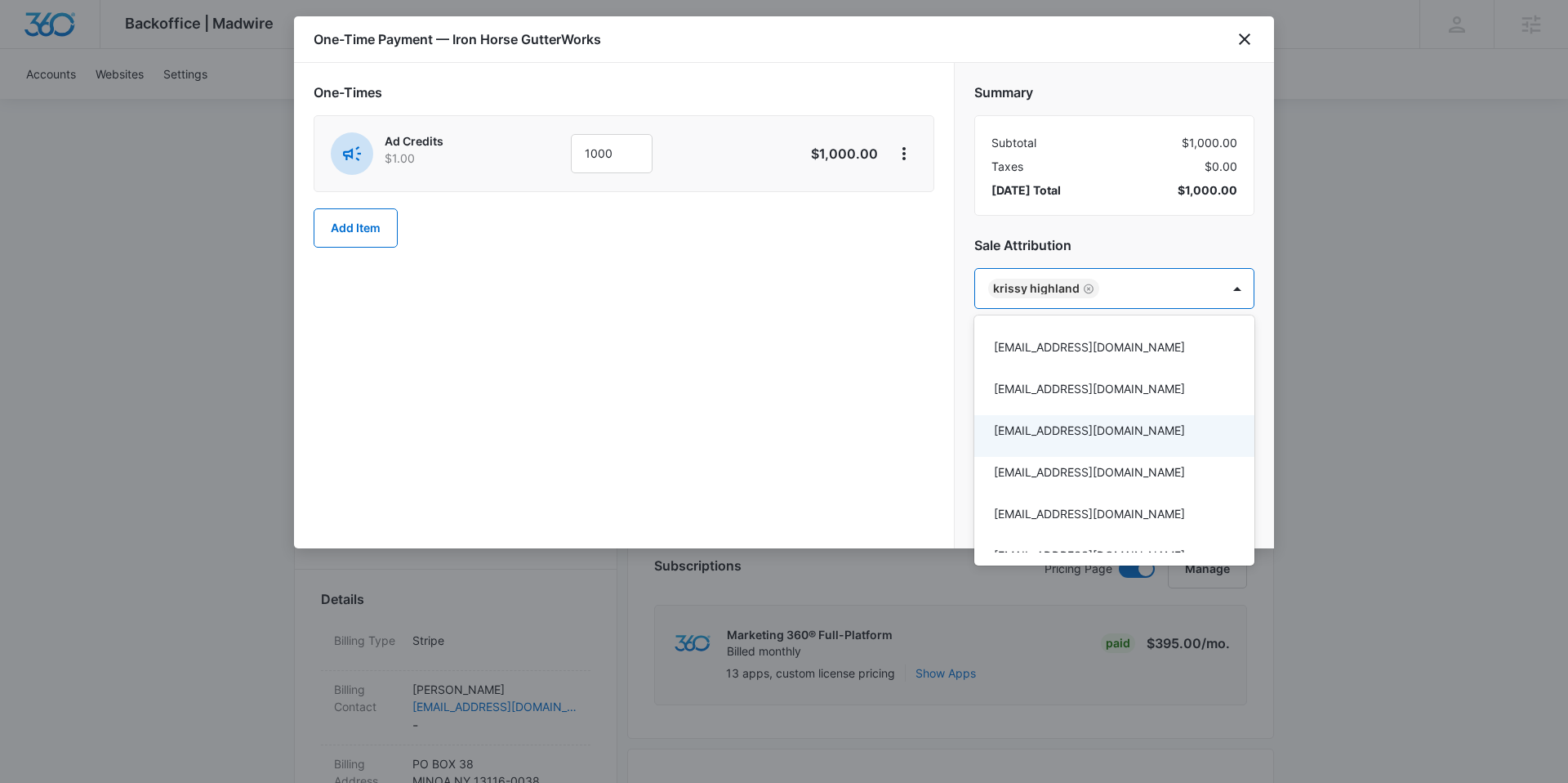
click at [1282, 461] on div at bounding box center [784, 391] width 1568 height 783
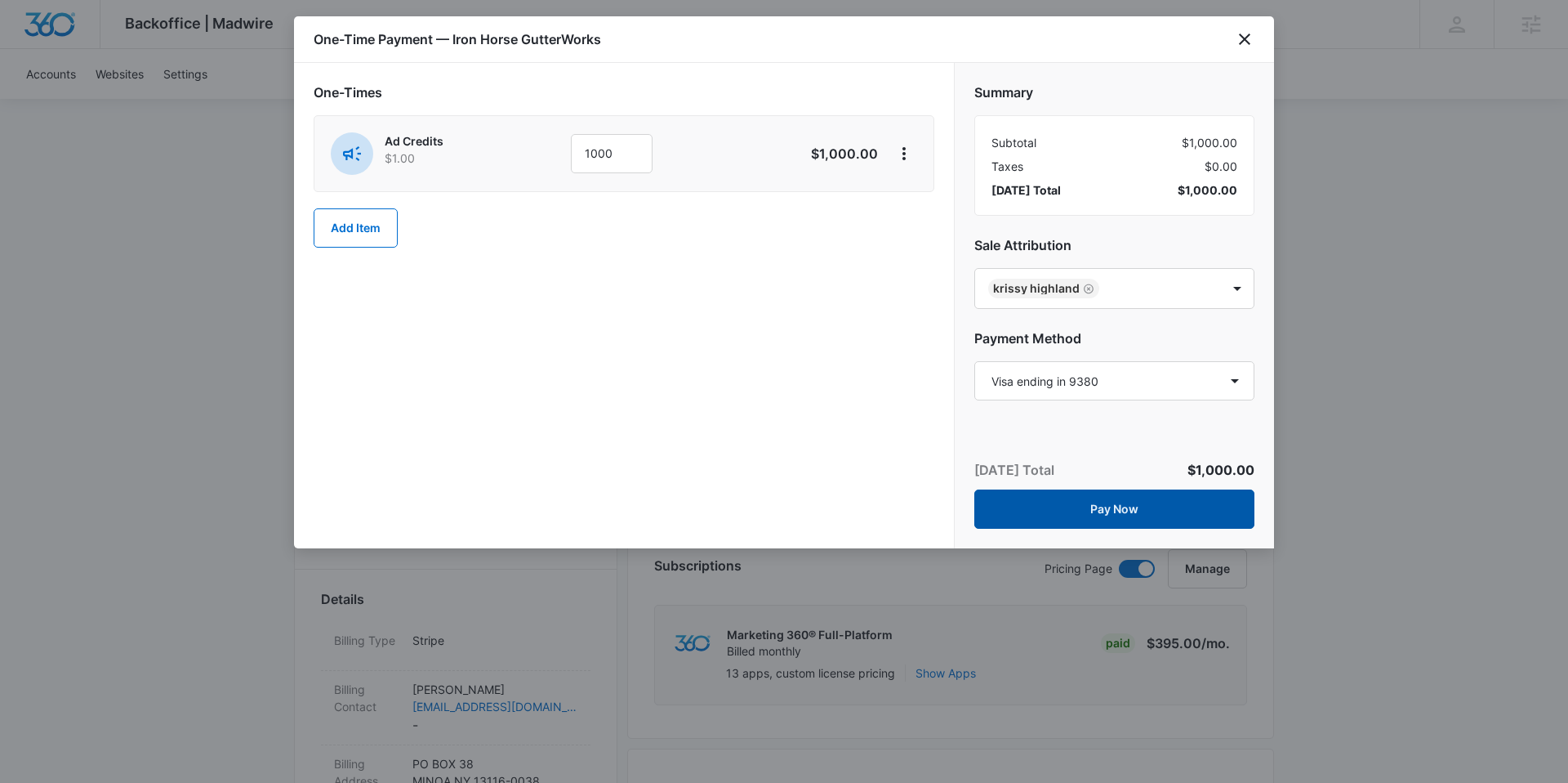
click at [1189, 508] on button "Pay Now" at bounding box center [1115, 508] width 280 height 39
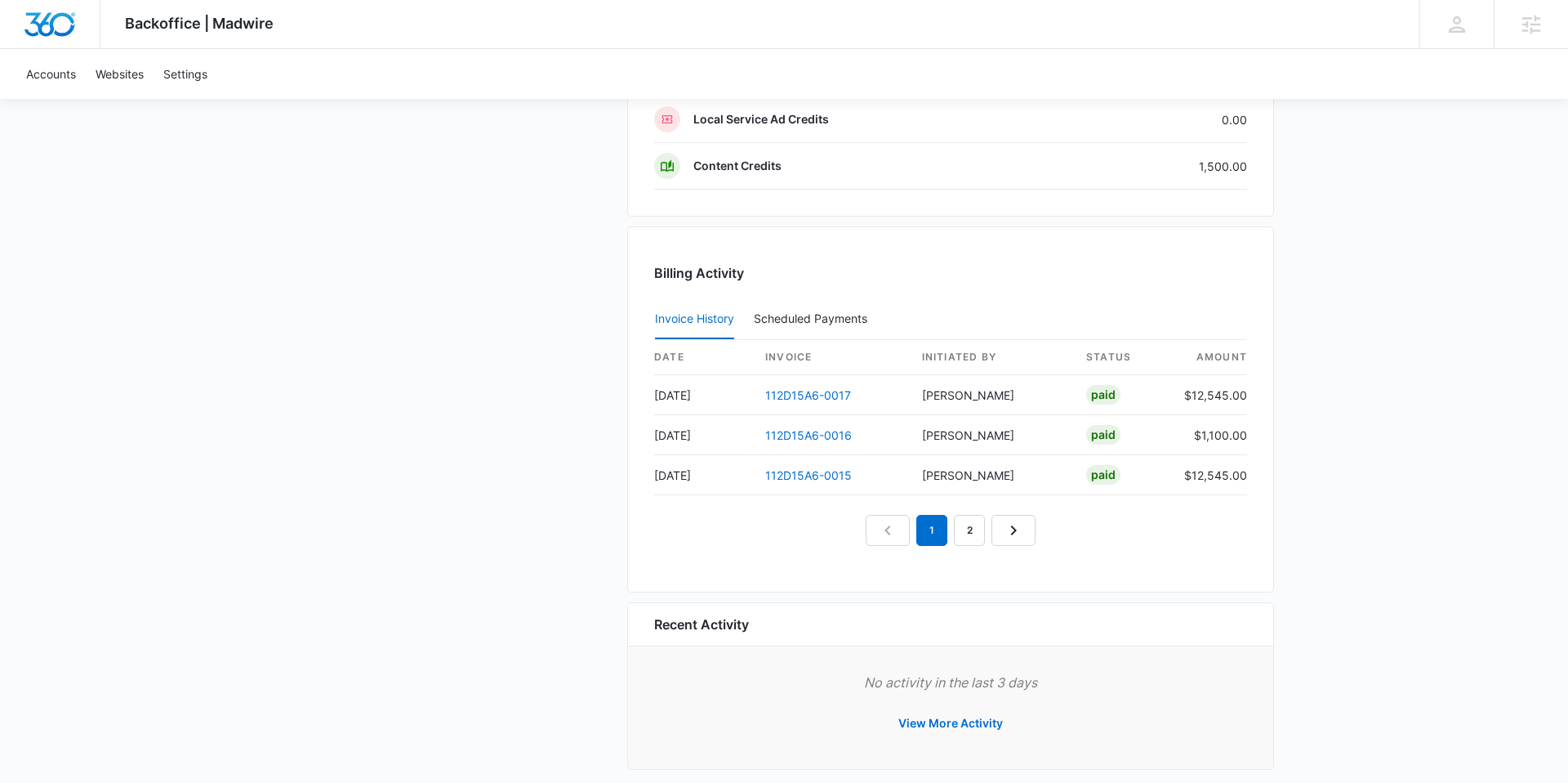
scroll to position [1497, 0]
click at [968, 529] on link "2" at bounding box center [969, 527] width 31 height 31
click at [987, 534] on link "3" at bounding box center [988, 527] width 31 height 31
click at [810, 395] on link "112D15A6-0011" at bounding box center [808, 392] width 85 height 14
click at [1005, 523] on link "4" at bounding box center [1007, 527] width 31 height 31
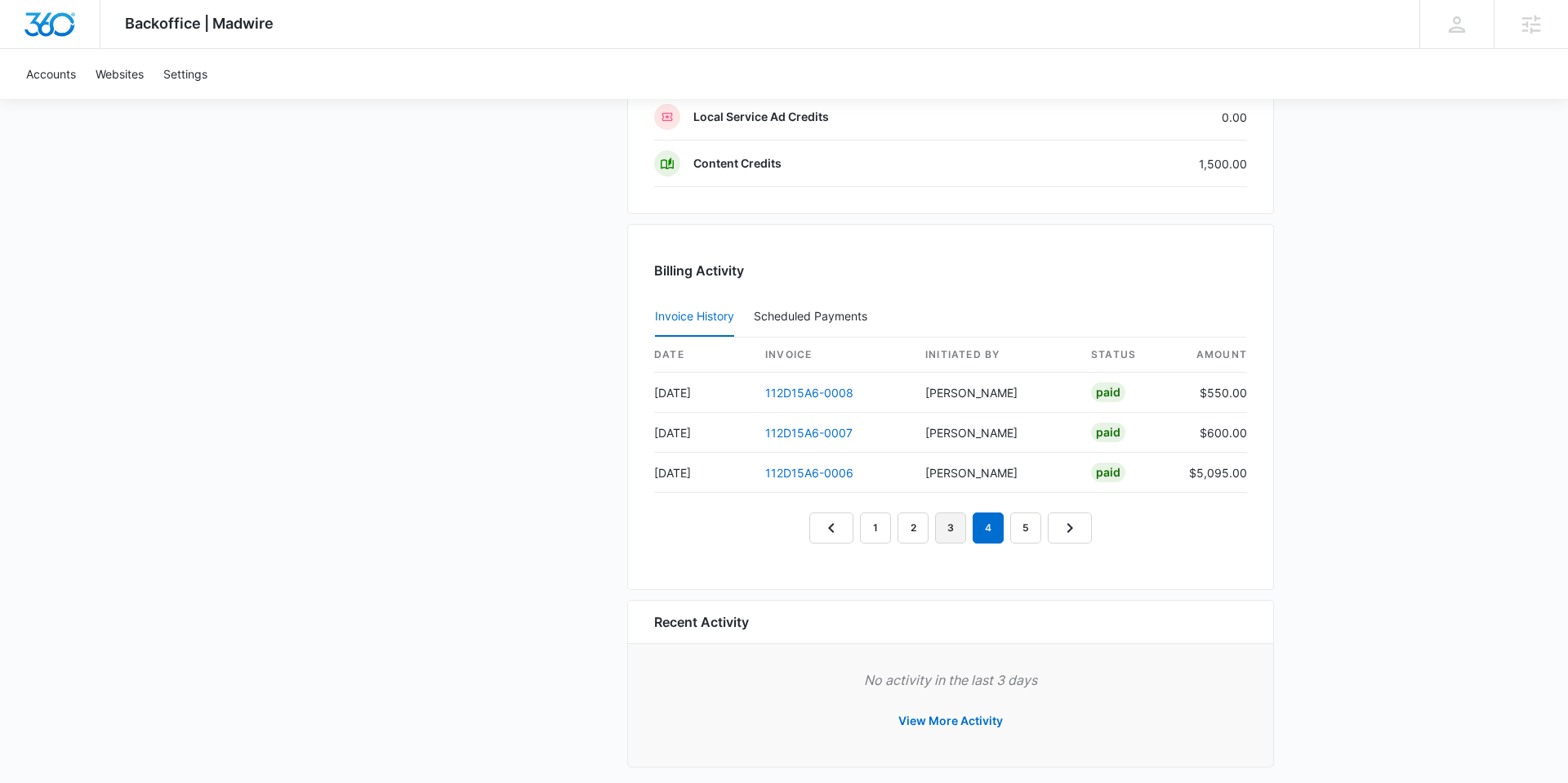
click at [949, 533] on link "3" at bounding box center [950, 527] width 31 height 31
click at [804, 472] on link "112D15A6-0009" at bounding box center [809, 472] width 88 height 14
click at [808, 428] on link "112D15A6-0010" at bounding box center [808, 433] width 86 height 14
click at [914, 522] on link "2" at bounding box center [913, 527] width 31 height 31
click at [798, 471] on link "112D15A6-0012" at bounding box center [808, 472] width 86 height 14
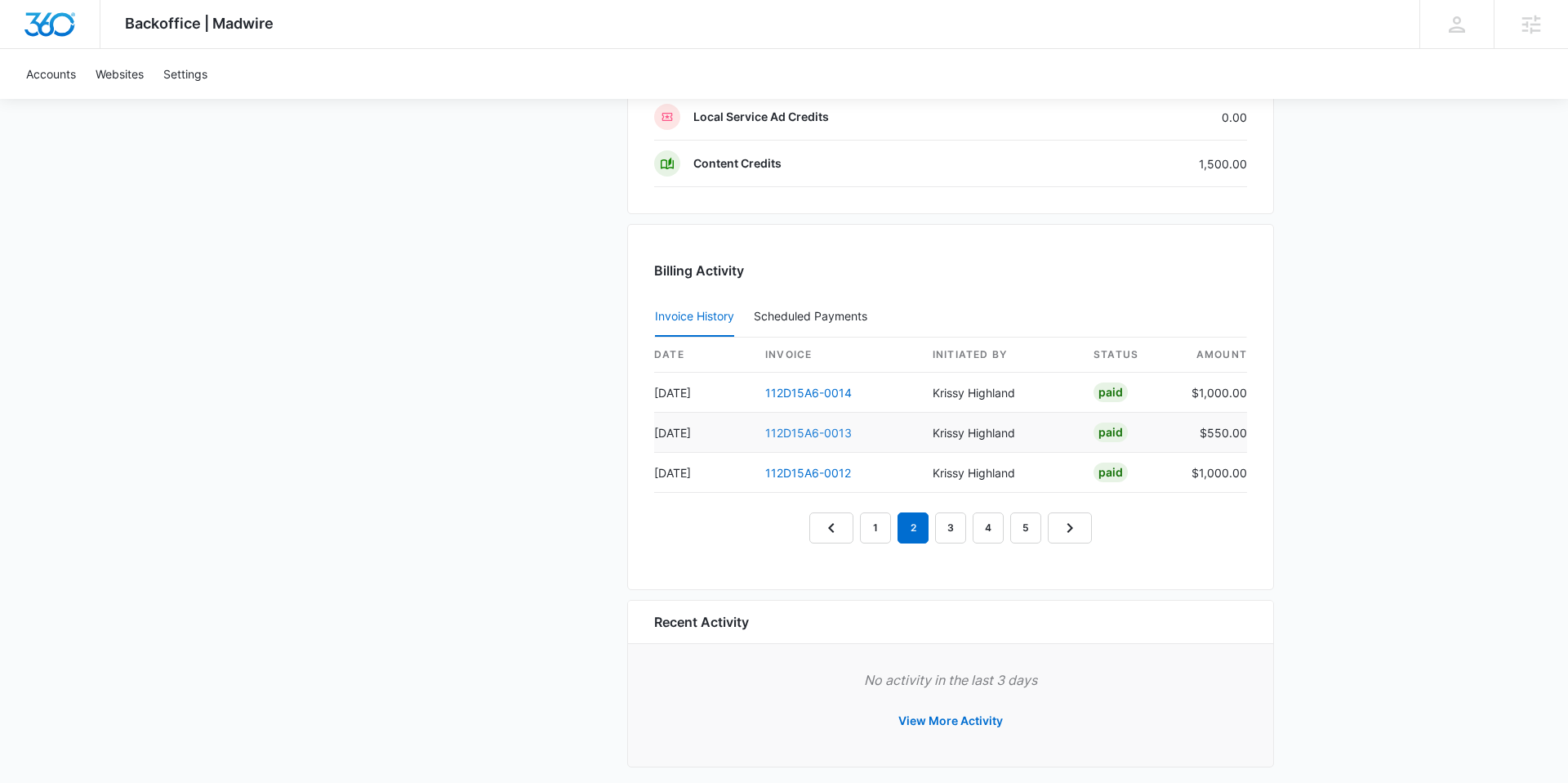
click at [801, 436] on link "112D15A6-0013" at bounding box center [808, 433] width 86 height 14
click at [804, 393] on link "112D15A6-0014" at bounding box center [808, 392] width 86 height 14
click at [879, 524] on link "1" at bounding box center [875, 527] width 31 height 31
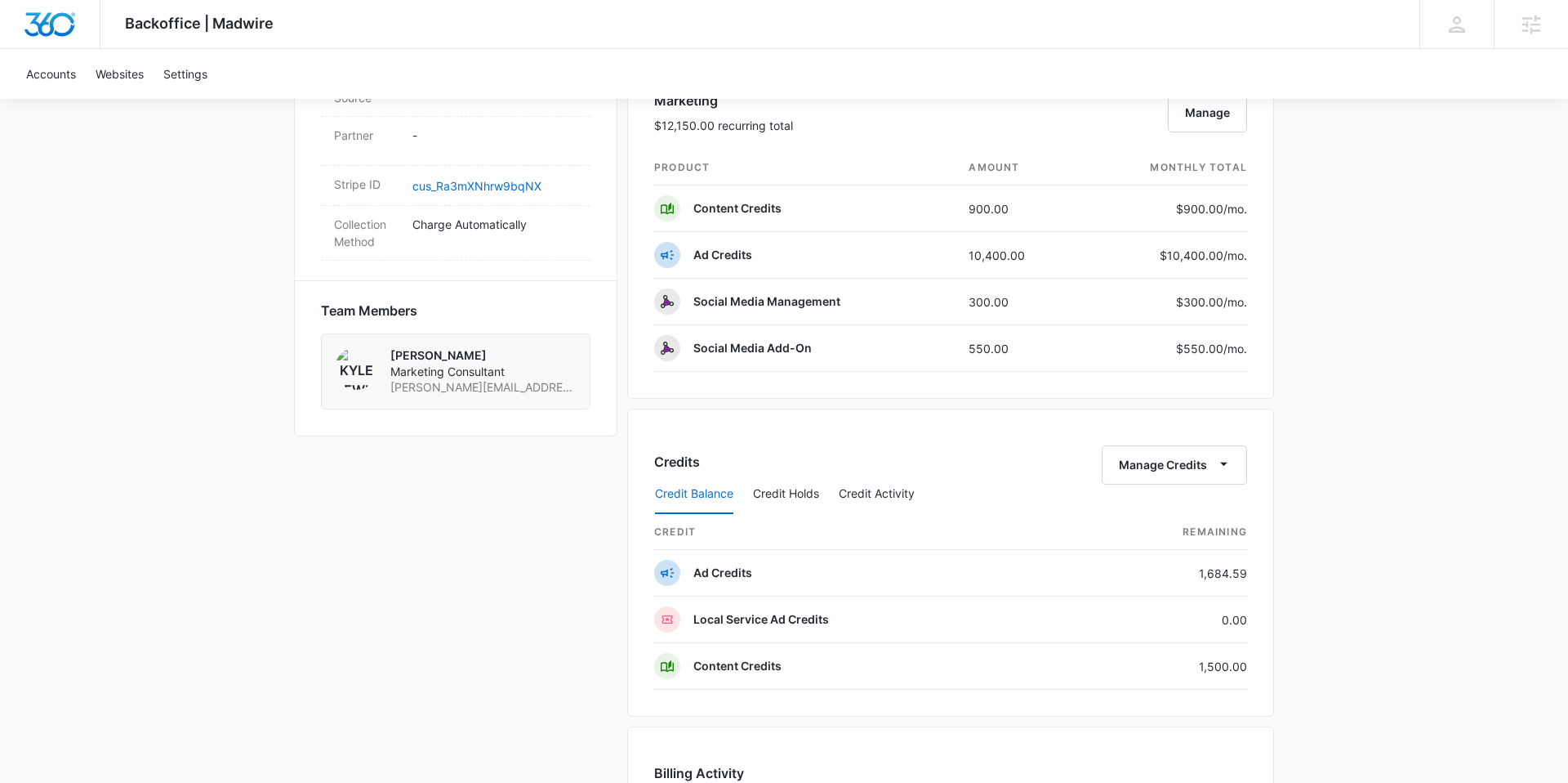
scroll to position [988, 0]
